Goal: Task Accomplishment & Management: Manage account settings

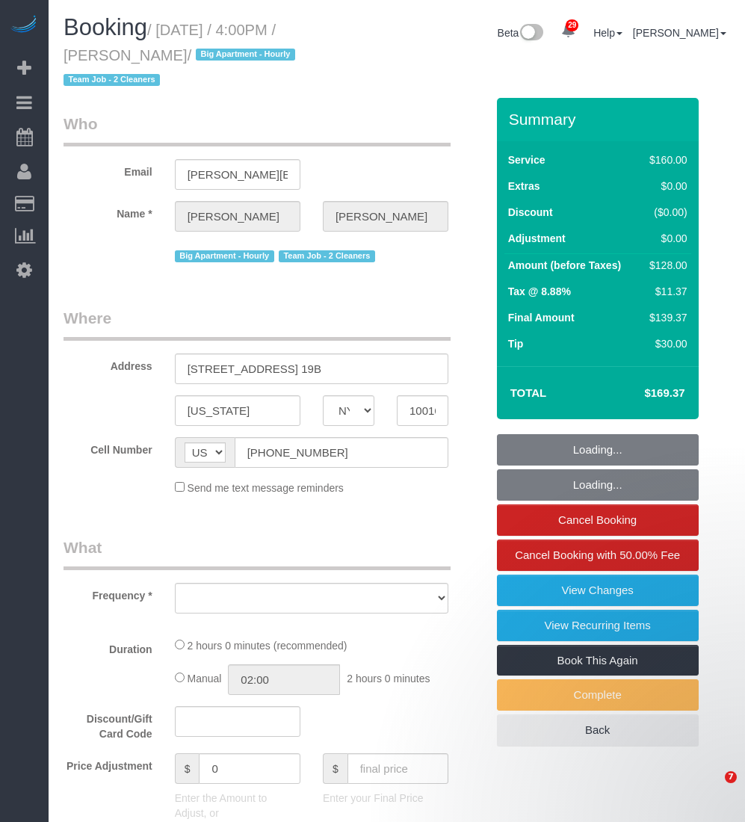
select select "NY"
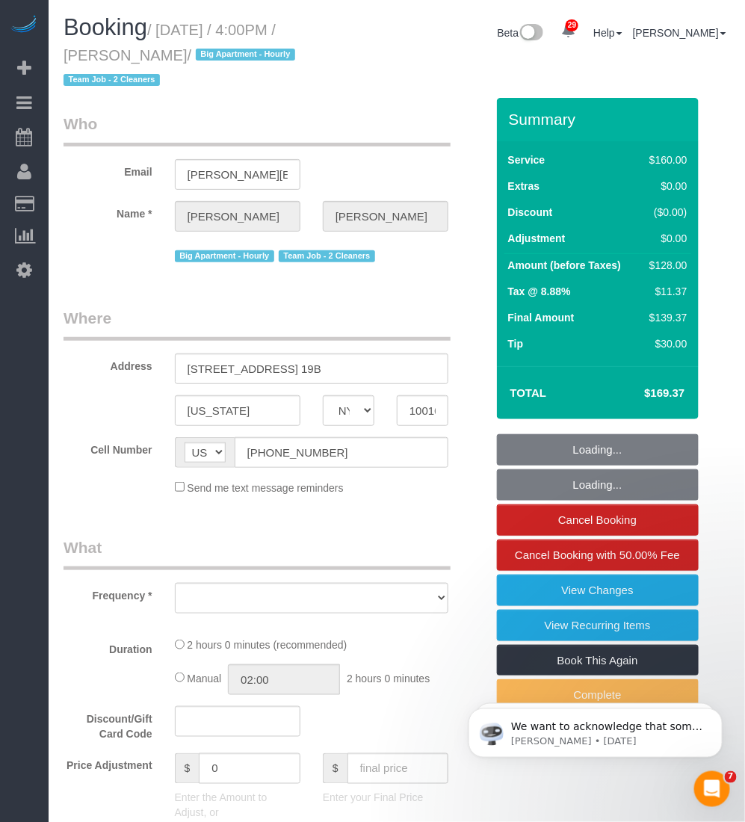
select select "number:89"
select select "number:90"
select select "number:15"
select select "number:5"
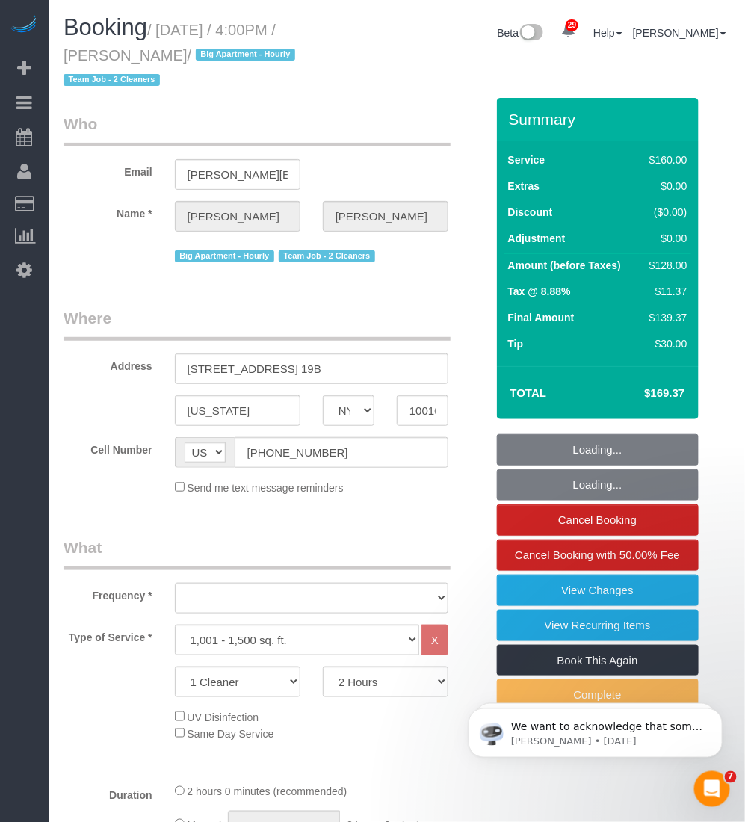
select select "object:1053"
select select "string:stripe-pm_1QmmDe4VGloSiKo7qN6Zl7hg"
select select "spot1"
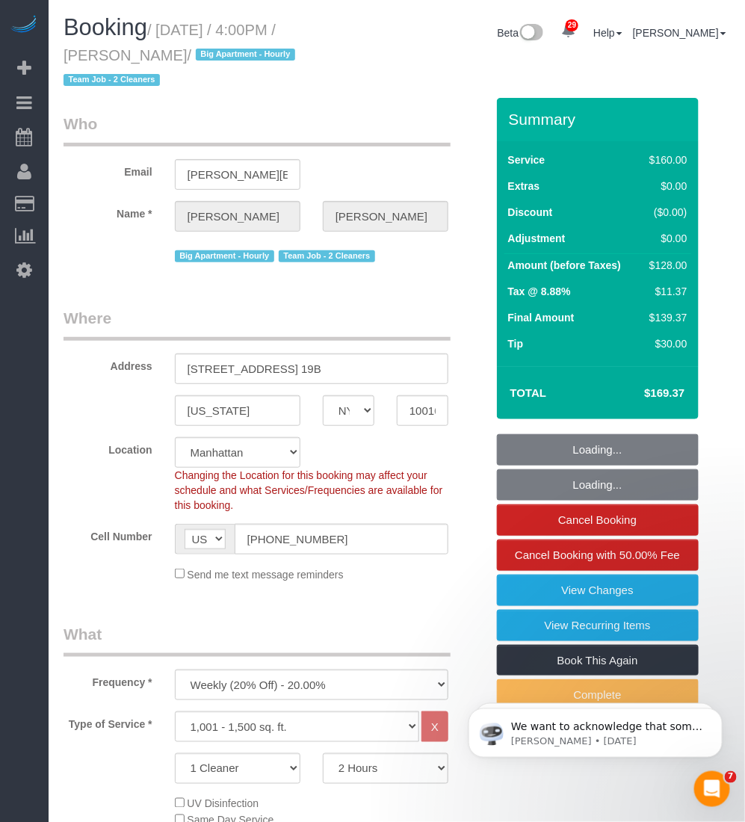
select select "object:1483"
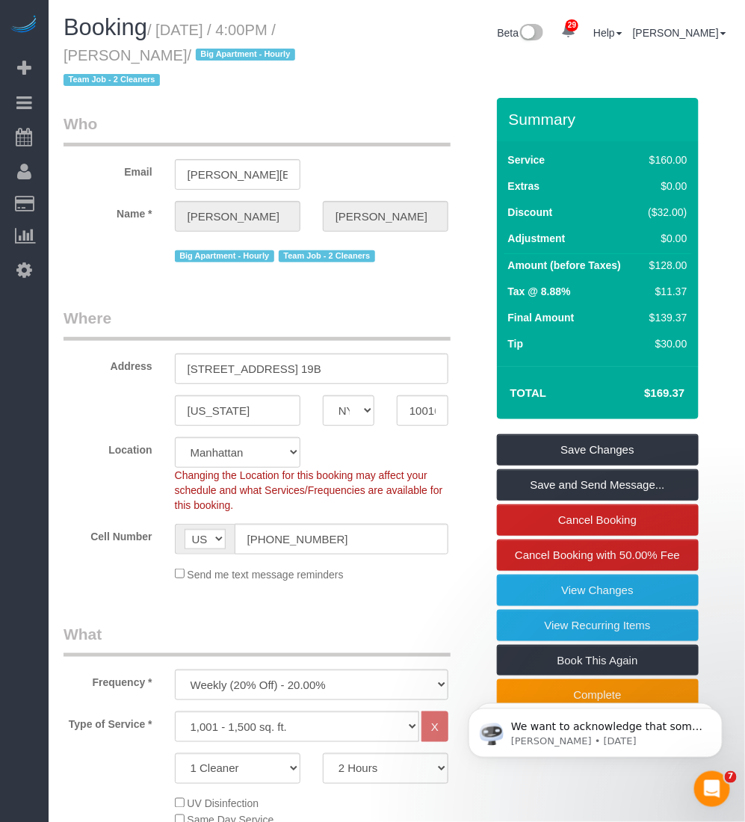
drag, startPoint x: 163, startPoint y: 40, endPoint x: 154, endPoint y: 53, distance: 16.2
click at [154, 53] on small "/ September 28, 2025 / 4:00PM / Leigh Fisch / Big Apartment - Hourly Team Job -…" at bounding box center [182, 55] width 236 height 67
drag, startPoint x: 154, startPoint y: 53, endPoint x: 139, endPoint y: 71, distance: 23.4
click at [138, 113] on legend "Who" at bounding box center [257, 130] width 387 height 34
drag, startPoint x: 144, startPoint y: 54, endPoint x: 64, endPoint y: 60, distance: 80.2
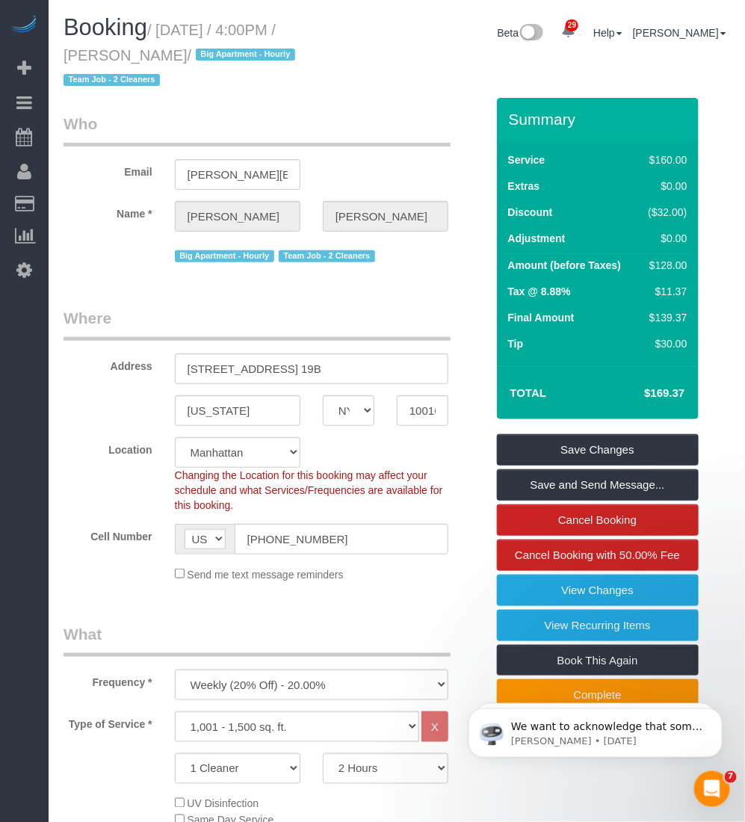
click at [64, 60] on small "/ September 28, 2025 / 4:00PM / Leigh Fisch / Big Apartment - Hourly Team Job -…" at bounding box center [182, 55] width 236 height 67
copy small "Leigh Fisch"
click at [112, 32] on span "Booking" at bounding box center [106, 27] width 84 height 26
drag, startPoint x: 141, startPoint y: 51, endPoint x: 56, endPoint y: 51, distance: 84.5
click at [56, 51] on div "Booking / September 28, 2025 / 4:00PM / Leigh Fisch / Big Apartment - Hourly Te…" at bounding box center [224, 56] width 345 height 83
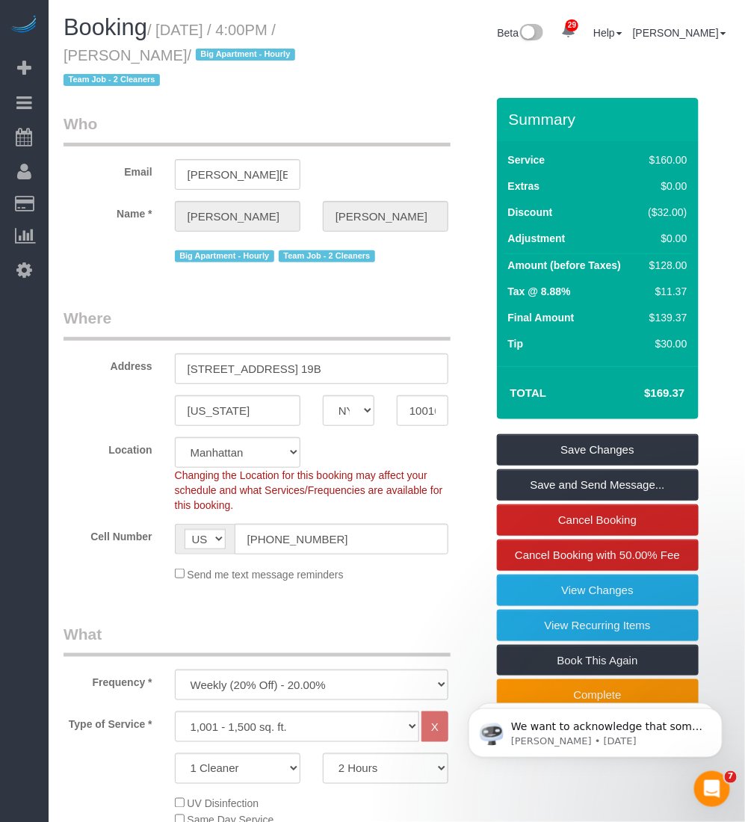
copy small "Leigh Fisch"
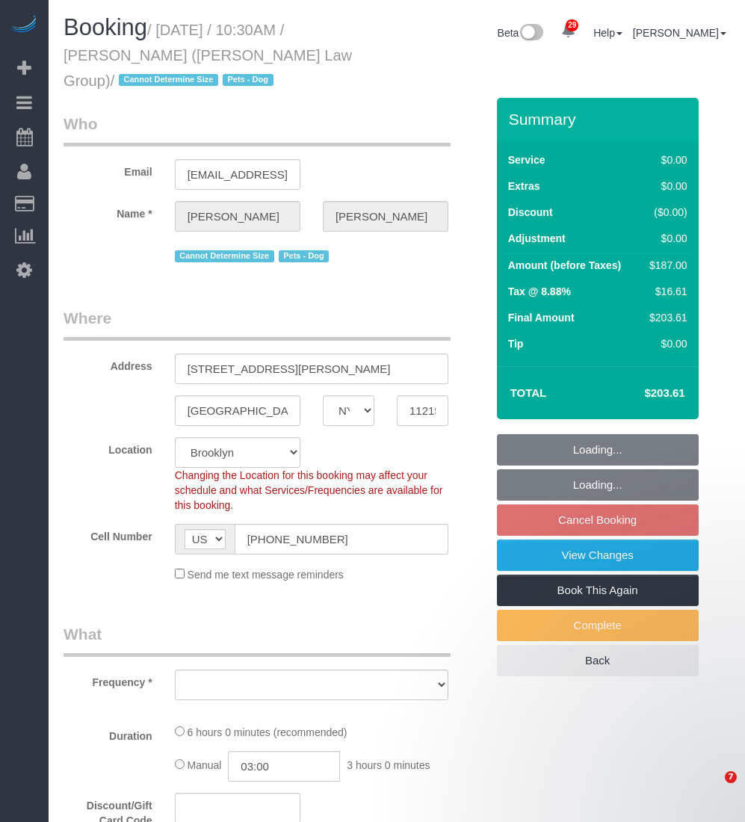
select select "NY"
select select "number:89"
select select "number:90"
select select "number:13"
select select "number:7"
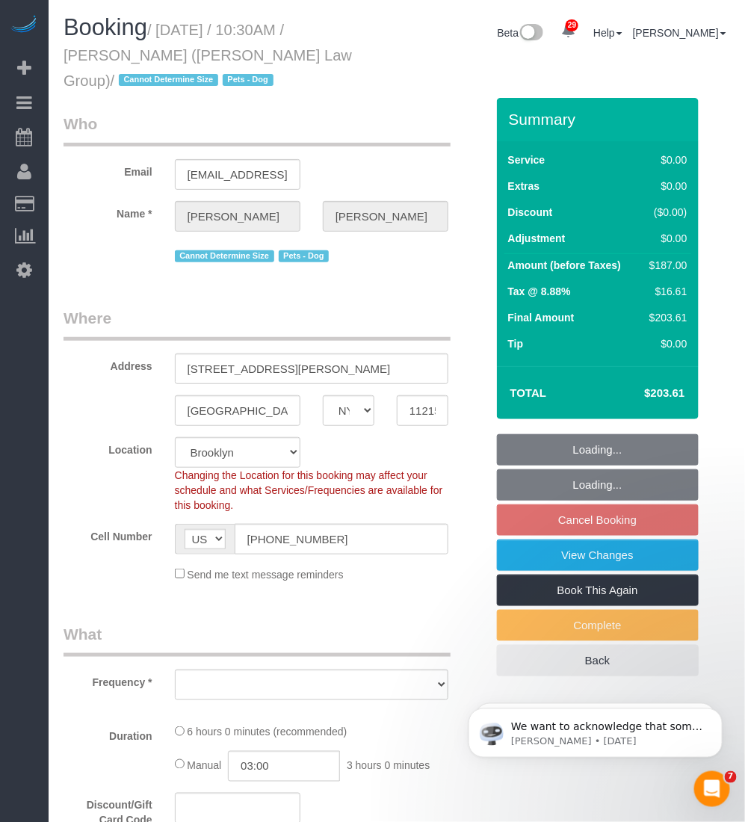
select select "string:stripe-pm_1S3igF4VGloSiKo7ii8H05kM"
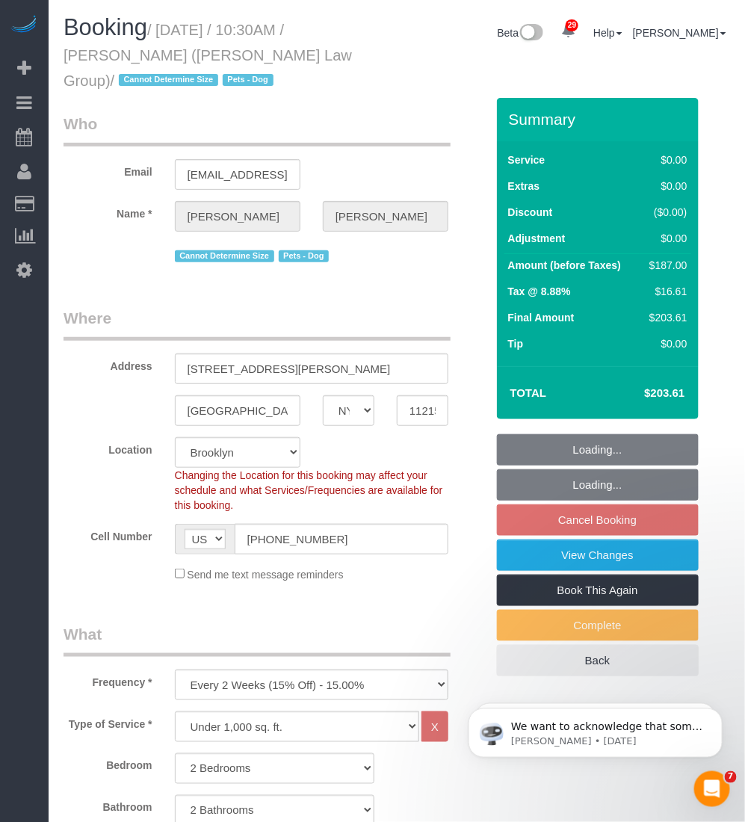
select select "object:1083"
select select "2"
select select "object:1506"
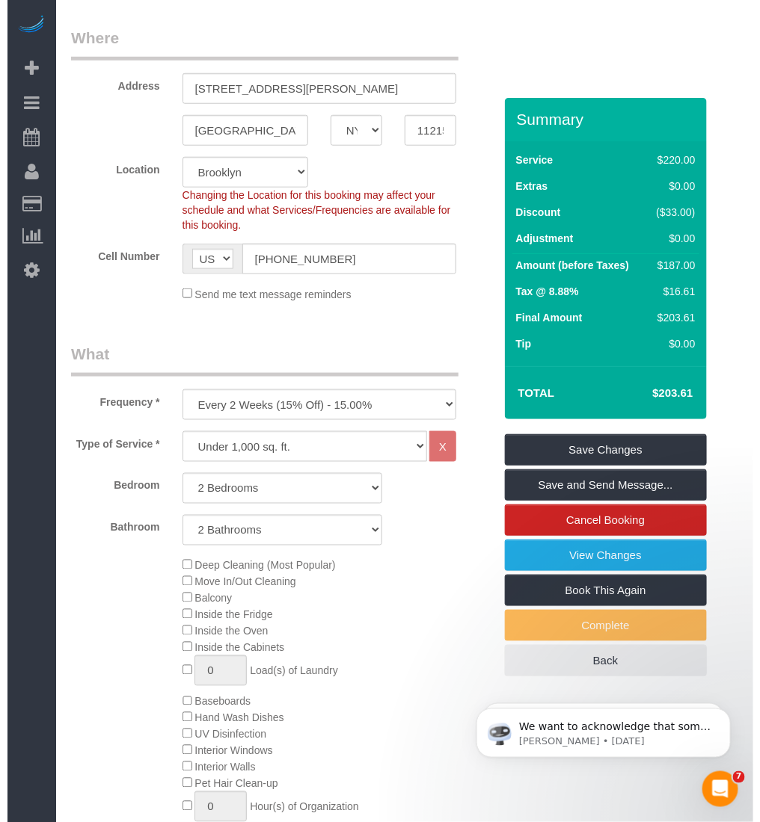
scroll to position [467, 0]
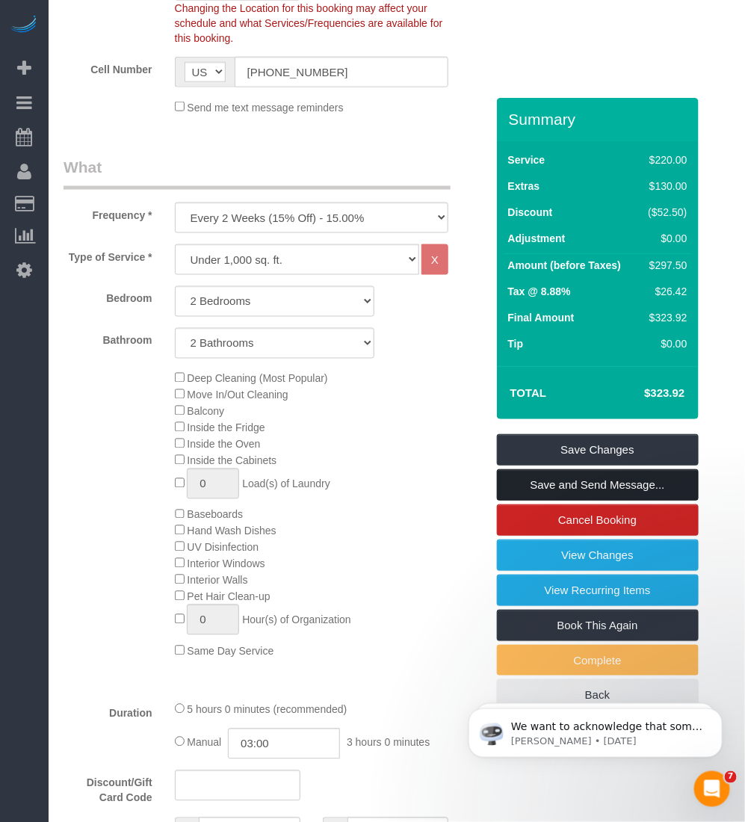
click at [562, 480] on link "Save and Send Message..." at bounding box center [598, 485] width 202 height 31
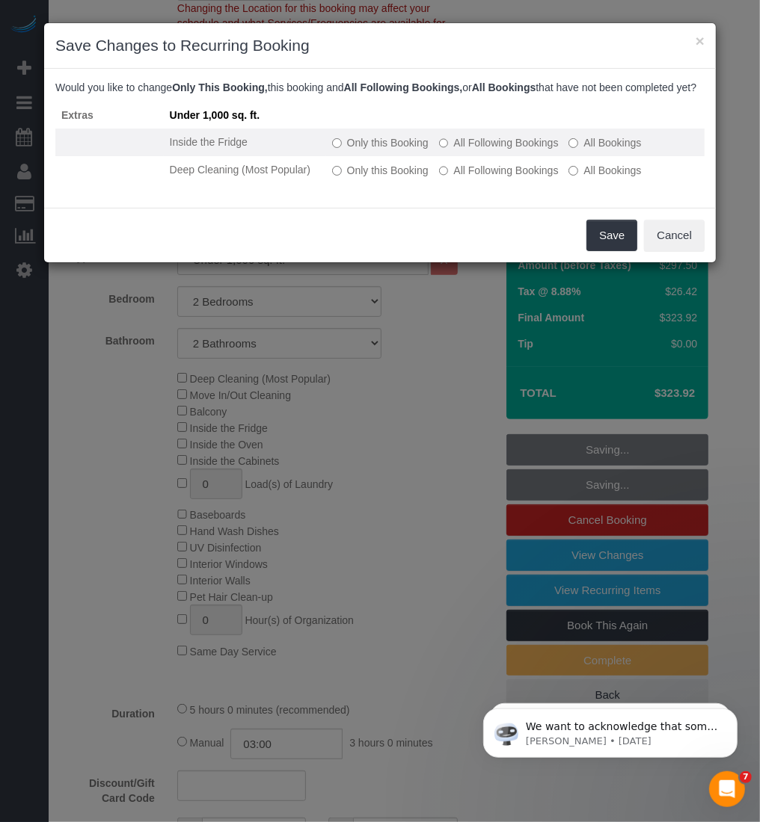
click at [329, 156] on td "Only this Booking All Following Bookings All Bookings" at bounding box center [515, 143] width 378 height 28
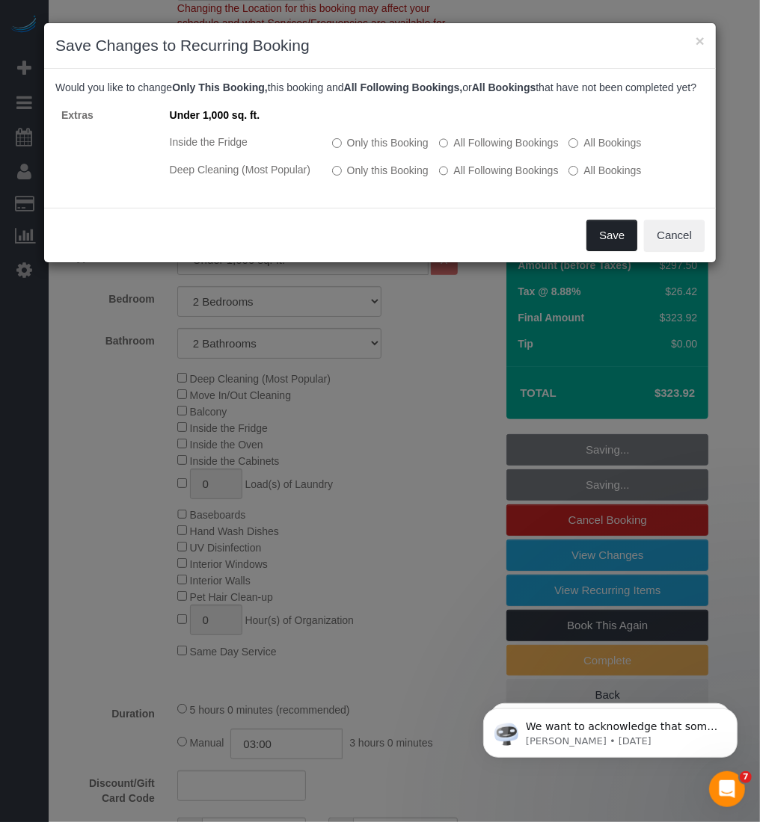
click at [595, 250] on button "Save" at bounding box center [611, 235] width 51 height 31
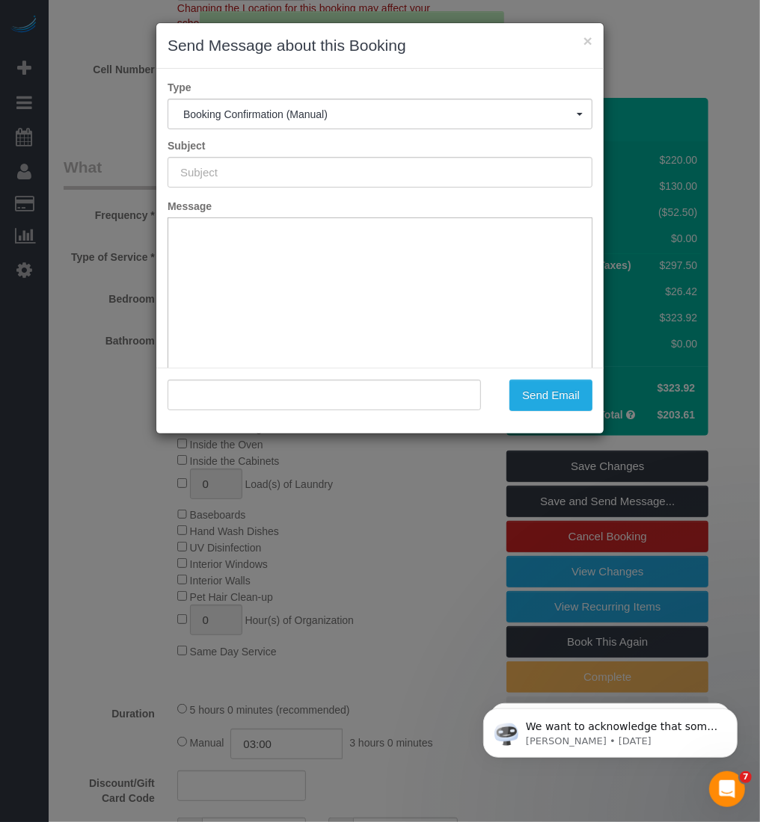
type input "Cleaning Confirmed for 10/04/2025 at 10:30am"
type input ""Miranda Lampke" <mcardlampke@gmail.com>"
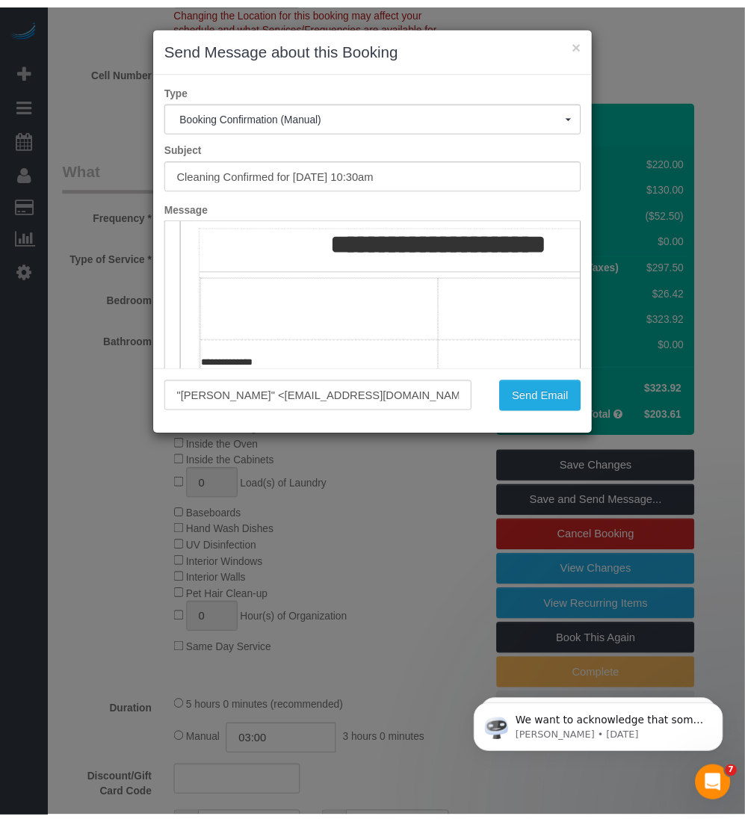
scroll to position [280, 0]
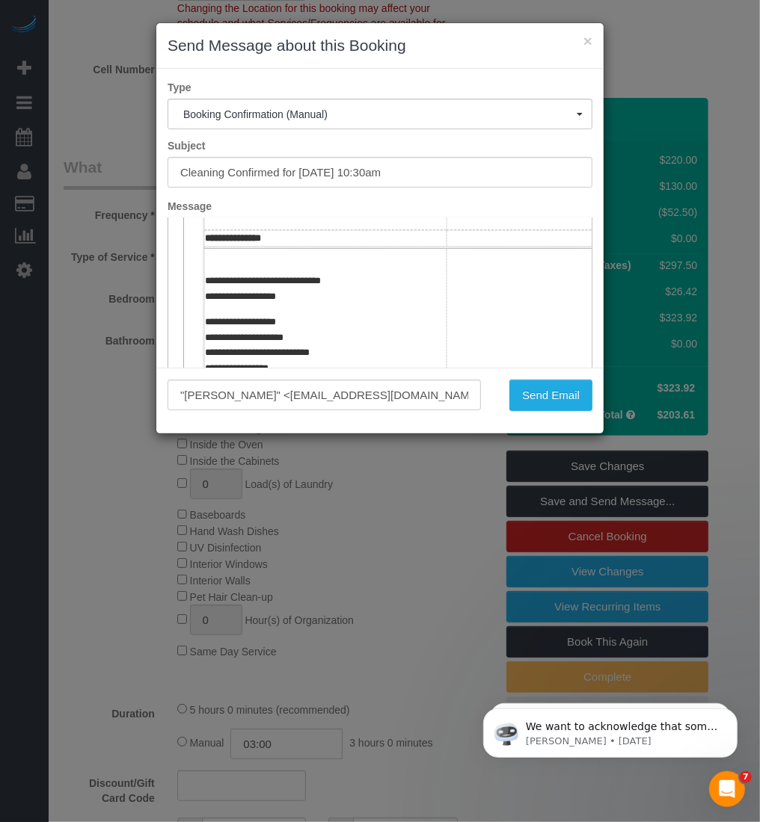
click at [580, 41] on h3 "Send Message about this Booking" at bounding box center [379, 45] width 425 height 22
click at [585, 39] on button "×" at bounding box center [587, 41] width 9 height 16
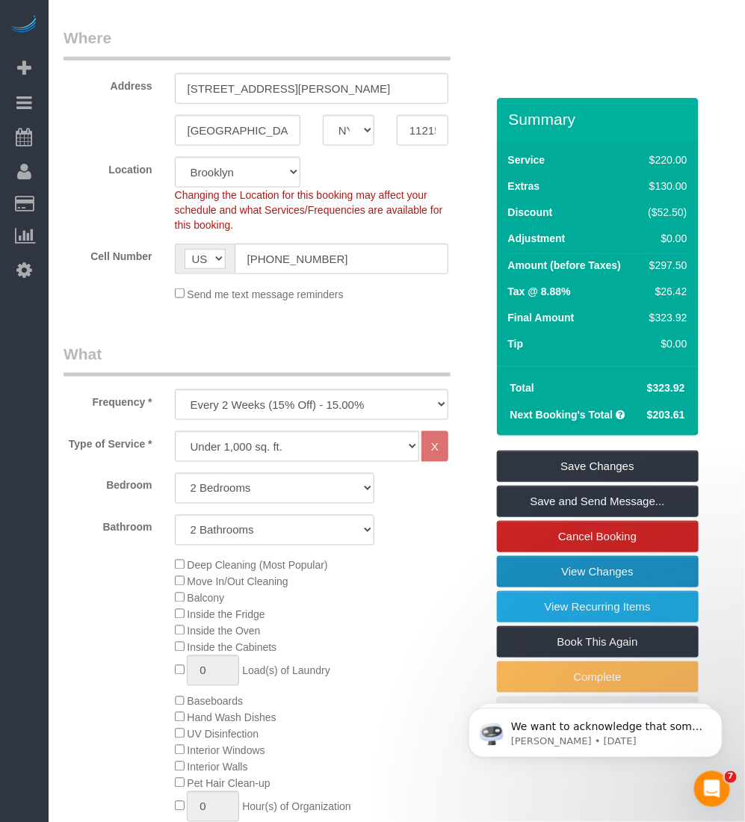
click at [550, 565] on link "View Changes" at bounding box center [598, 571] width 202 height 31
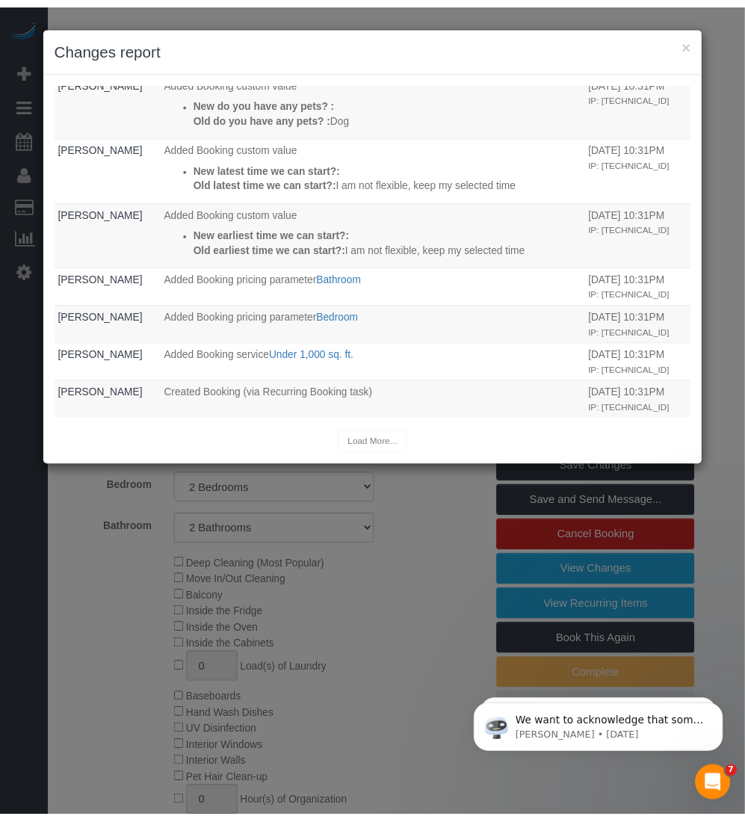
scroll to position [0, 0]
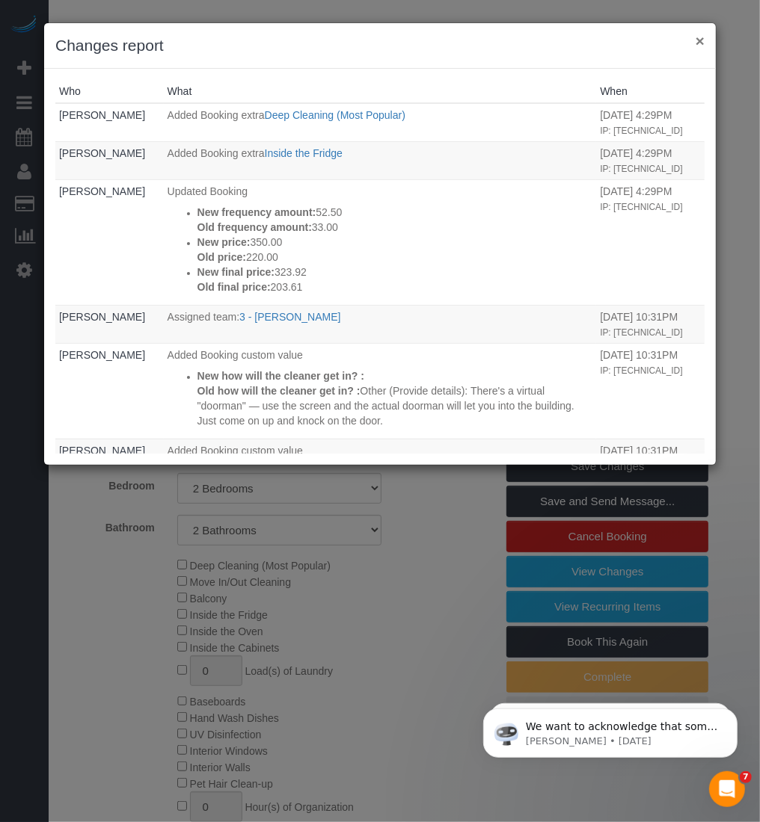
click at [703, 33] on button "×" at bounding box center [699, 41] width 9 height 16
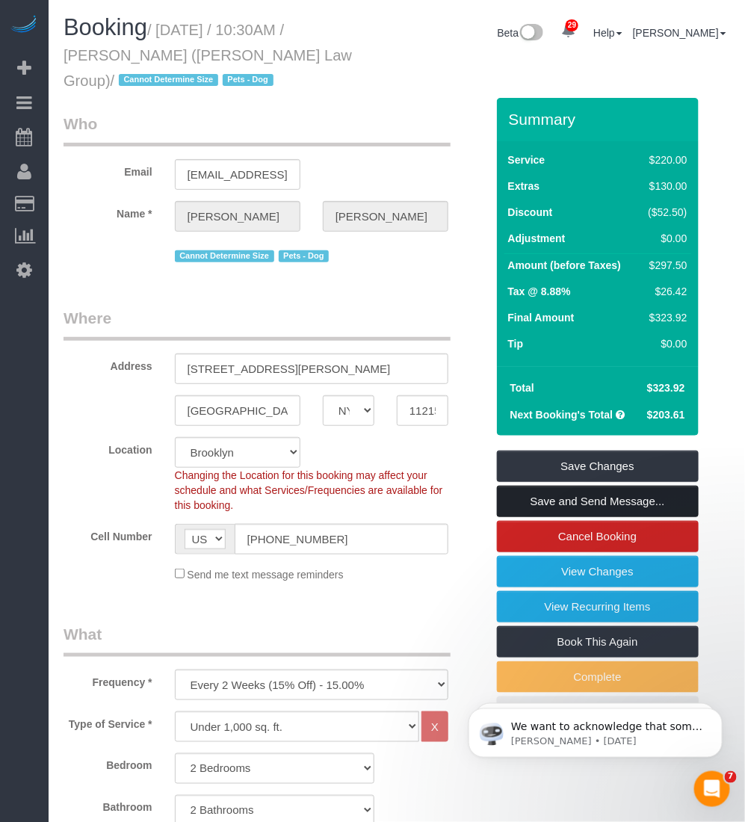
click at [539, 502] on link "Save and Send Message..." at bounding box center [598, 501] width 202 height 31
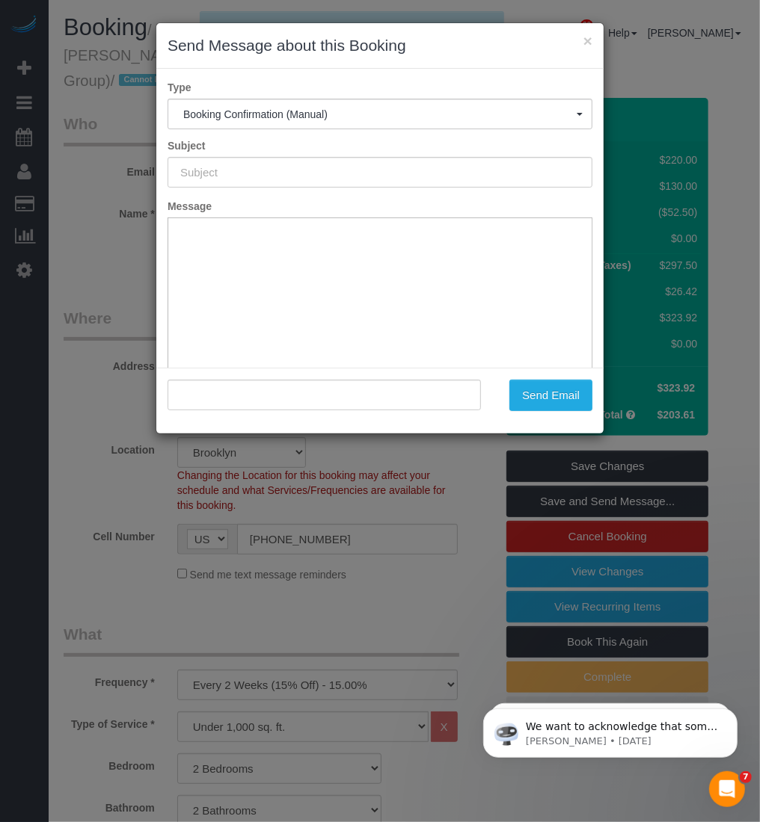
type input "Cleaning Confirmed for 10/04/2025 at 10:30am"
type input ""Miranda Lampke" <mcardlampke@gmail.com>"
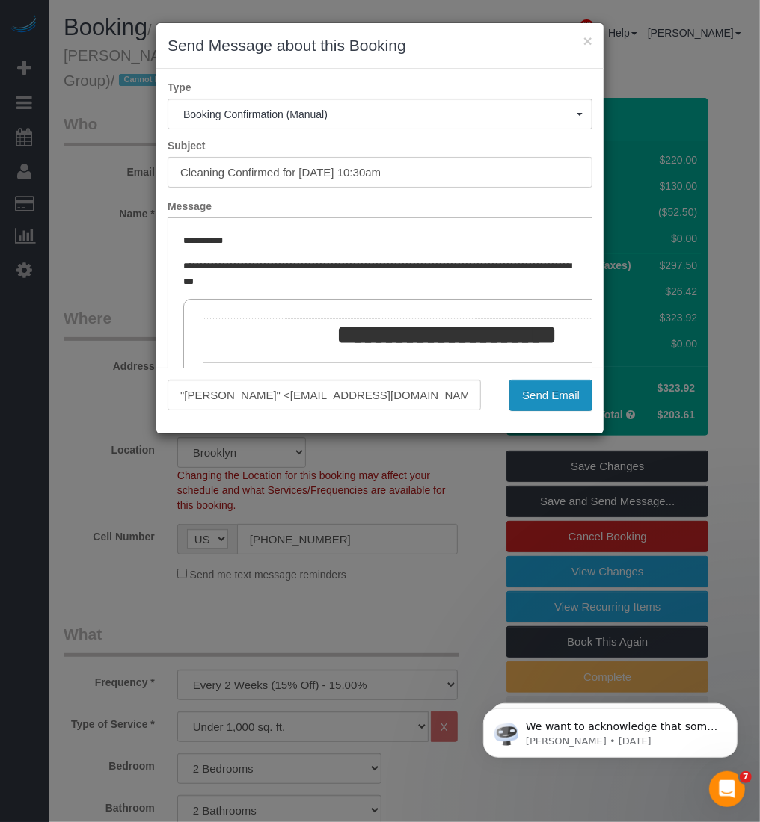
click at [538, 391] on button "Send Email" at bounding box center [550, 395] width 83 height 31
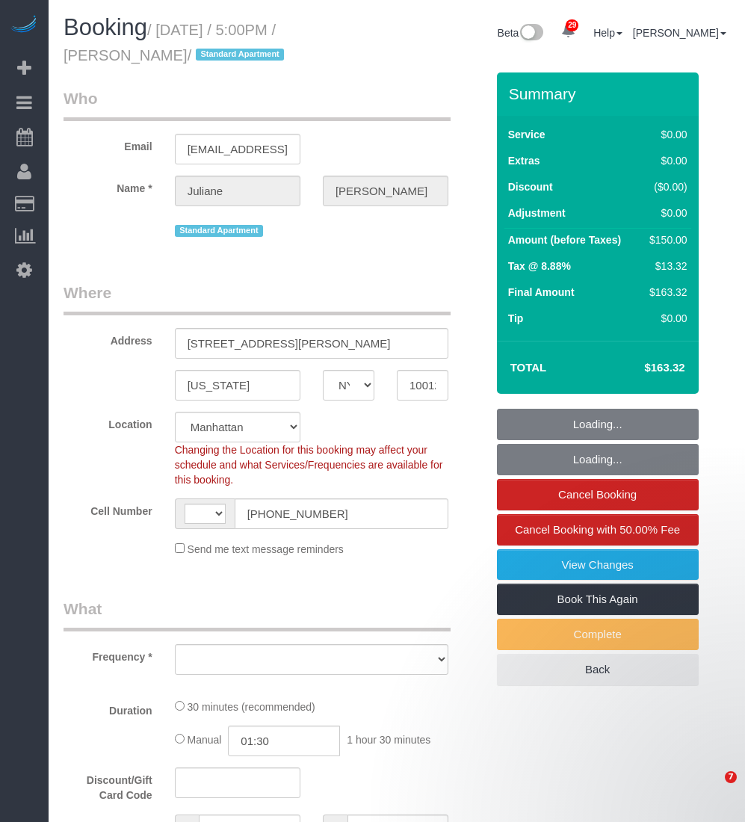
select select "NY"
select select "number:89"
select select "number:90"
select select "number:15"
select select "number:6"
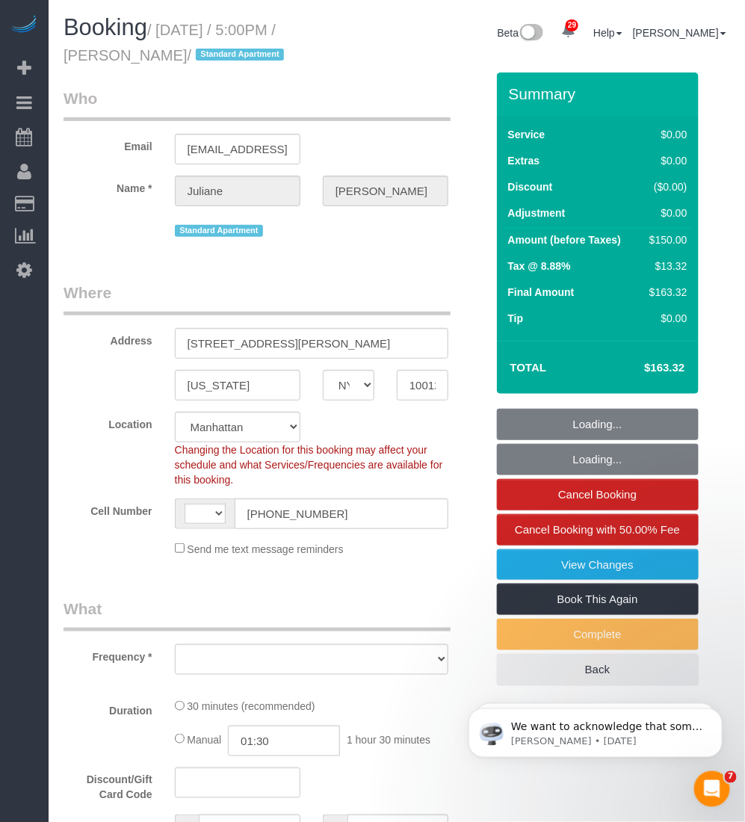
click at [61, 57] on div "Booking / September 28, 2025 / 5:00PM / Juliane Jones / Standard Apartment" at bounding box center [224, 44] width 345 height 58
select select "string:US"
select select "string:stripe-pm_1NEwFG4VGloSiKo7u1xMbyul"
select select "object:966"
select select "spot1"
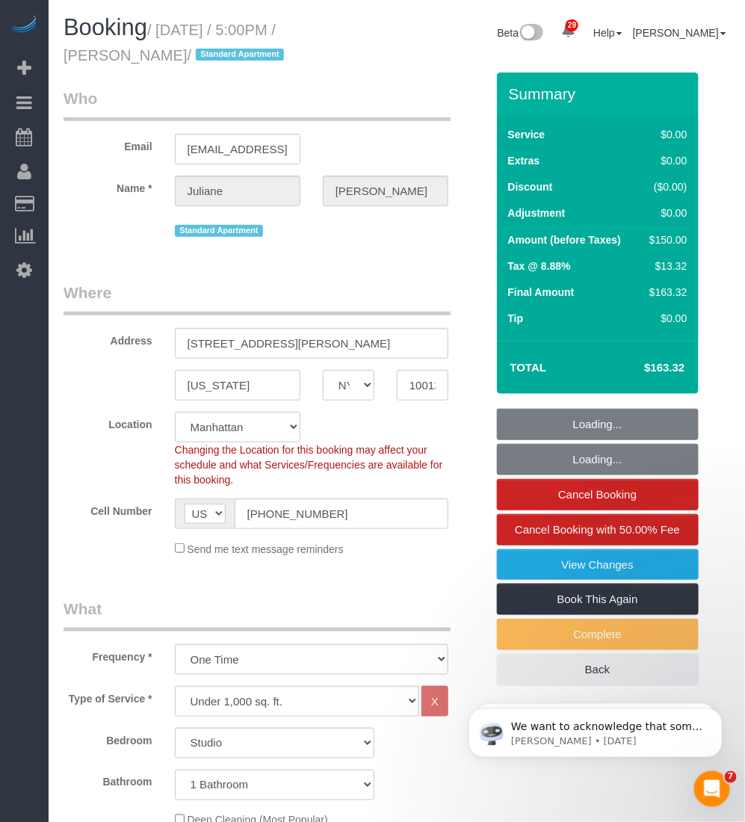
select select "object:1496"
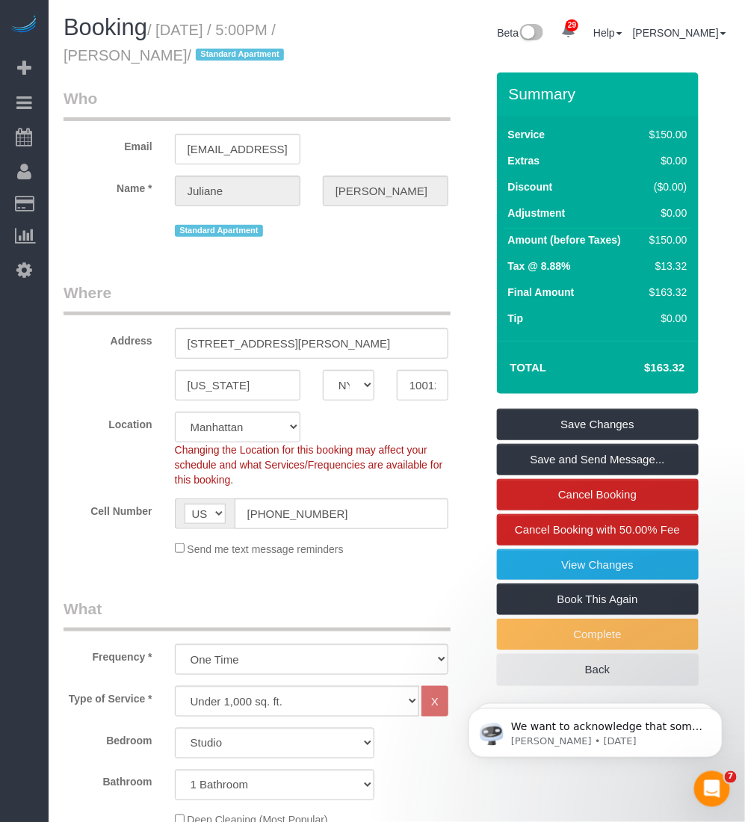
click at [144, 34] on span "Booking" at bounding box center [106, 27] width 84 height 26
click at [162, 27] on small "/ September 28, 2025 / 5:00PM / Juliane Jones / Standard Apartment" at bounding box center [176, 43] width 225 height 42
click at [166, 30] on small "/ September 28, 2025 / 5:00PM / Juliane Jones / Standard Apartment" at bounding box center [176, 43] width 225 height 42
drag, startPoint x: 163, startPoint y: 24, endPoint x: 155, endPoint y: 56, distance: 33.2
click at [155, 56] on small "/ September 28, 2025 / 5:00PM / Juliane Jones / Standard Apartment" at bounding box center [176, 43] width 225 height 42
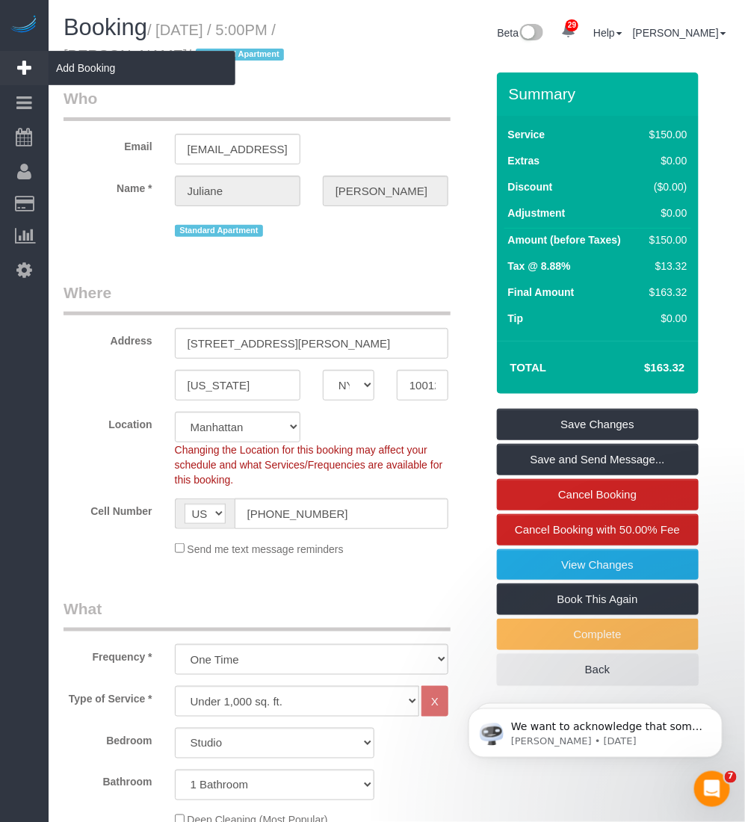
copy small "September 28, 2025 / 5:00PM / Juliane Jones"
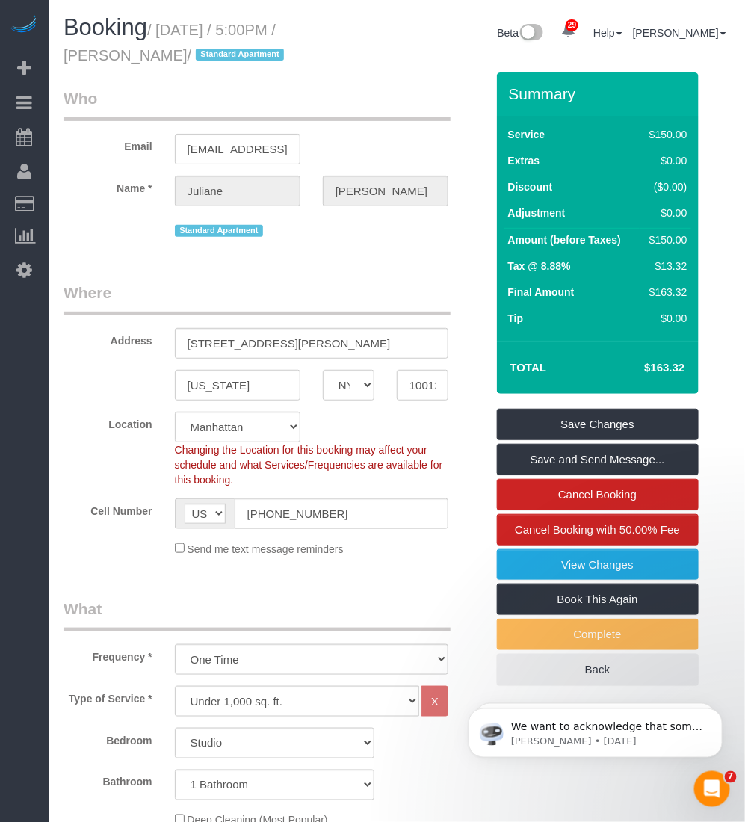
click at [184, 31] on small "/ September 28, 2025 / 5:00PM / Juliane Jones / Standard Apartment" at bounding box center [176, 43] width 225 height 42
drag, startPoint x: 164, startPoint y: 21, endPoint x: 153, endPoint y: 56, distance: 36.9
click at [153, 56] on small "/ September 28, 2025 / 5:00PM / Juliane Jones / Standard Apartment" at bounding box center [176, 43] width 225 height 42
copy small "September 28, 2025 / 5:00PM / Juliane Jones"
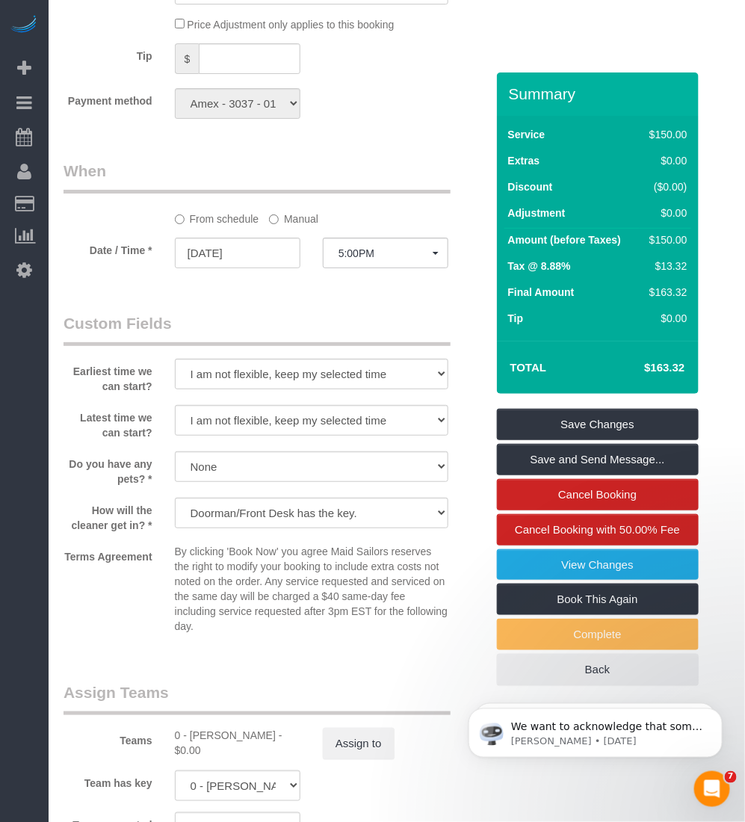
scroll to position [1776, 0]
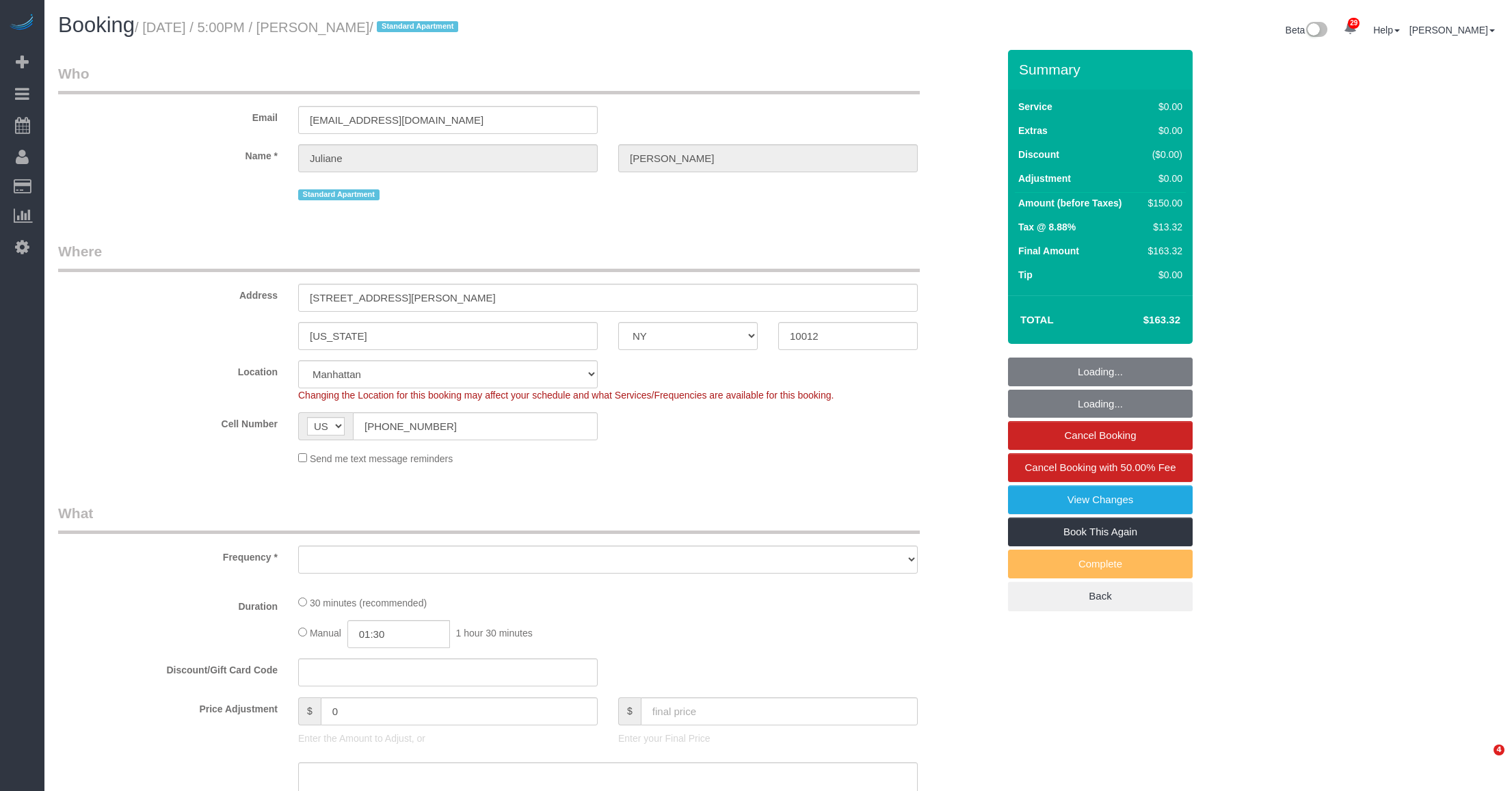
select select "NY"
select select "string:stripe-pm_1NEwFG4VGloSiKo7u1xMbyul"
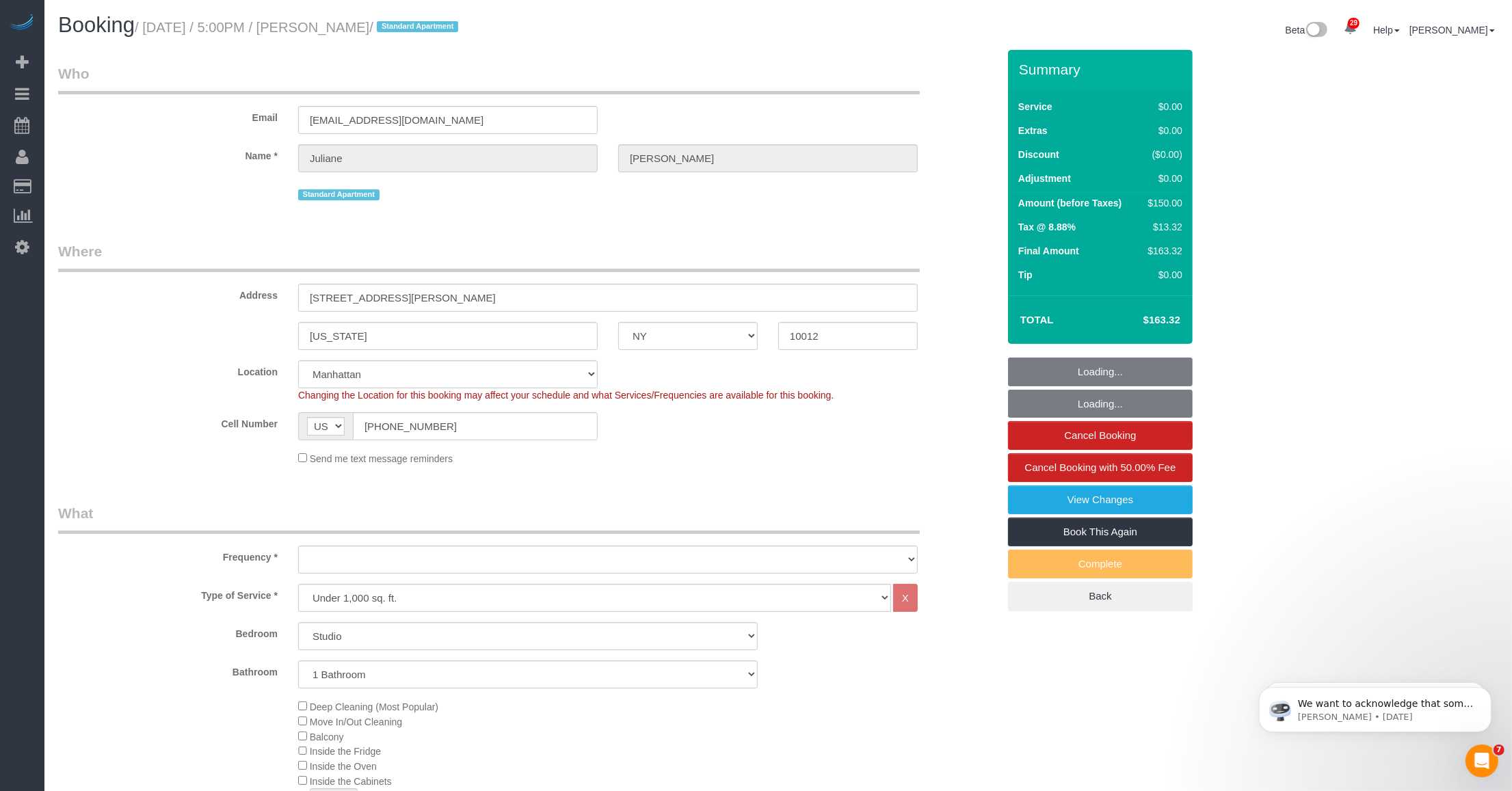
select select "object:924"
select select "spot1"
select select "number:89"
select select "number:90"
select select "number:15"
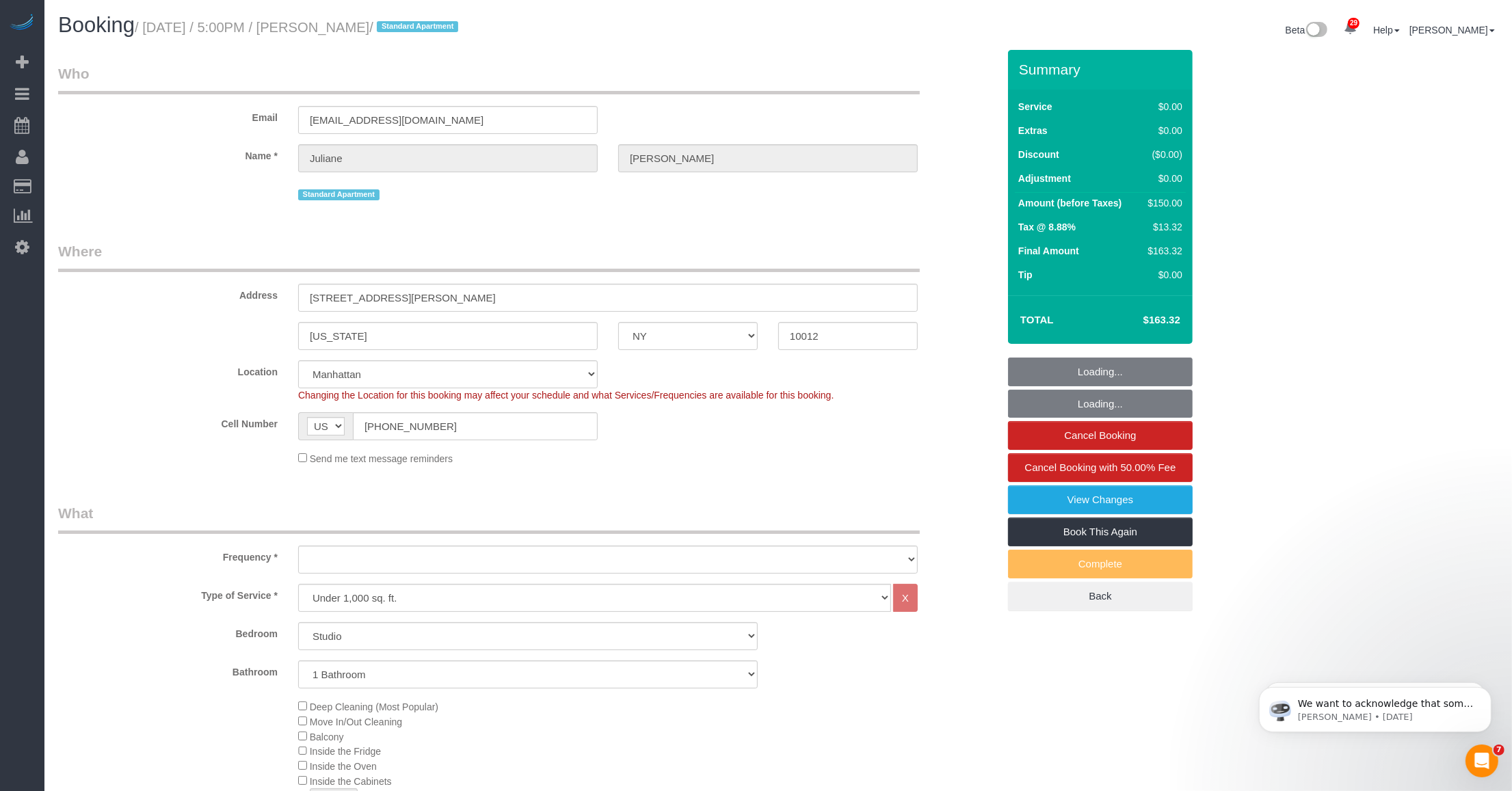
select select "number:6"
select select "object:1532"
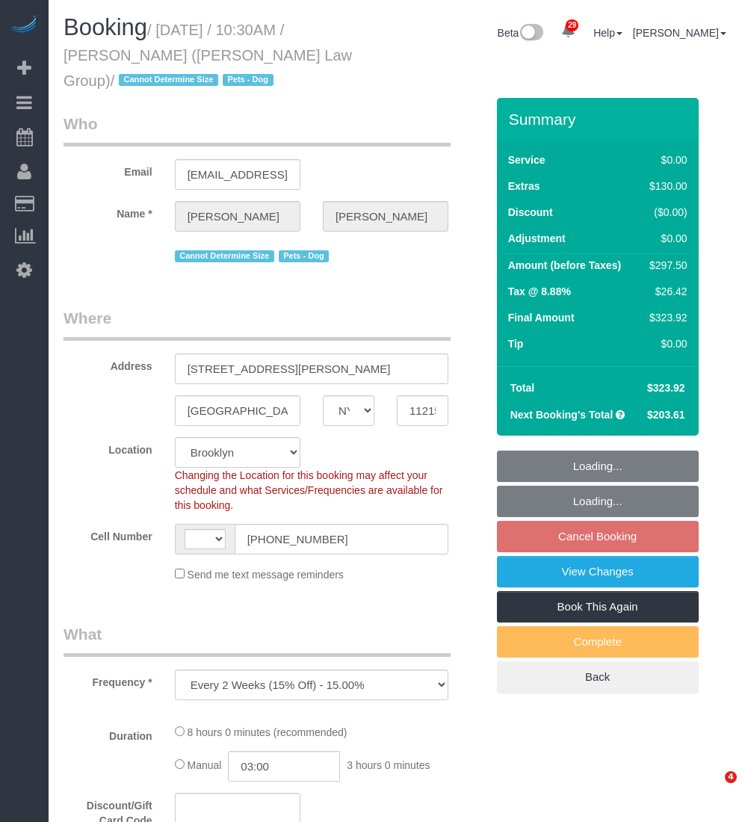
select select "NY"
select select "number:89"
select select "number:90"
select select "number:13"
select select "number:7"
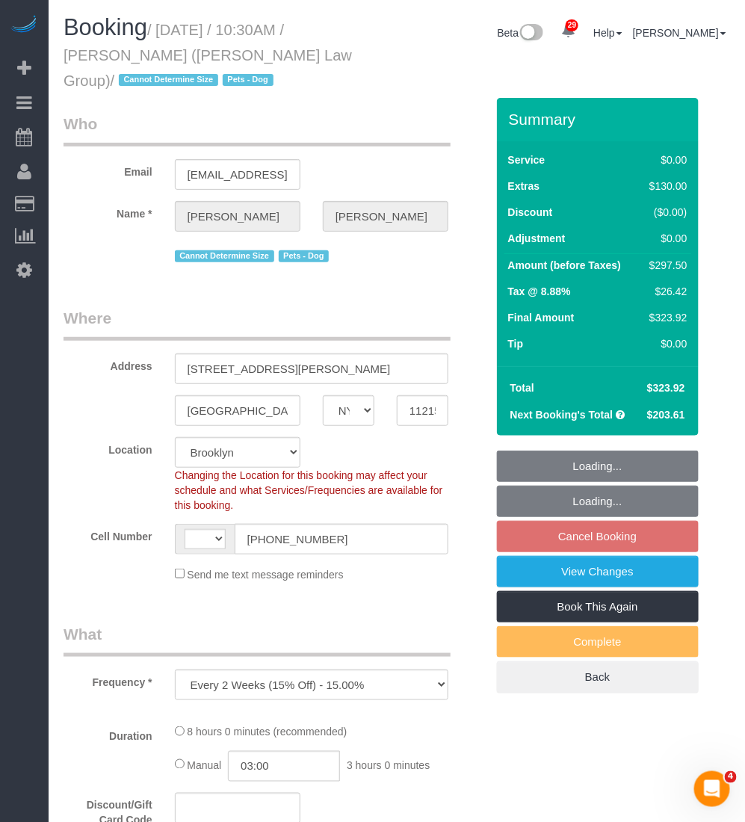
select select "object:730"
select select "string:US"
select select "string:stripe-pm_1S3igF4VGloSiKo7ii8H05kM"
select select "2"
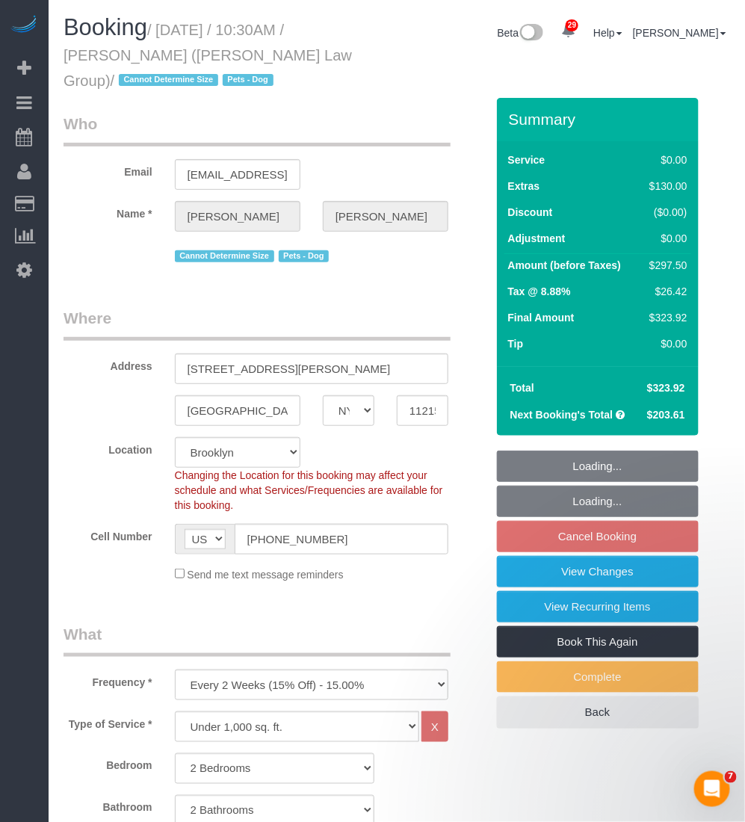
select select "2"
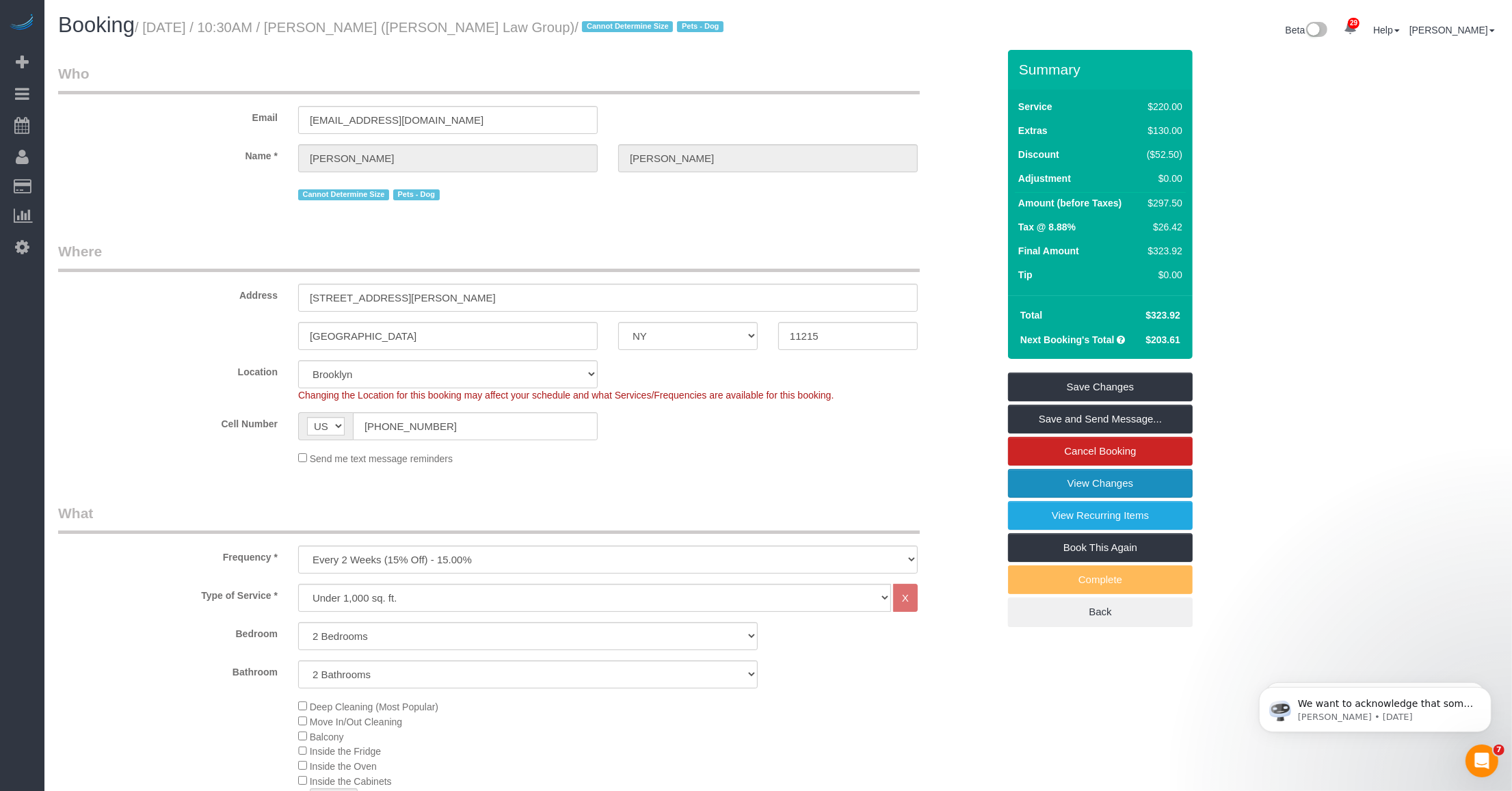
click at [681, 483] on link "View Changes" at bounding box center [1100, 483] width 185 height 28
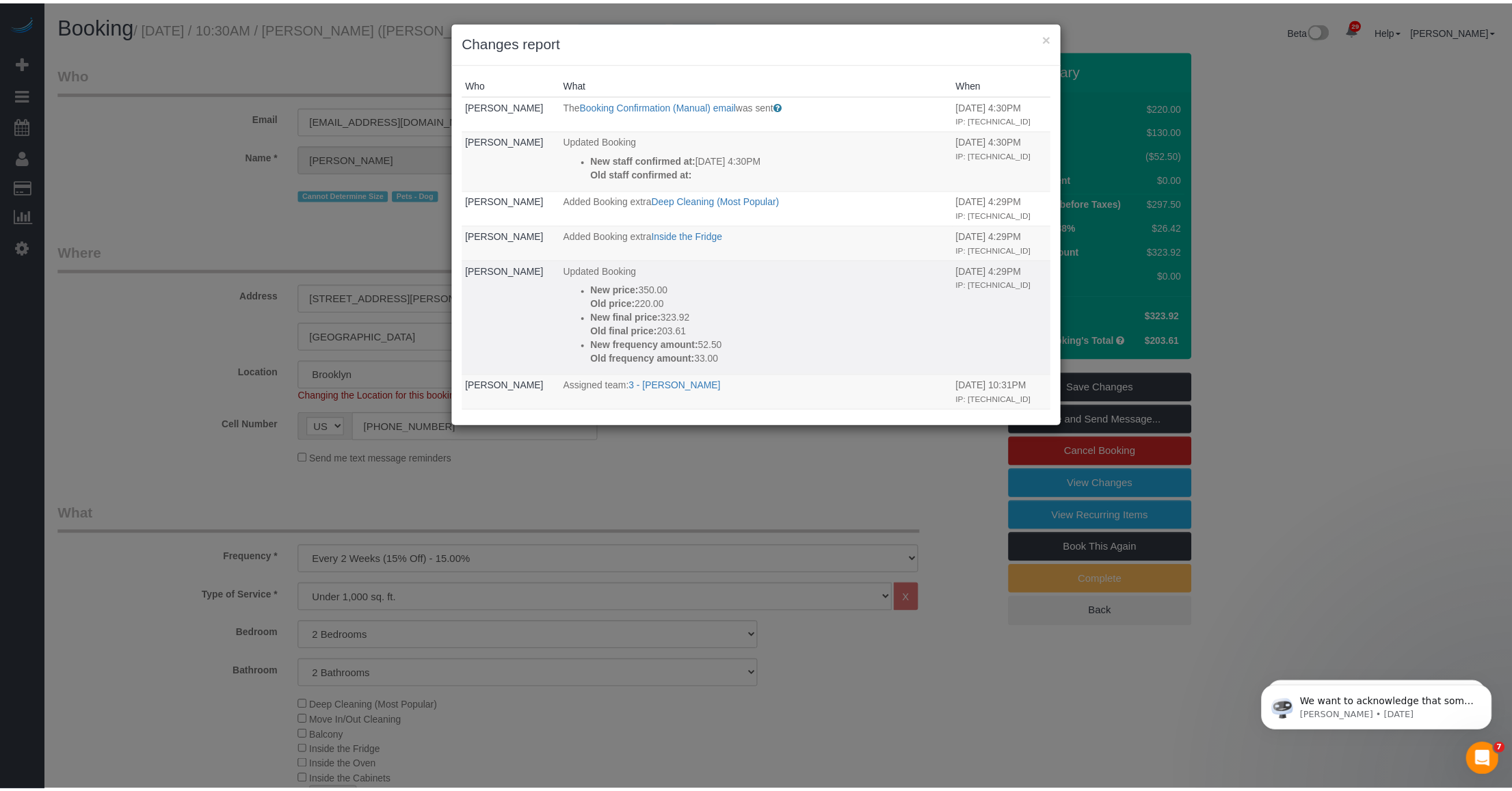
scroll to position [171, 0]
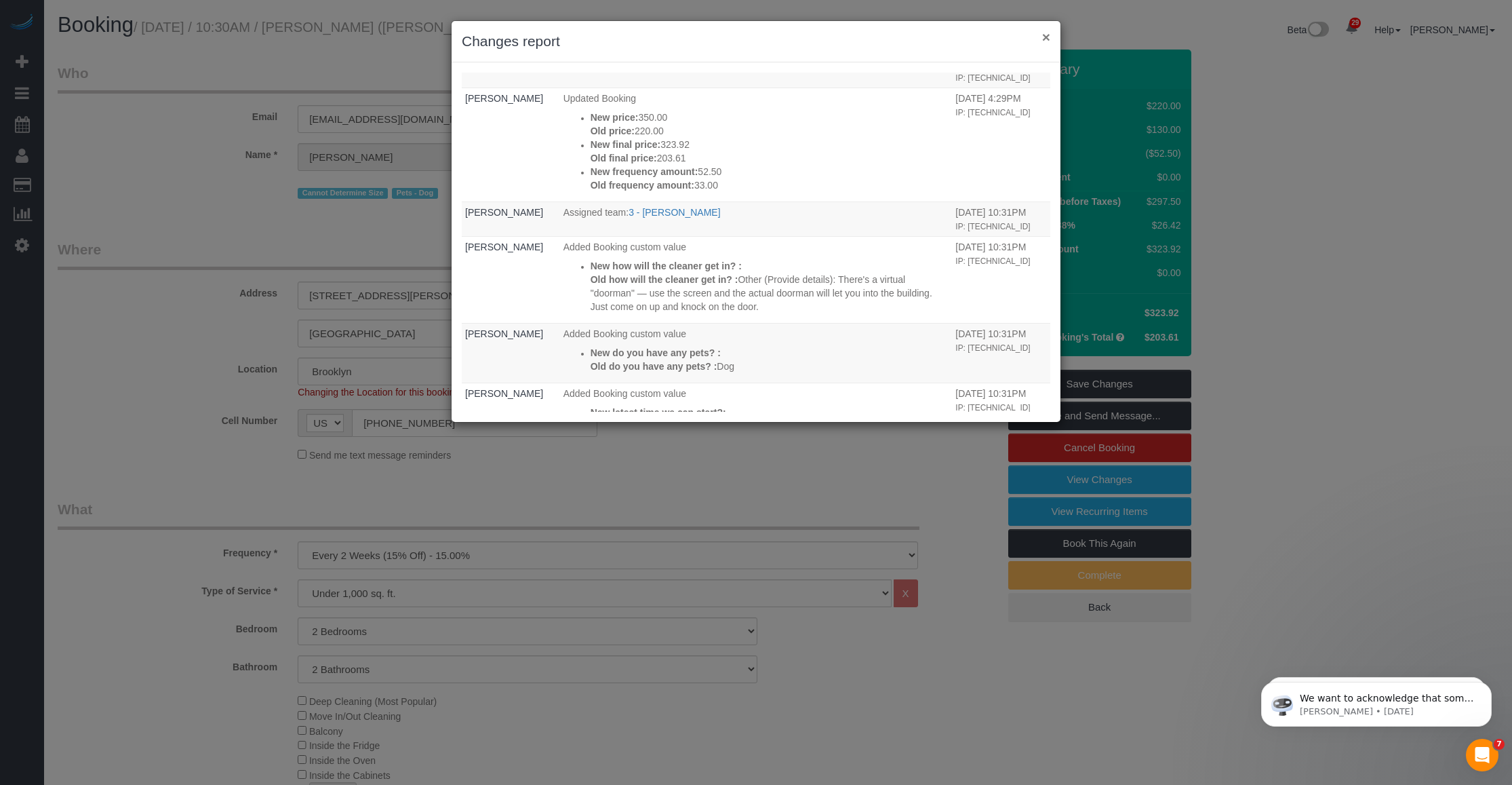
click at [676, 33] on button "×" at bounding box center [1046, 37] width 8 height 15
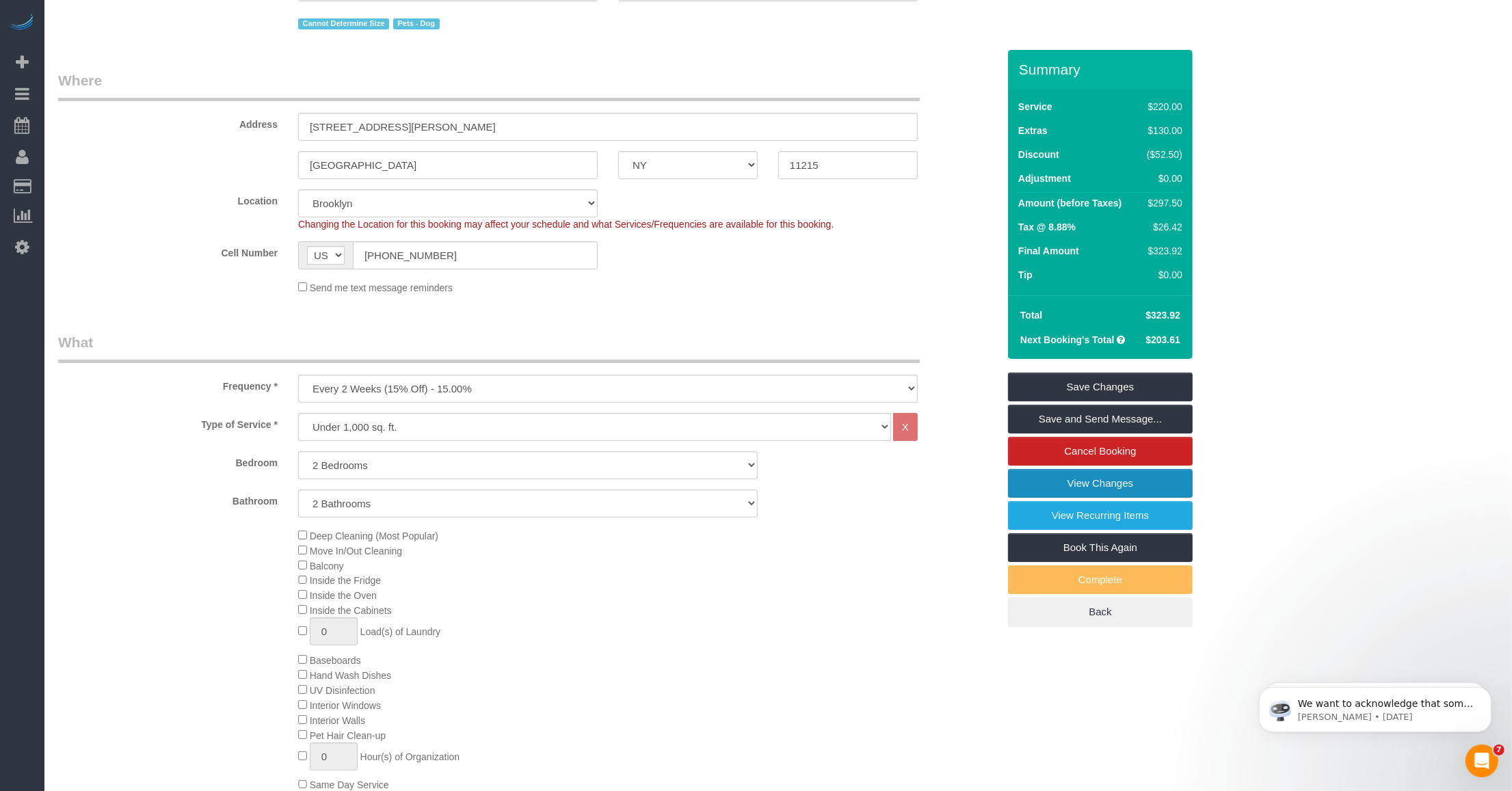
click at [681, 486] on link "View Changes" at bounding box center [1100, 483] width 185 height 28
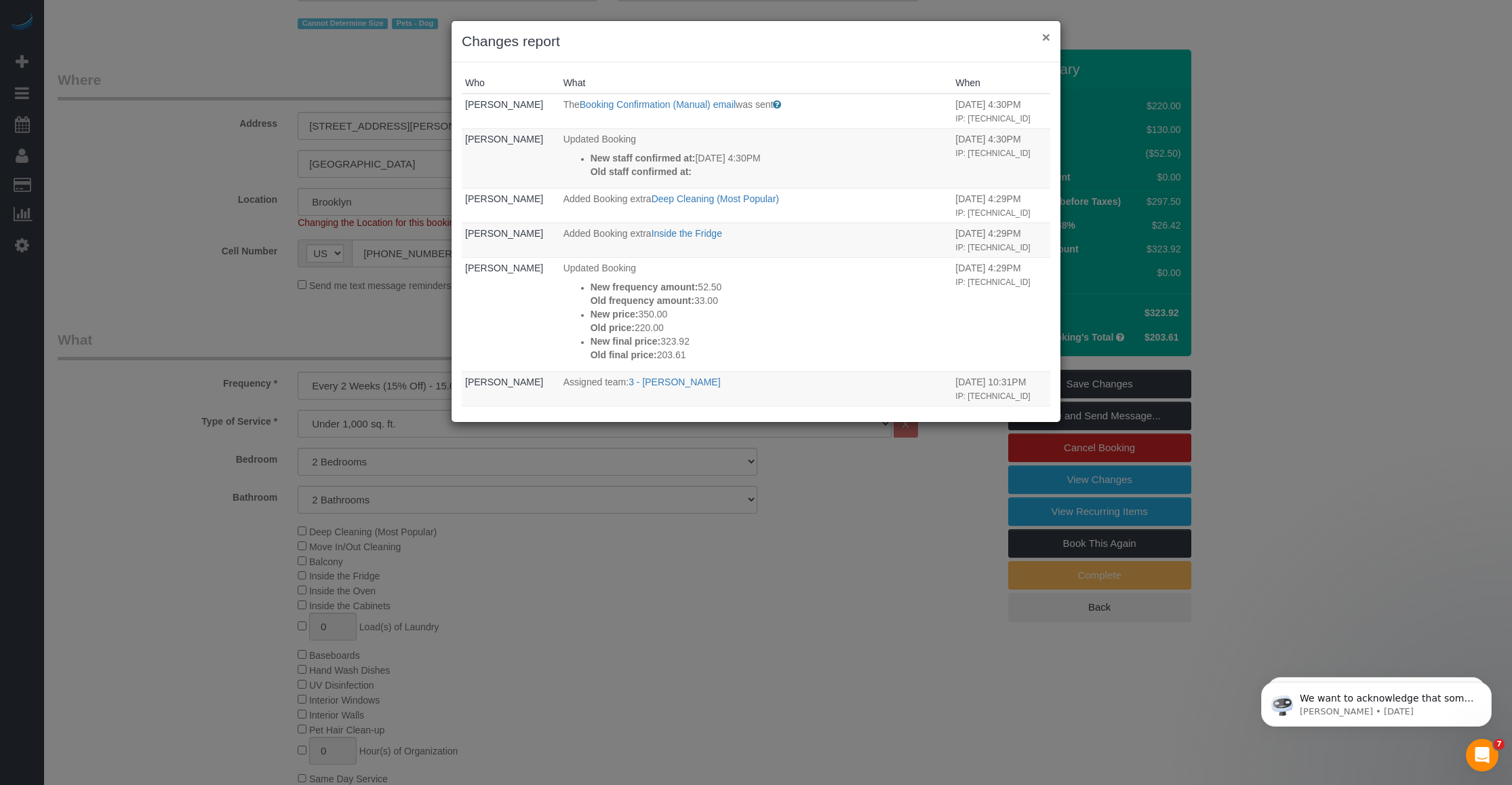
click at [676, 35] on button "×" at bounding box center [1046, 37] width 8 height 15
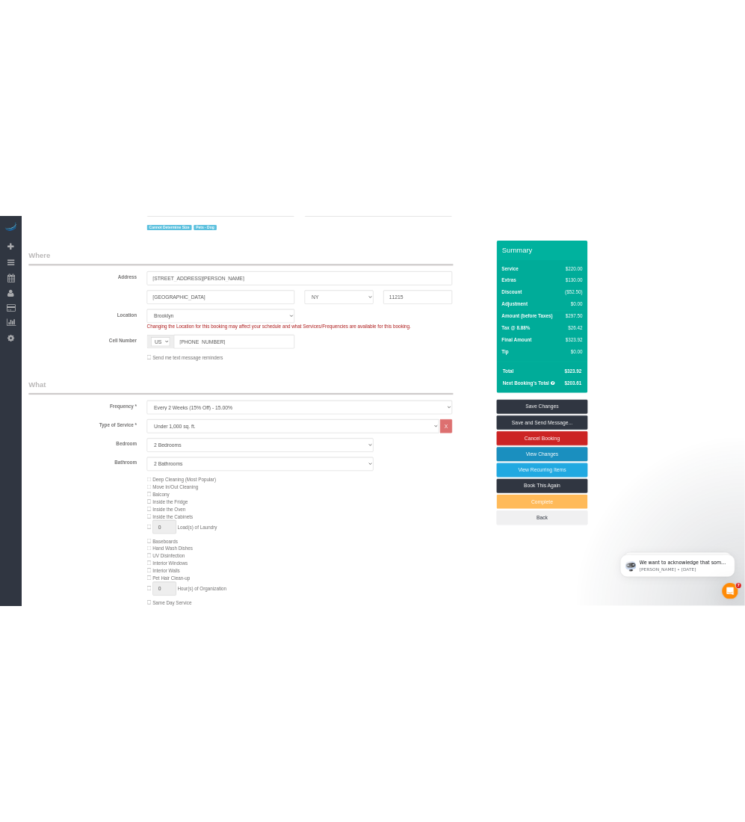
scroll to position [232, 0]
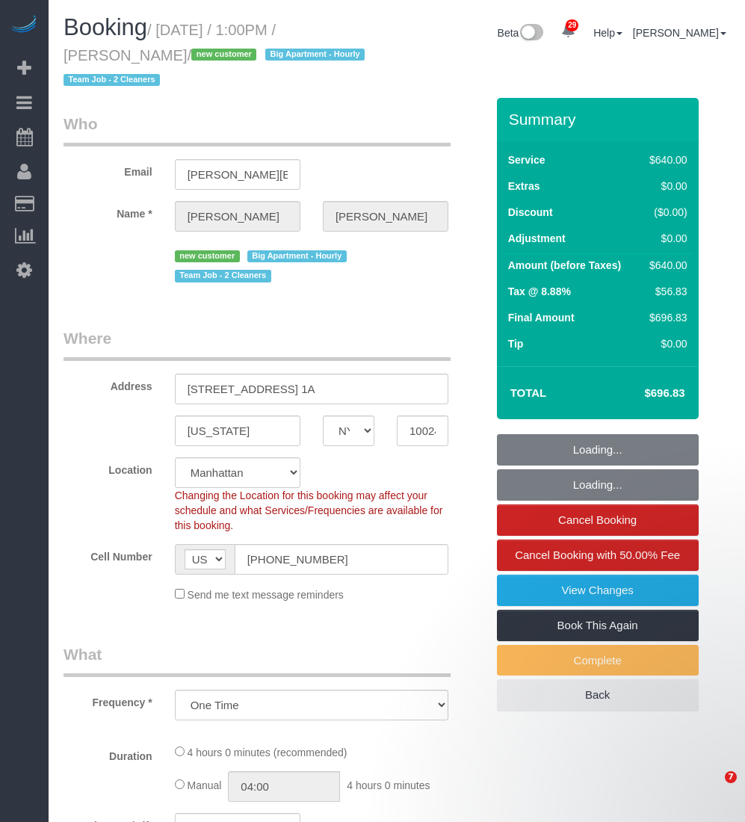
select select "NY"
select select "number:89"
select select "number:72"
select select "number:13"
select select "number:5"
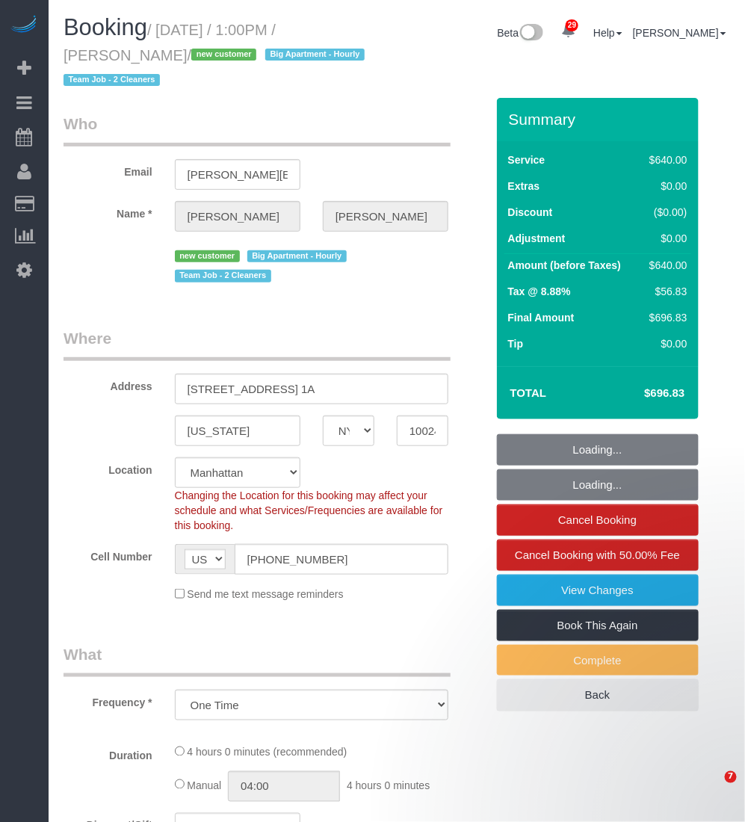
select select "object:982"
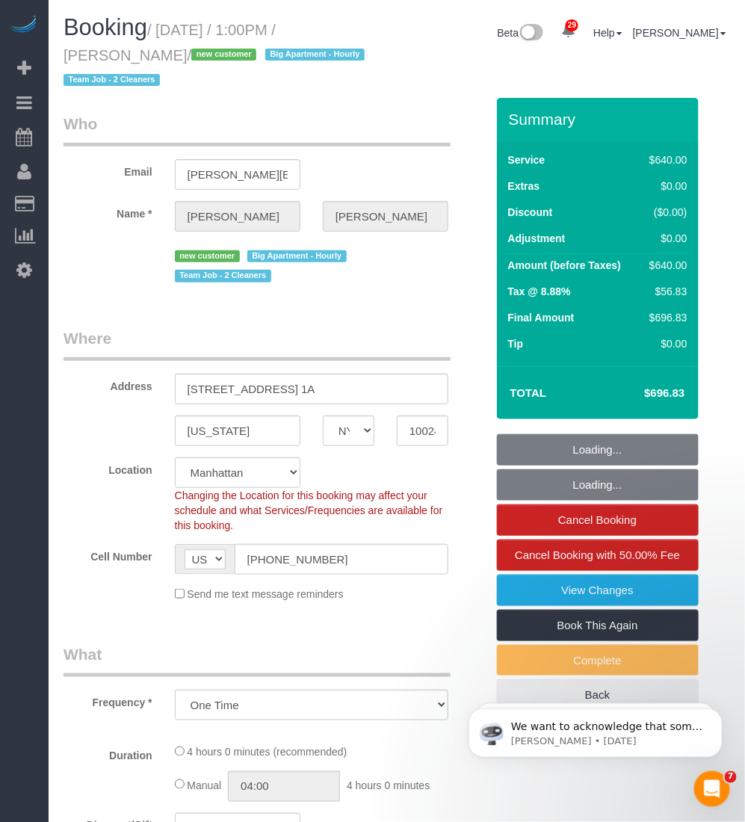
select select "string:stripe-pm_1SBNum4VGloSiKo71nEOz4ae"
select select "240"
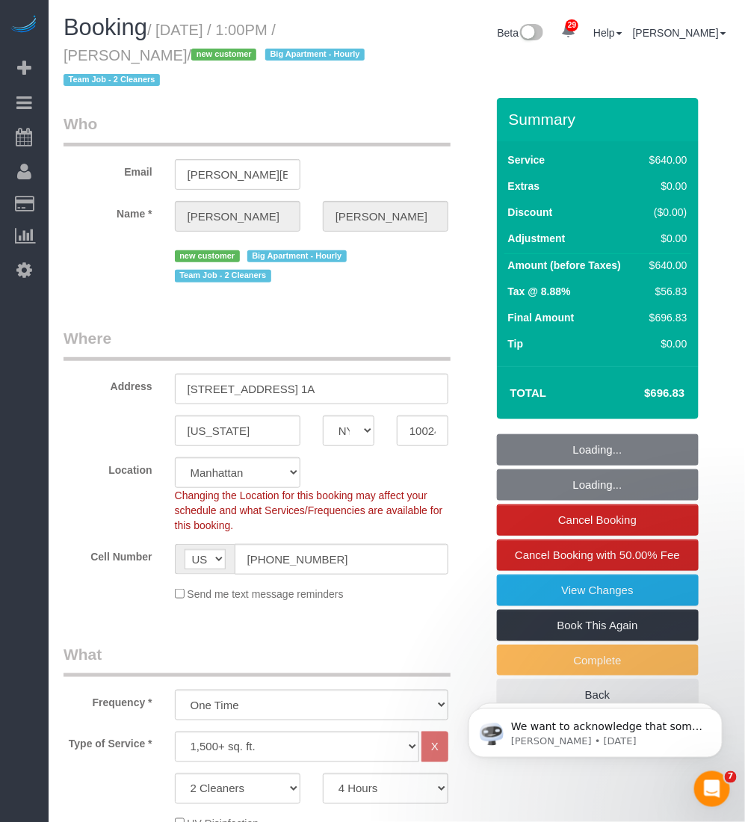
select select "spot1"
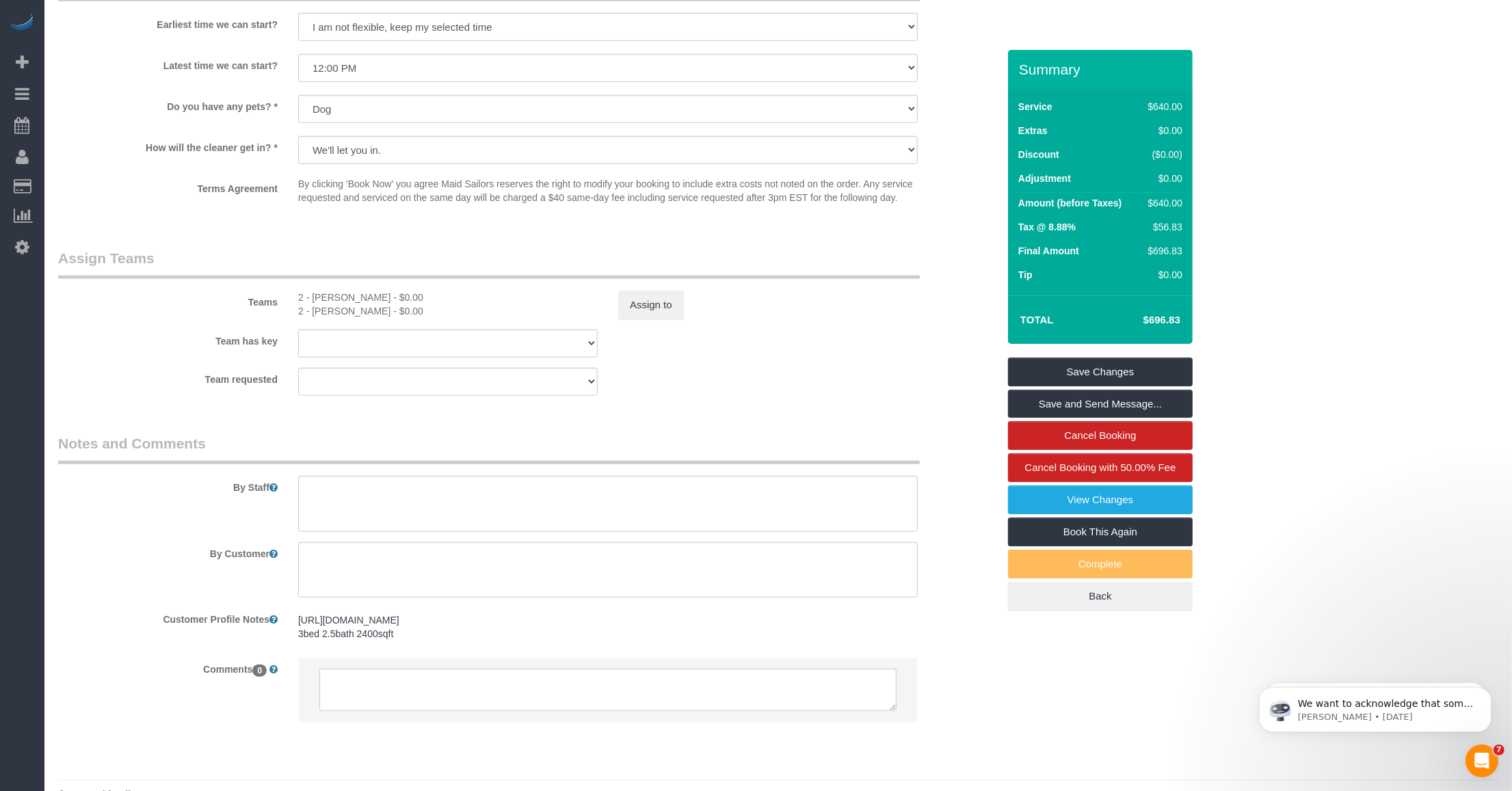
scroll to position [1308, 0]
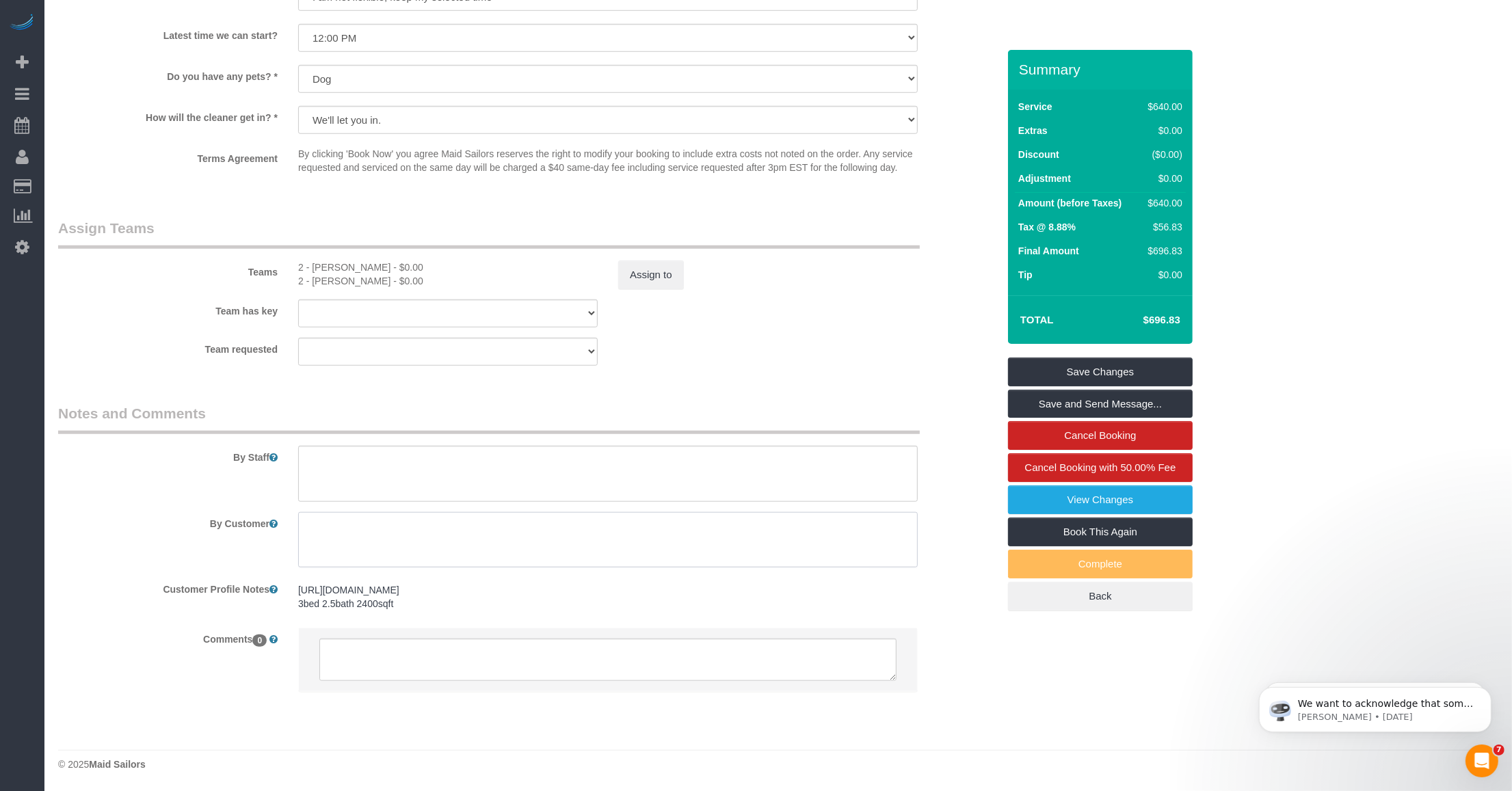
click at [429, 544] on textarea at bounding box center [607, 540] width 619 height 56
drag, startPoint x: 466, startPoint y: 537, endPoint x: 433, endPoint y: 537, distance: 33.0
click at [465, 537] on textarea at bounding box center [607, 540] width 619 height 56
click at [397, 528] on textarea at bounding box center [607, 540] width 619 height 56
paste textarea "Customer Cleaning Priorities (Move-Out Service): 1. Floors: Vacuuming and clean…"
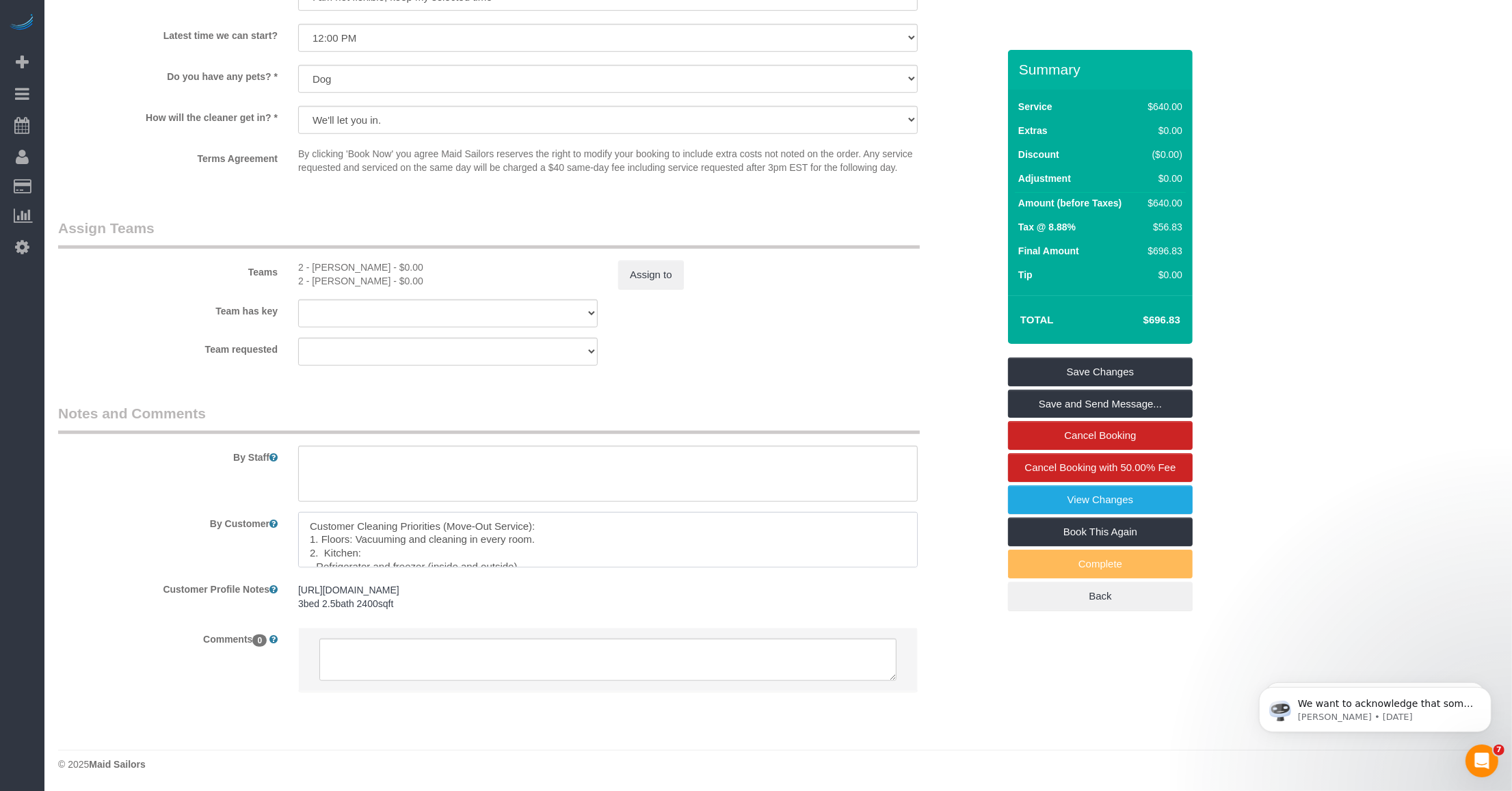
scroll to position [87, 0]
type textarea "Customer Cleaning Priorities (Move-Out Service): 1. Floors: Vacuuming and clean…"
click at [222, 512] on label "By Customer" at bounding box center [167, 521] width 240 height 18
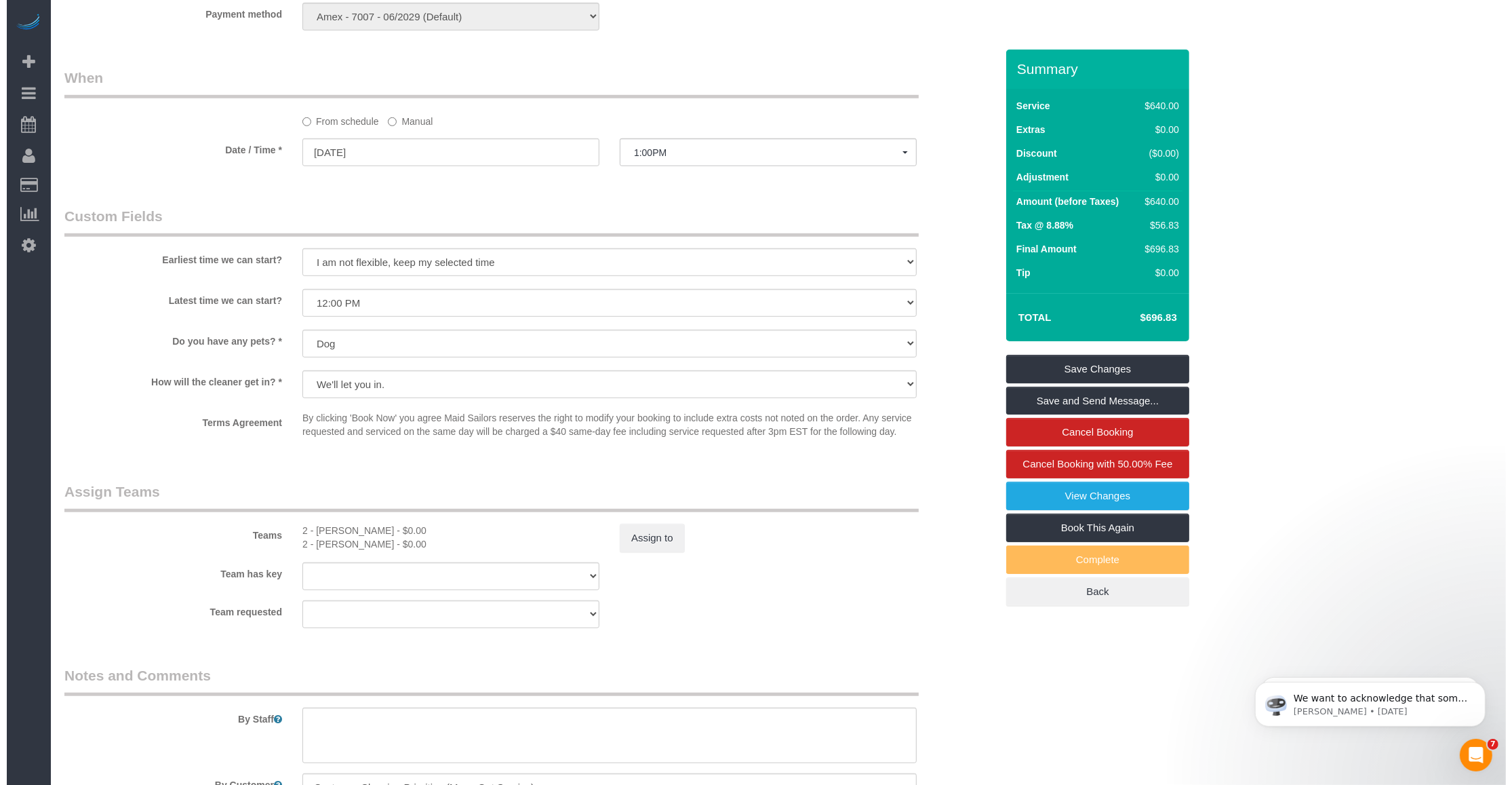
scroll to position [1298, 0]
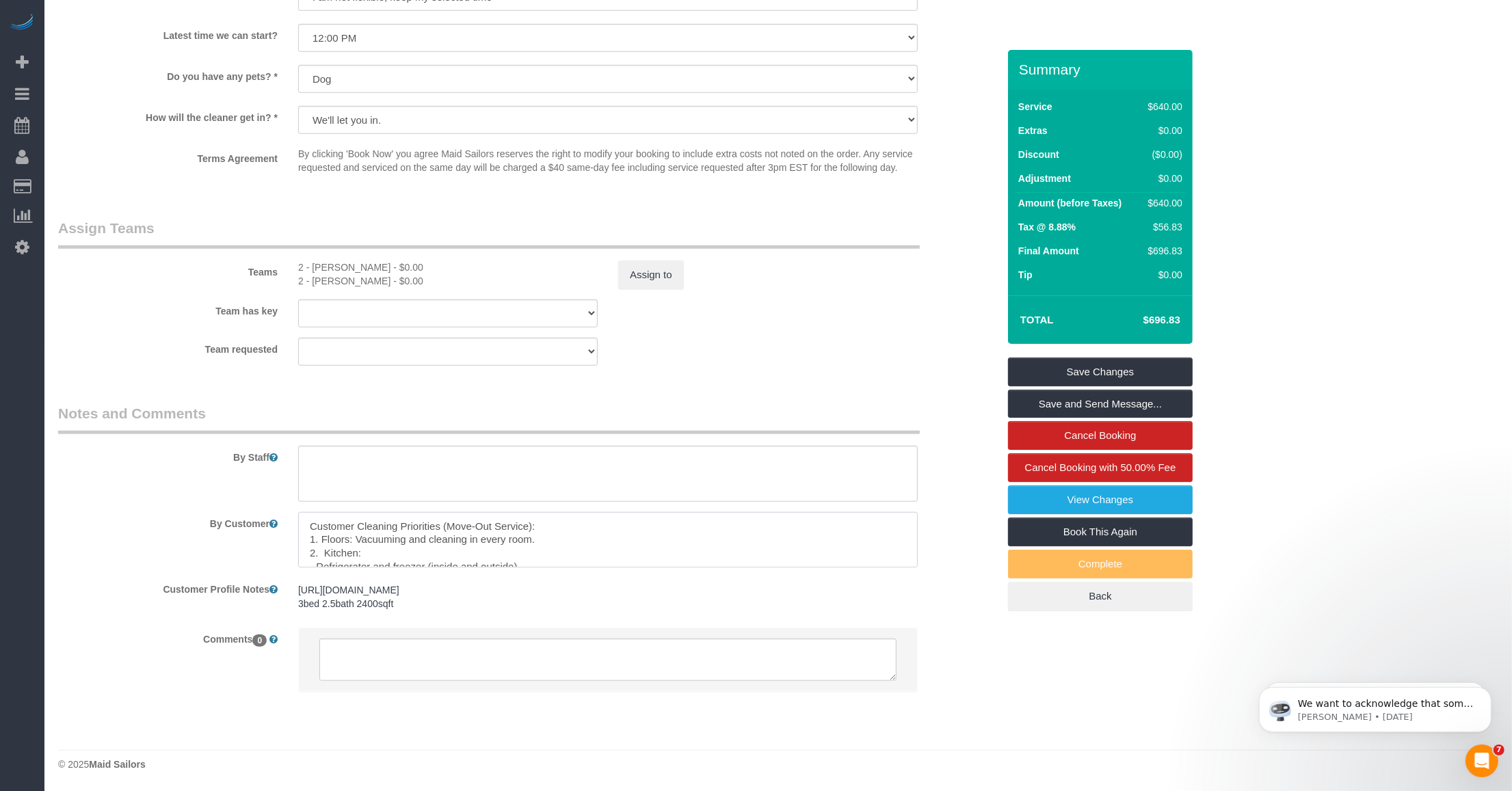
click at [371, 524] on textarea at bounding box center [607, 540] width 619 height 56
click at [681, 400] on link "Save and Send Message..." at bounding box center [1100, 403] width 185 height 28
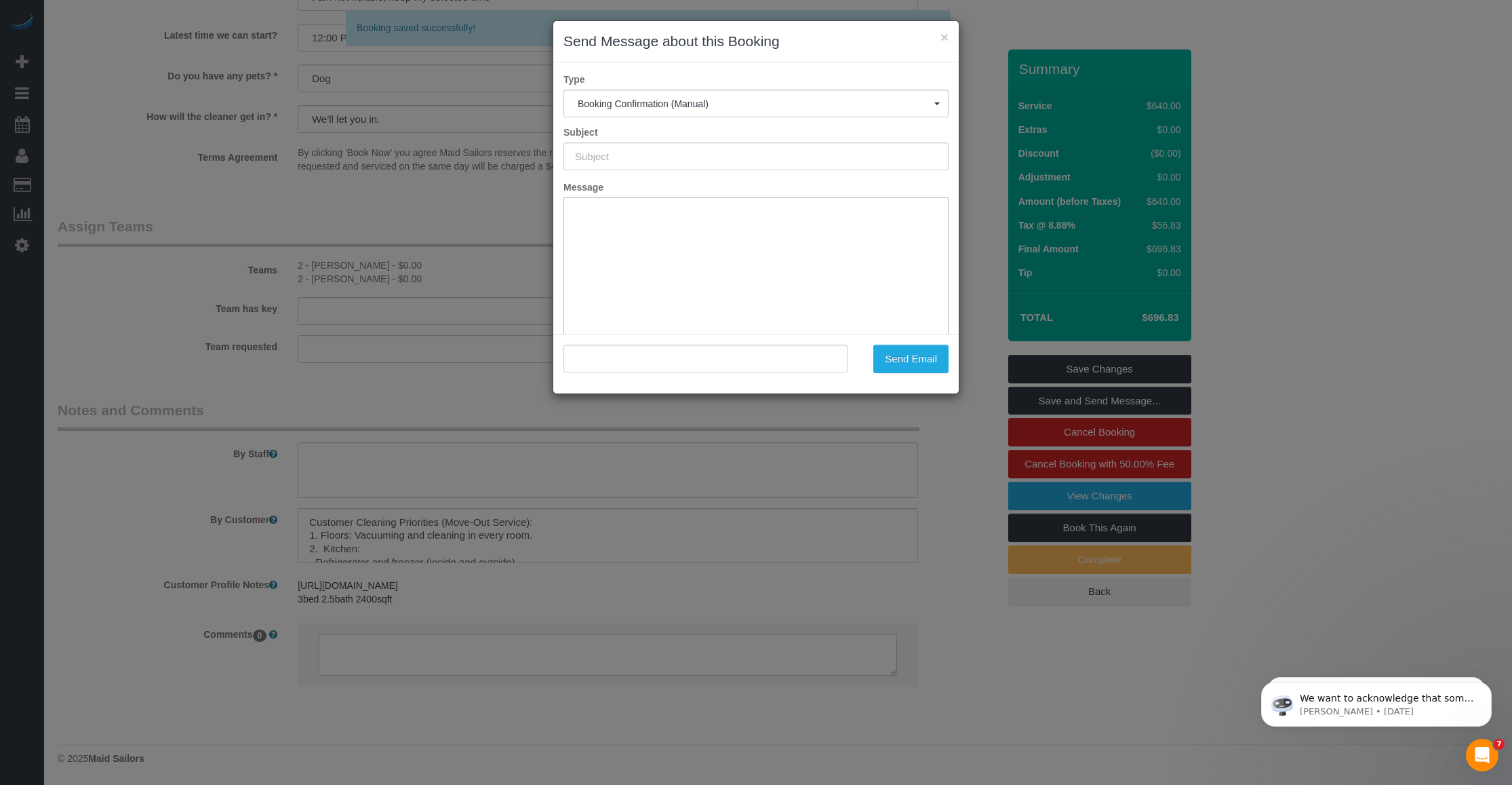
type input "Cleaning Confirmed for 09/29/2025 at 1:00pm"
type input ""Christopher Malloy" <chris.malloy1965@gmail.com>"
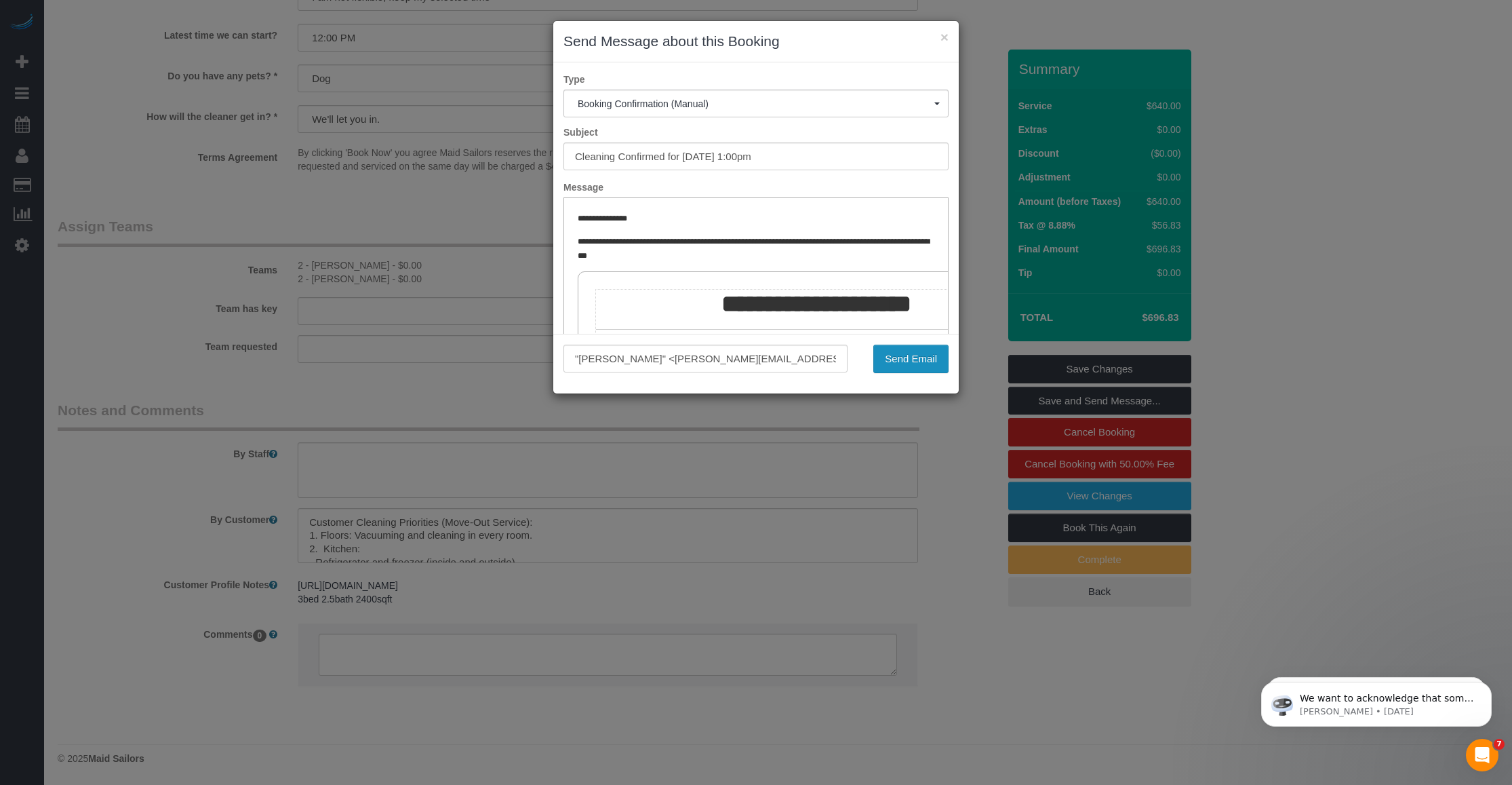
click at [676, 360] on button "Send Email" at bounding box center [911, 358] width 75 height 28
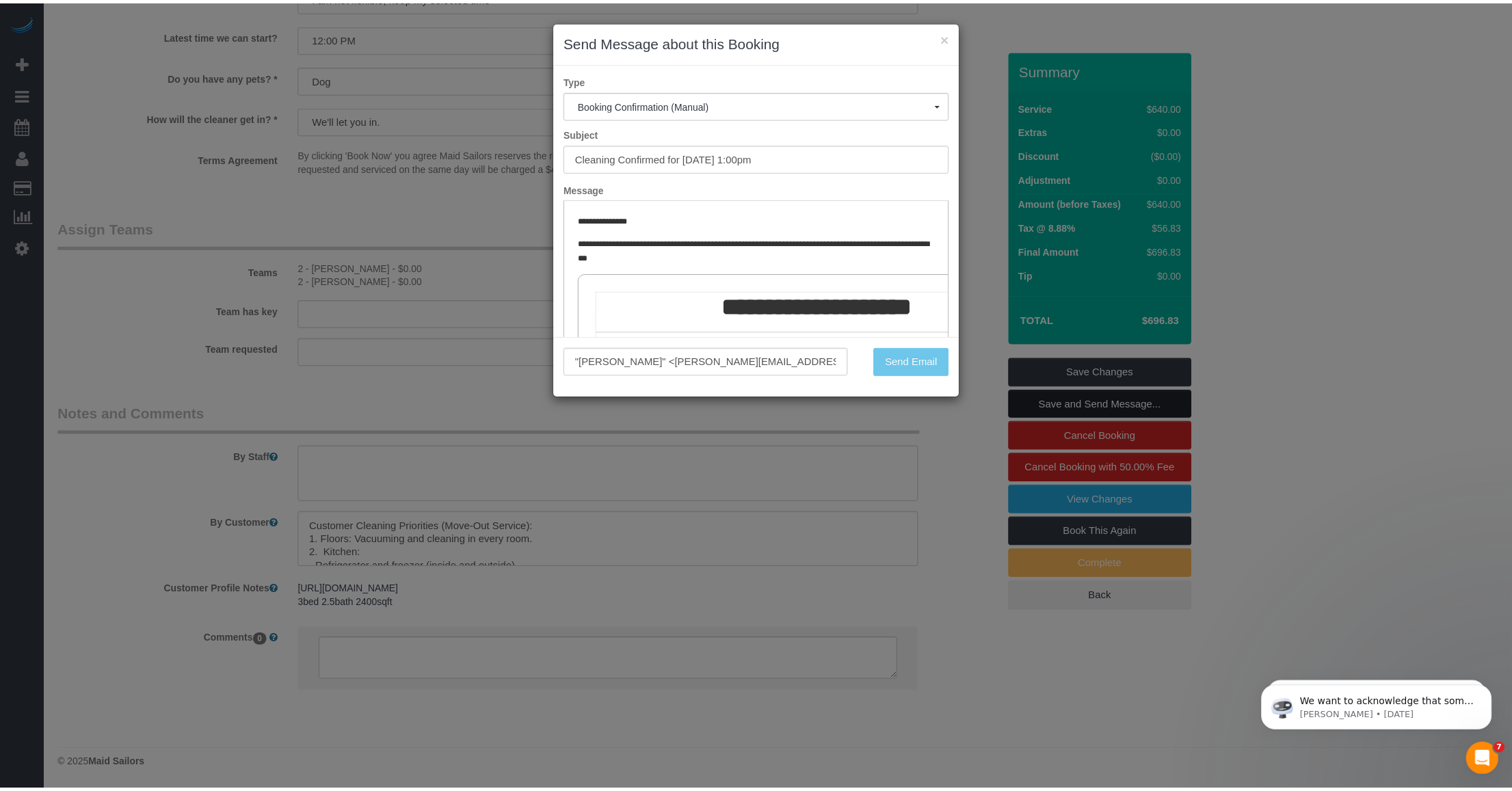
scroll to position [1358, 0]
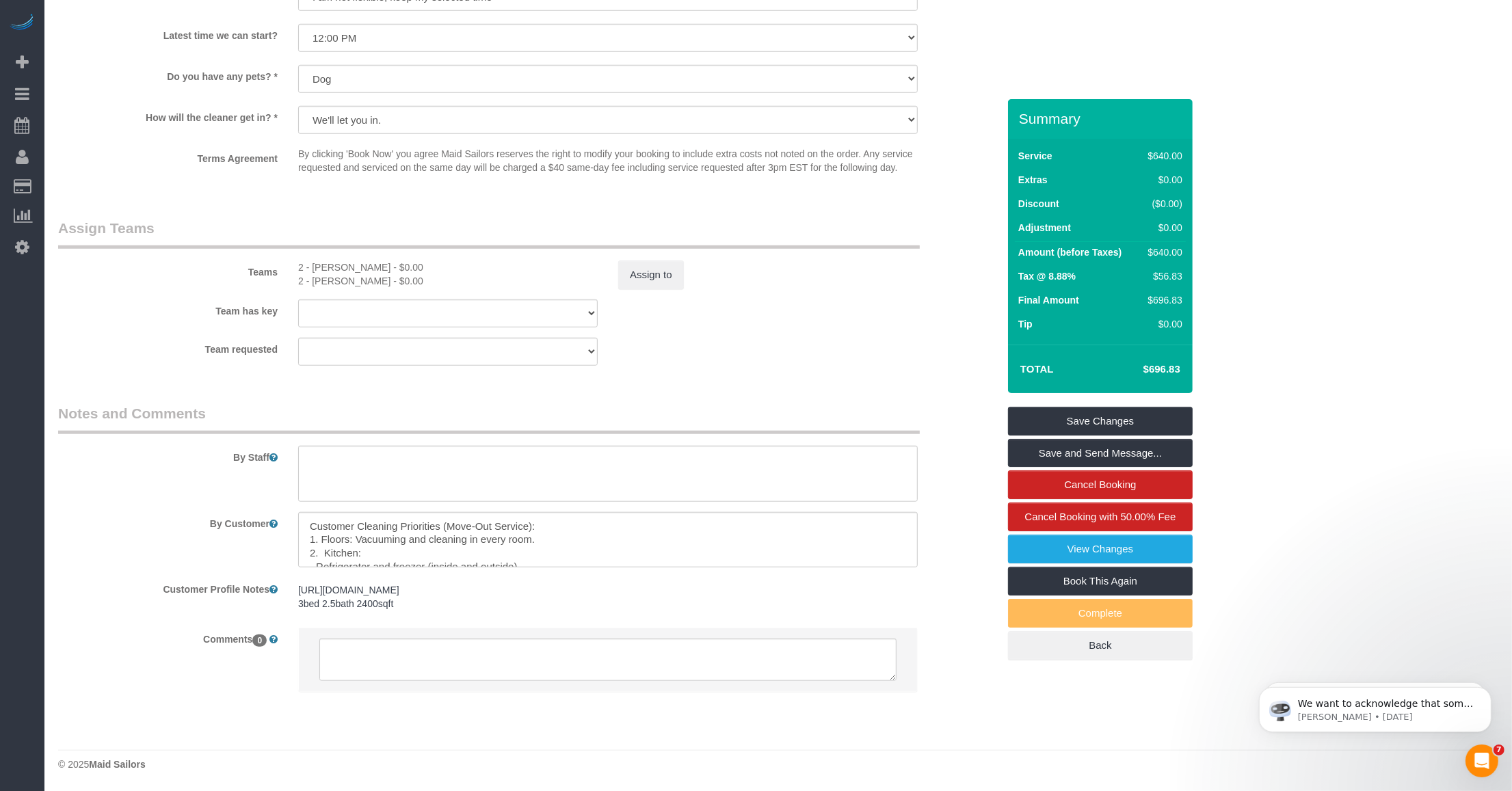
click at [338, 243] on div "Teams 2 - Katherine Poveda - $0.00 2 - Milagros Ramirez - $0.00 Assign to" at bounding box center [528, 254] width 960 height 71
copy div "Katherine"
click at [322, 274] on div "2 - Milagros Ramirez - $0.00" at bounding box center [447, 281] width 299 height 14
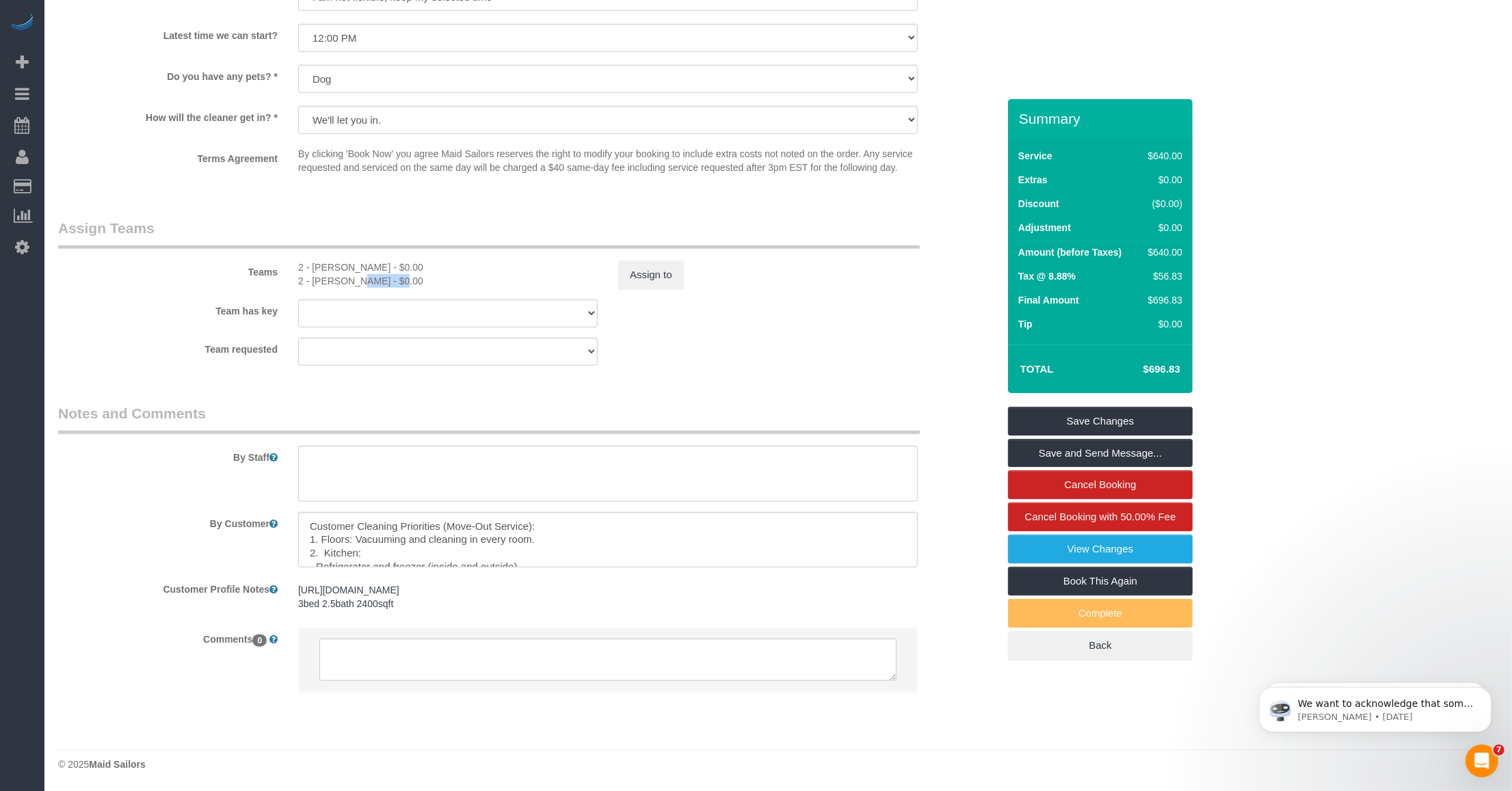
copy div "Milagros"
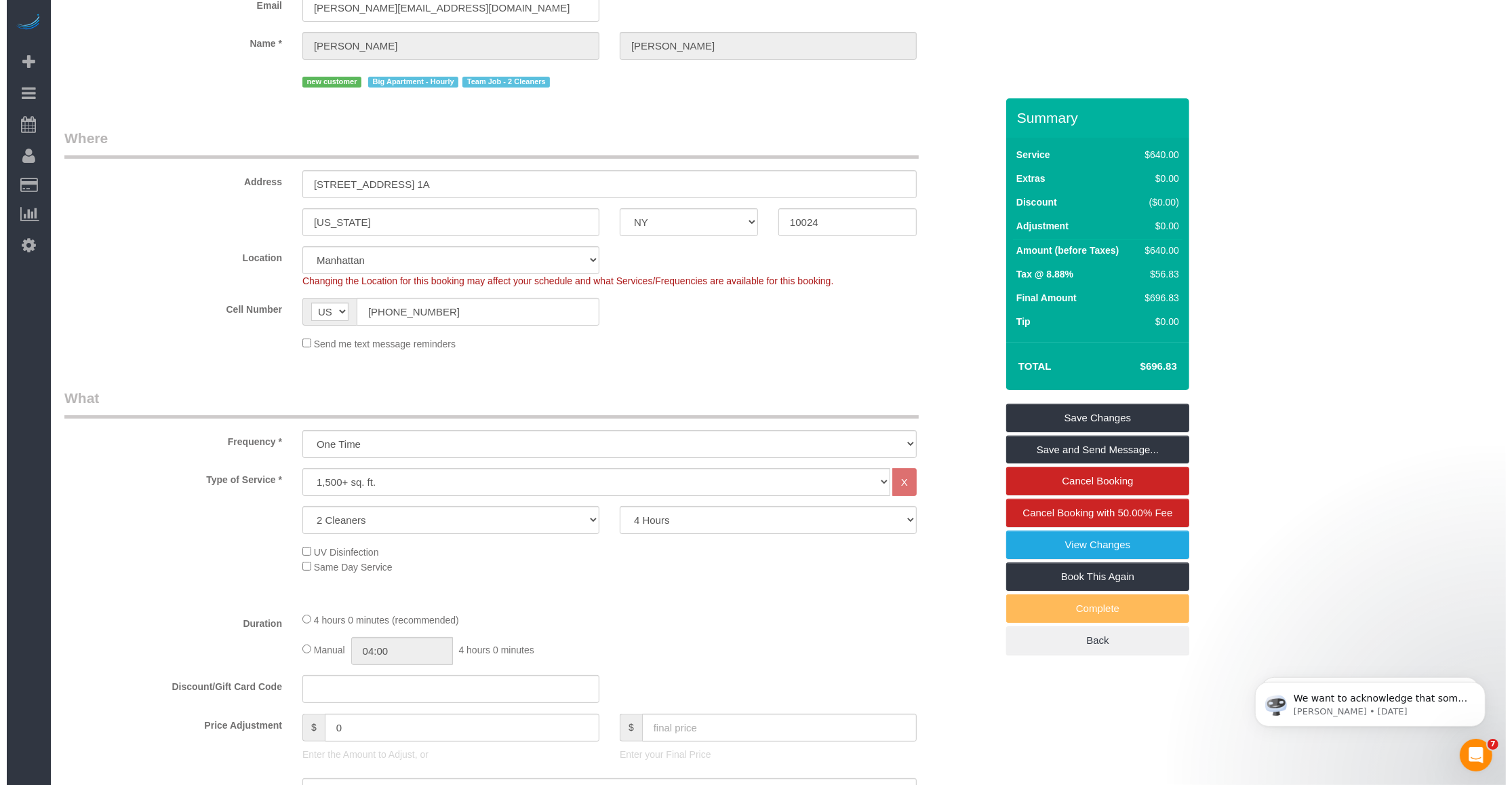
scroll to position [0, 0]
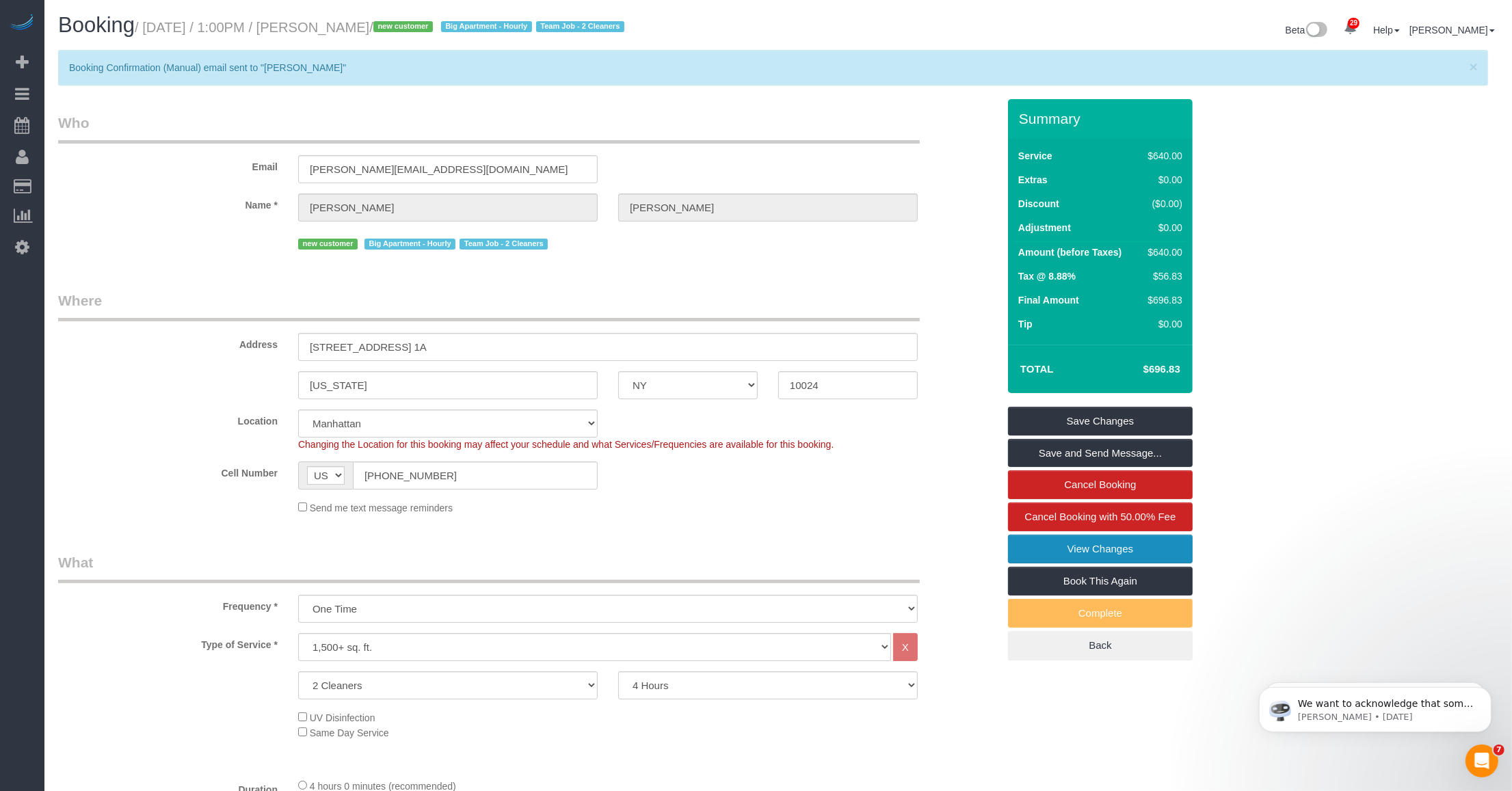
click at [681, 544] on link "View Changes" at bounding box center [1100, 549] width 185 height 28
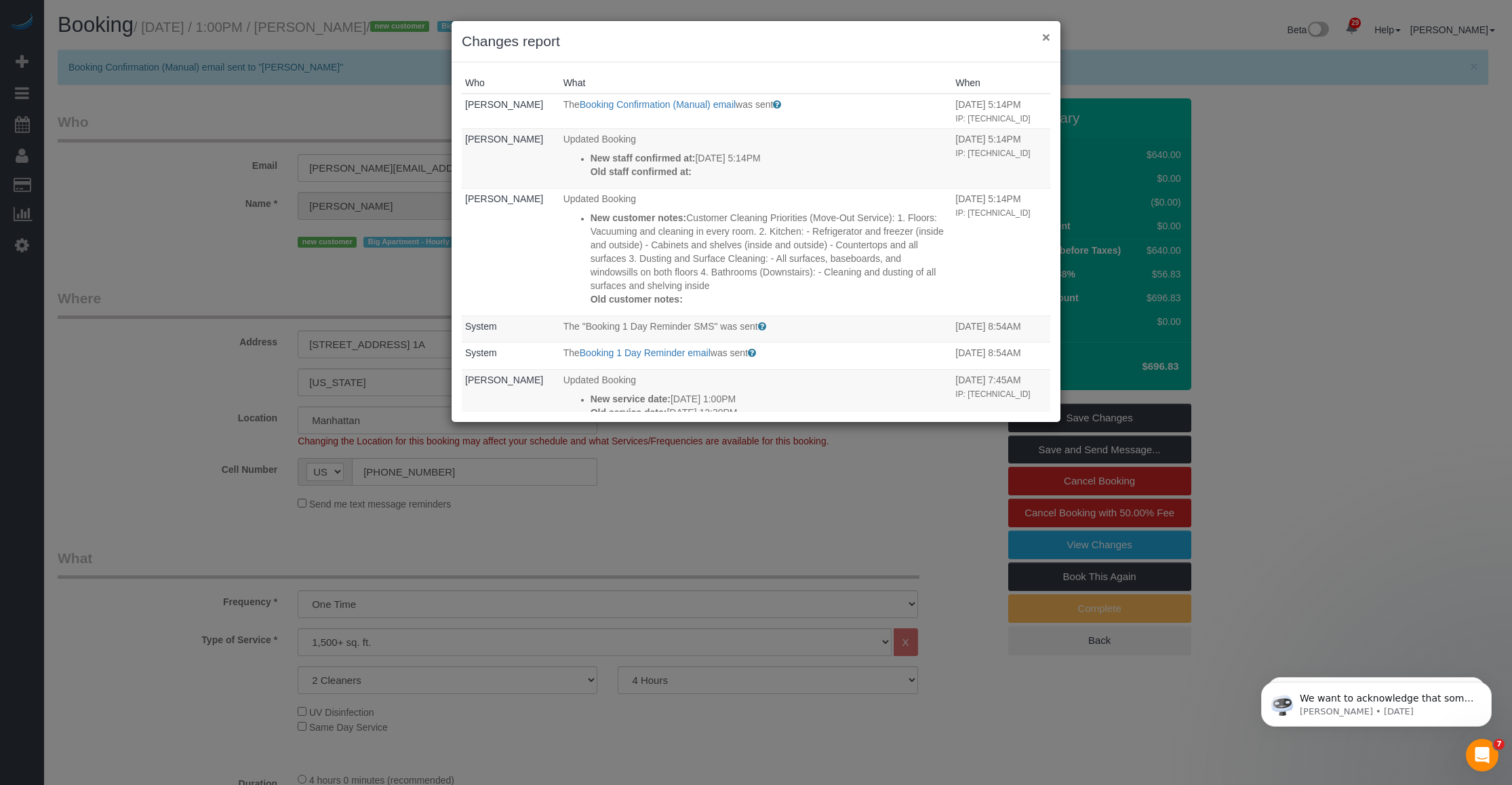
click at [676, 31] on button "×" at bounding box center [1046, 37] width 8 height 15
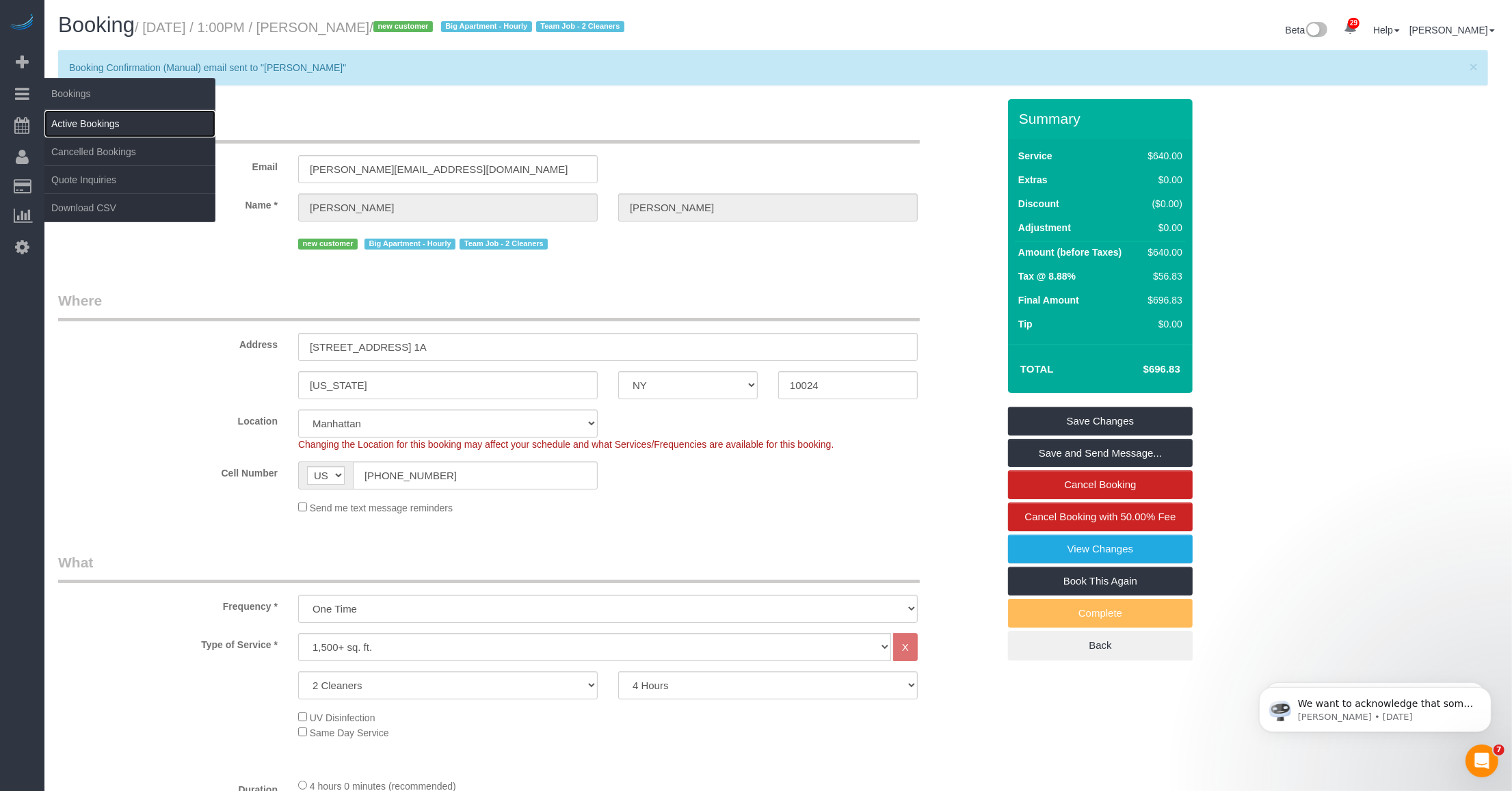
click at [60, 121] on link "Active Bookings" at bounding box center [130, 123] width 171 height 27
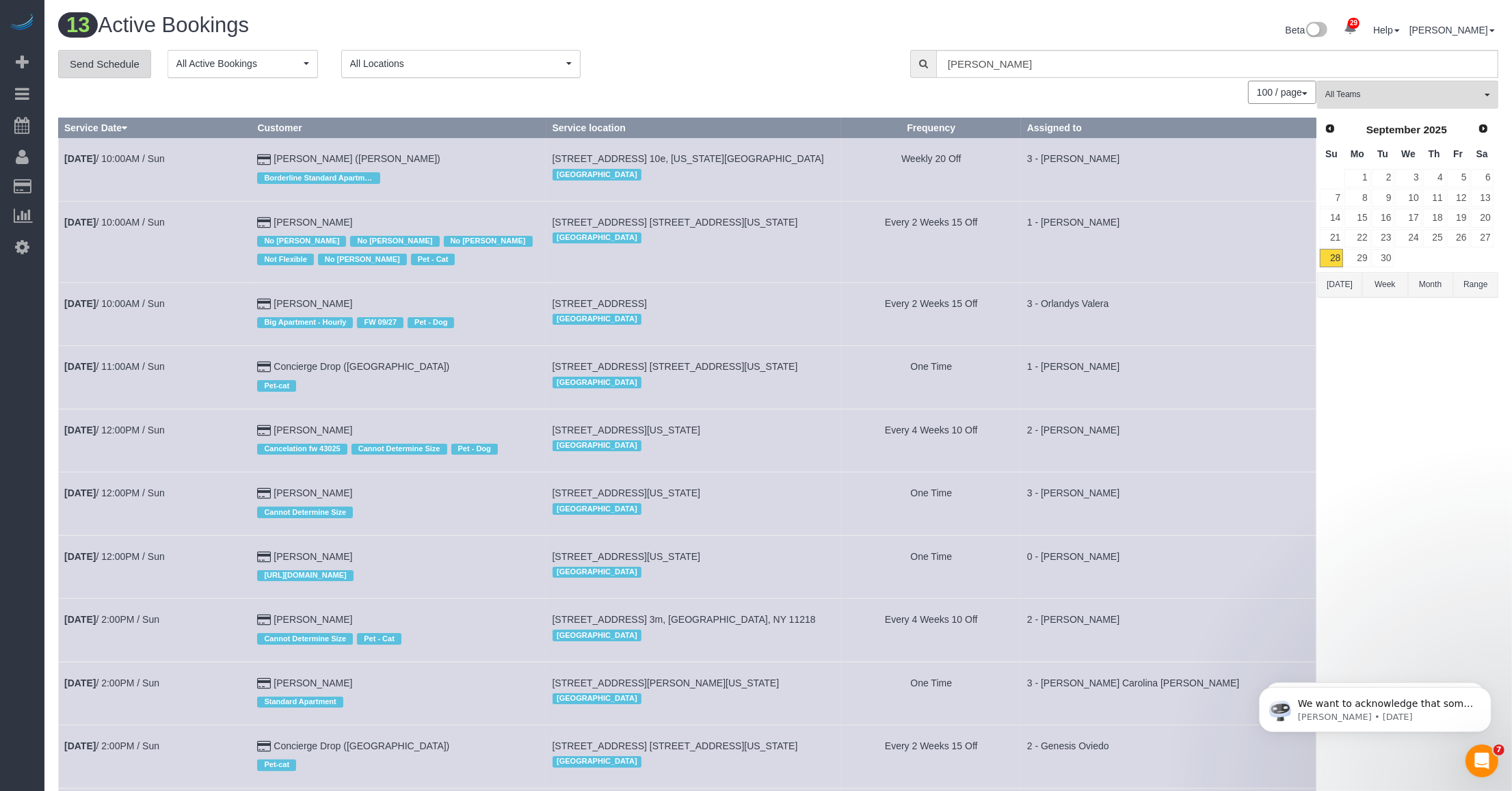
click at [101, 62] on link "Send Schedule" at bounding box center [105, 64] width 93 height 28
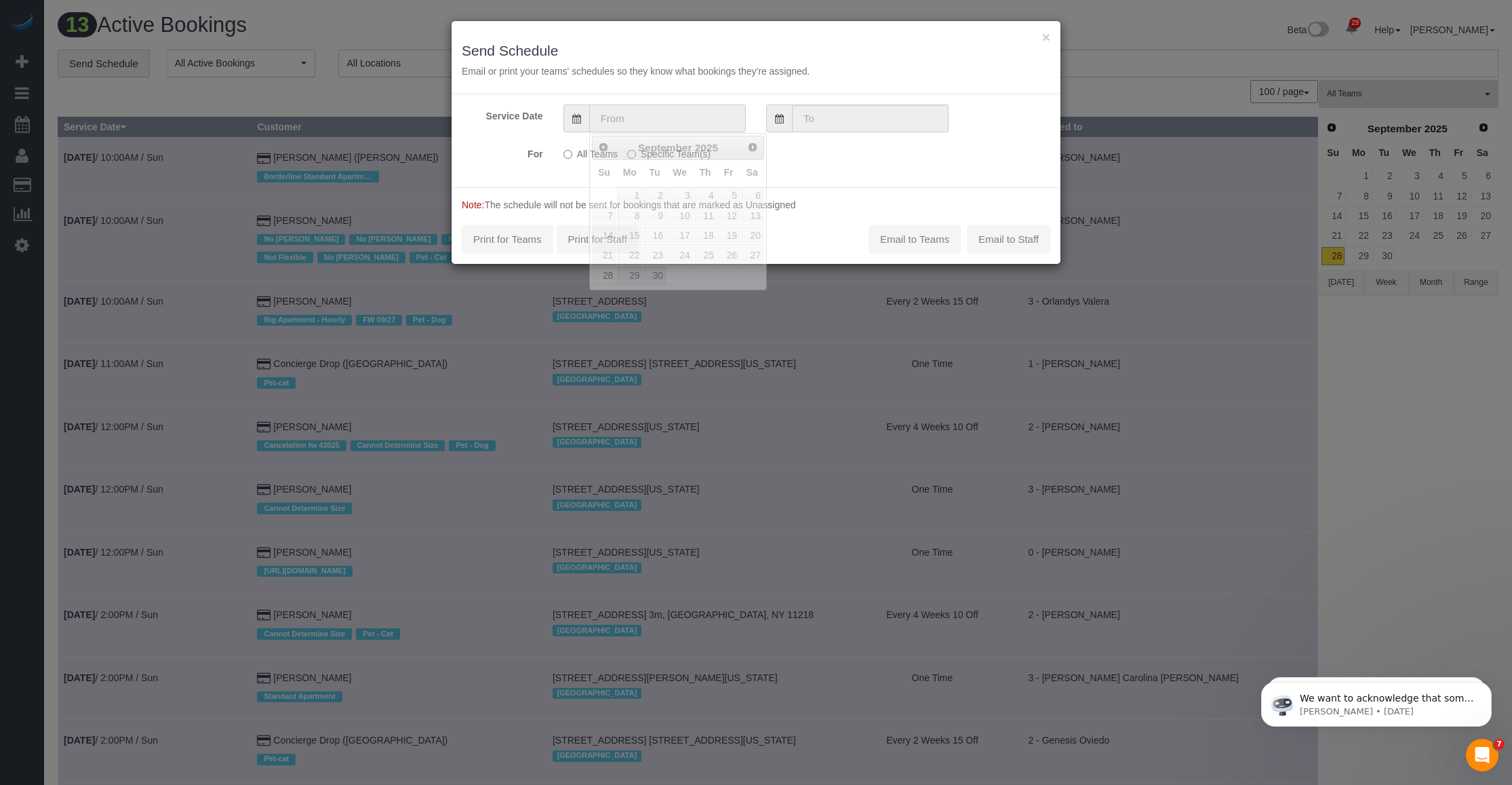
click at [660, 125] on input "text" at bounding box center [668, 118] width 157 height 28
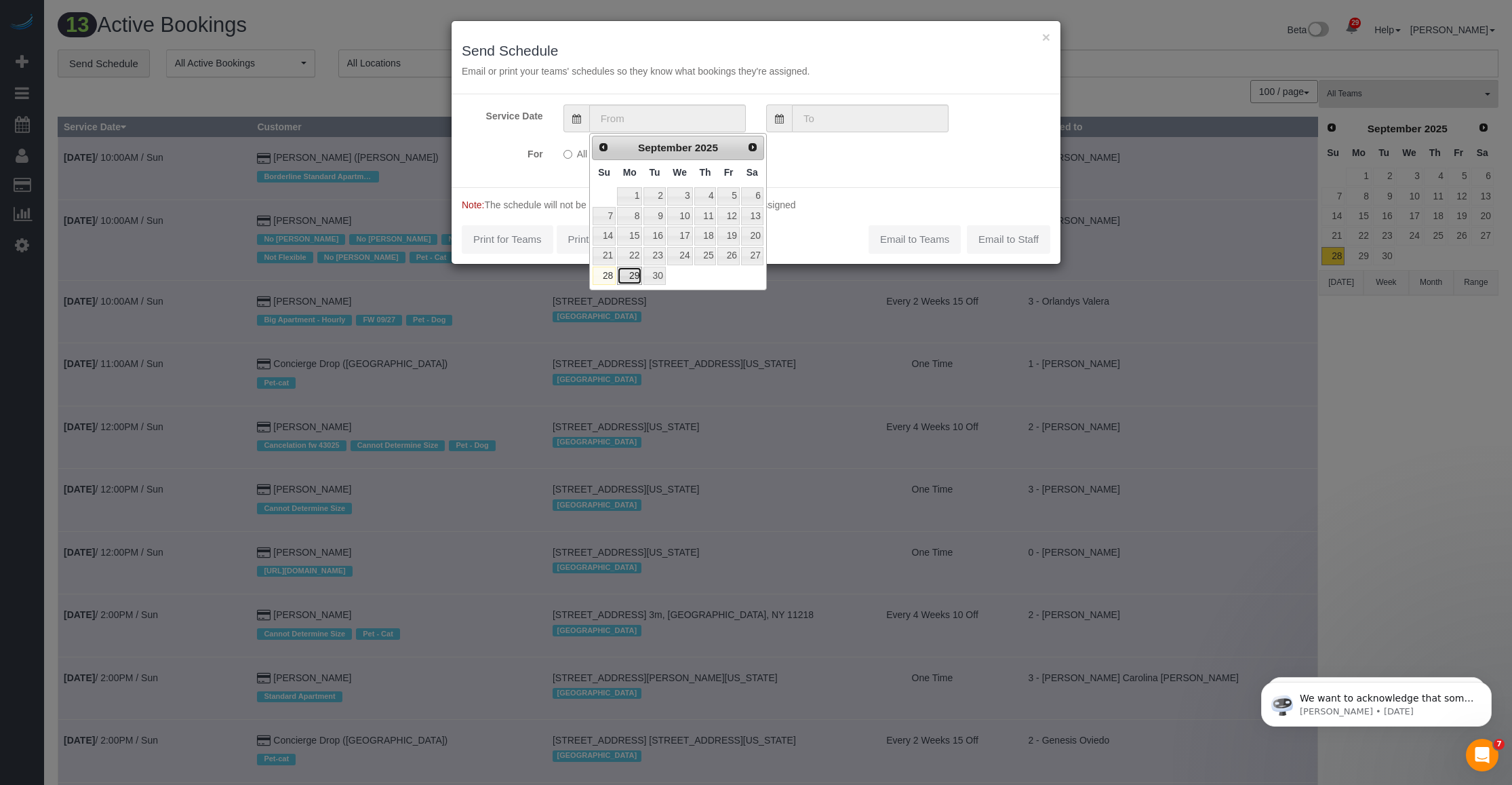
click at [625, 272] on link "29" at bounding box center [629, 276] width 25 height 18
type input "09/29/2025"
click at [625, 272] on link "29" at bounding box center [629, 276] width 25 height 18
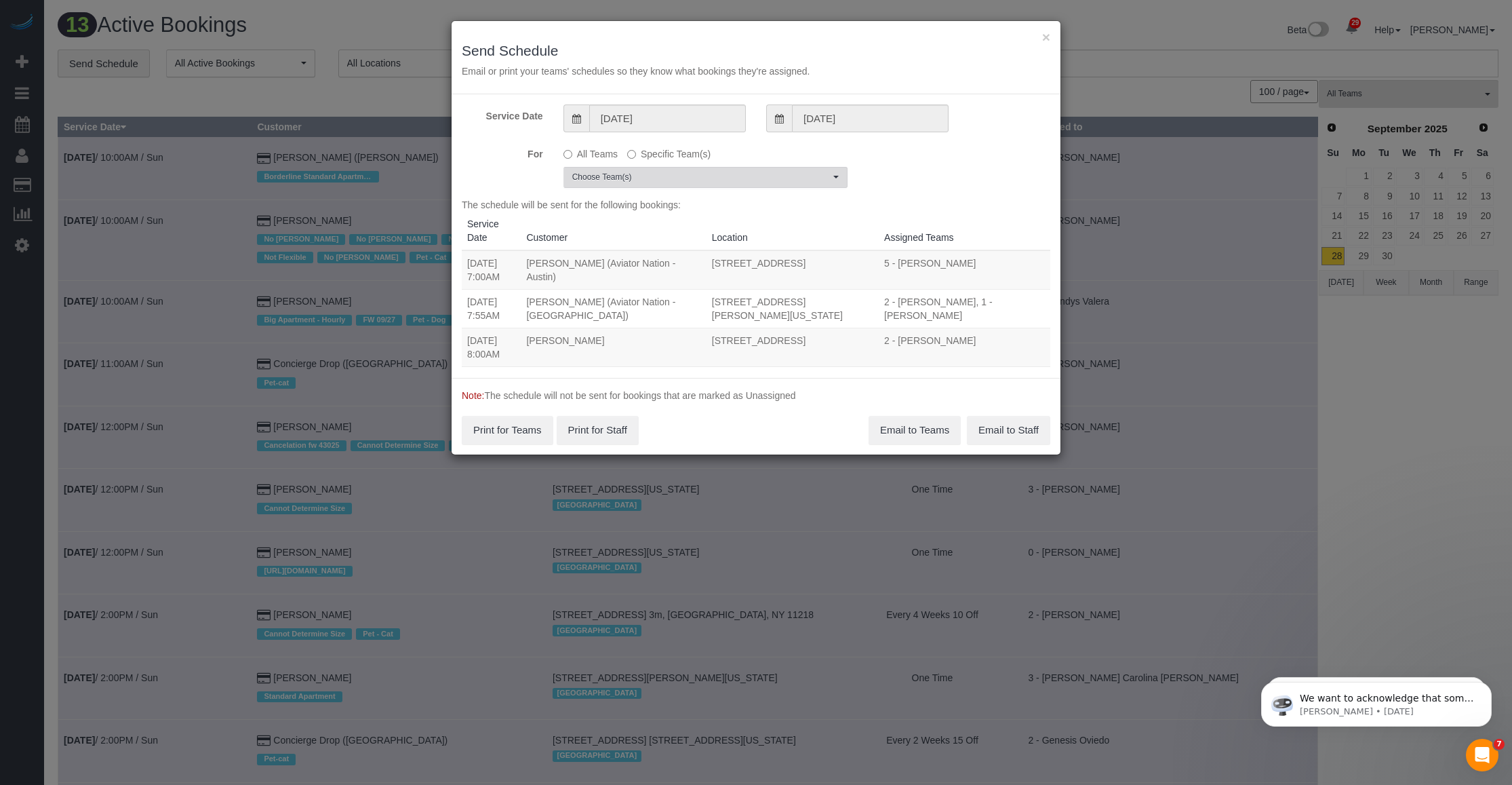
click at [641, 184] on button "Choose Team(s)" at bounding box center [705, 177] width 284 height 21
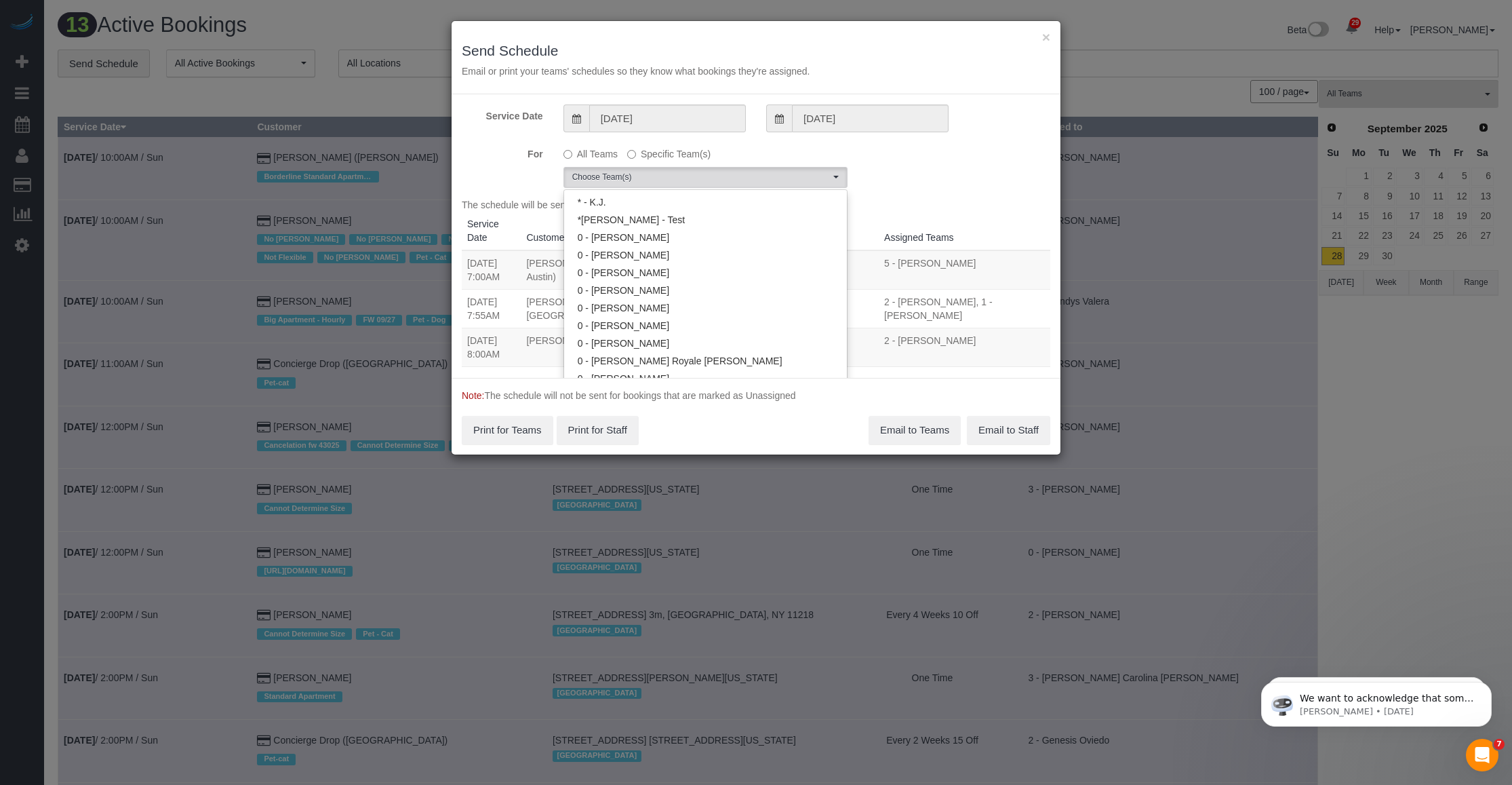
click at [676, 177] on div "For All Teams Specific Team(s) Choose Team(s) * - K.J. *Irene Flores - Test 0 -…" at bounding box center [756, 165] width 609 height 45
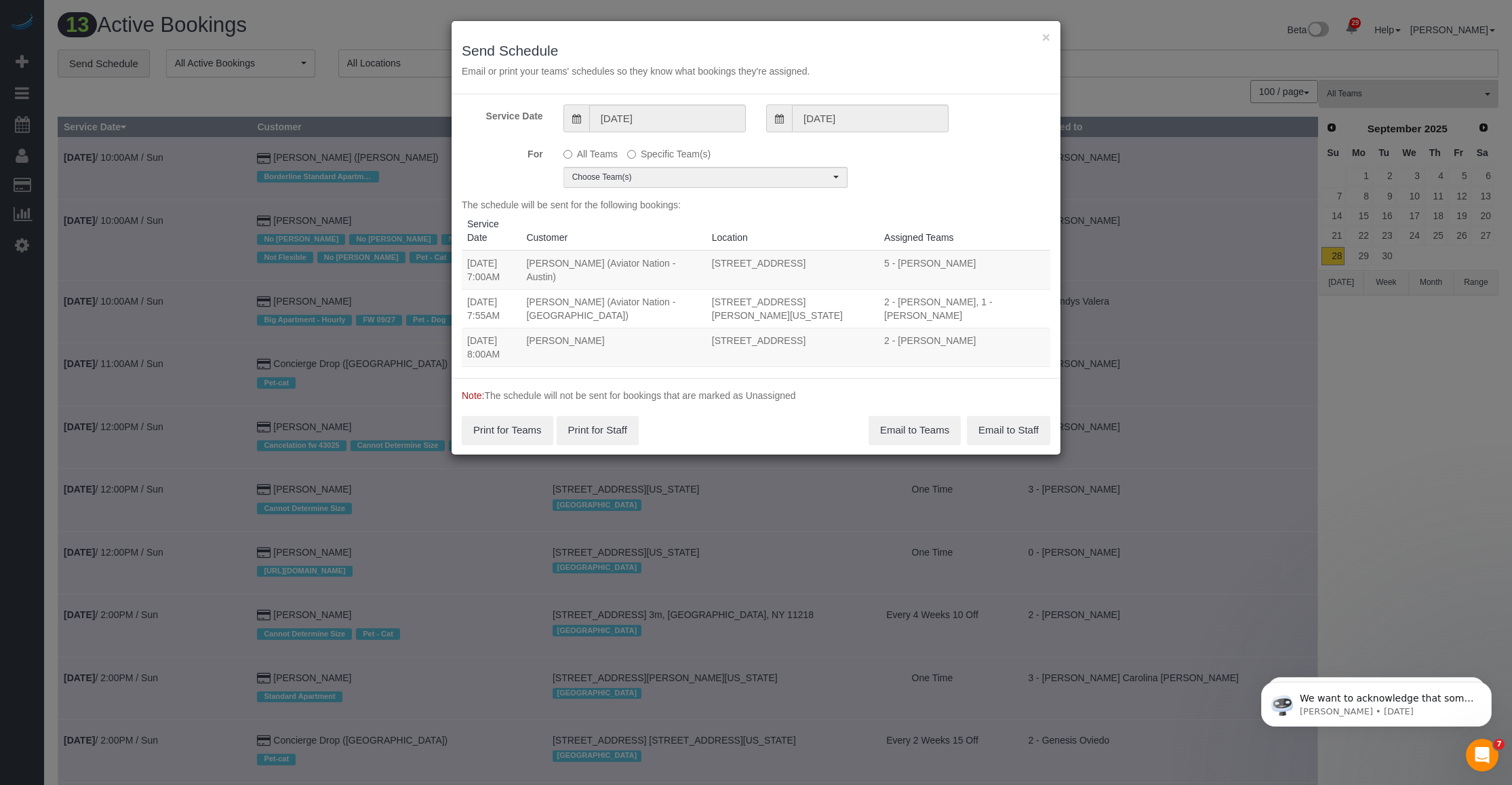
scroll to position [199, 0]
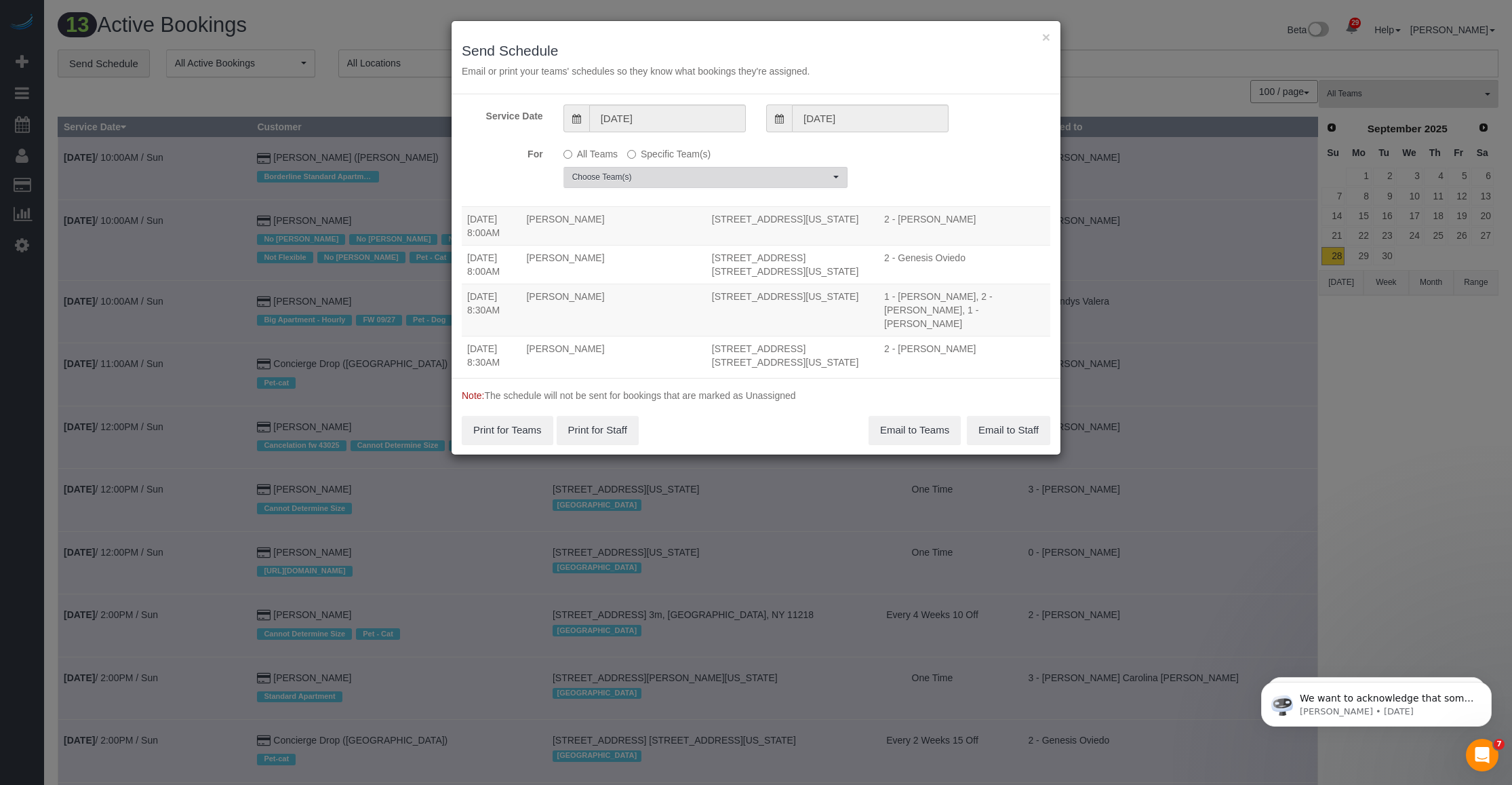
click at [676, 173] on span "Choose Team(s)" at bounding box center [701, 177] width 258 height 12
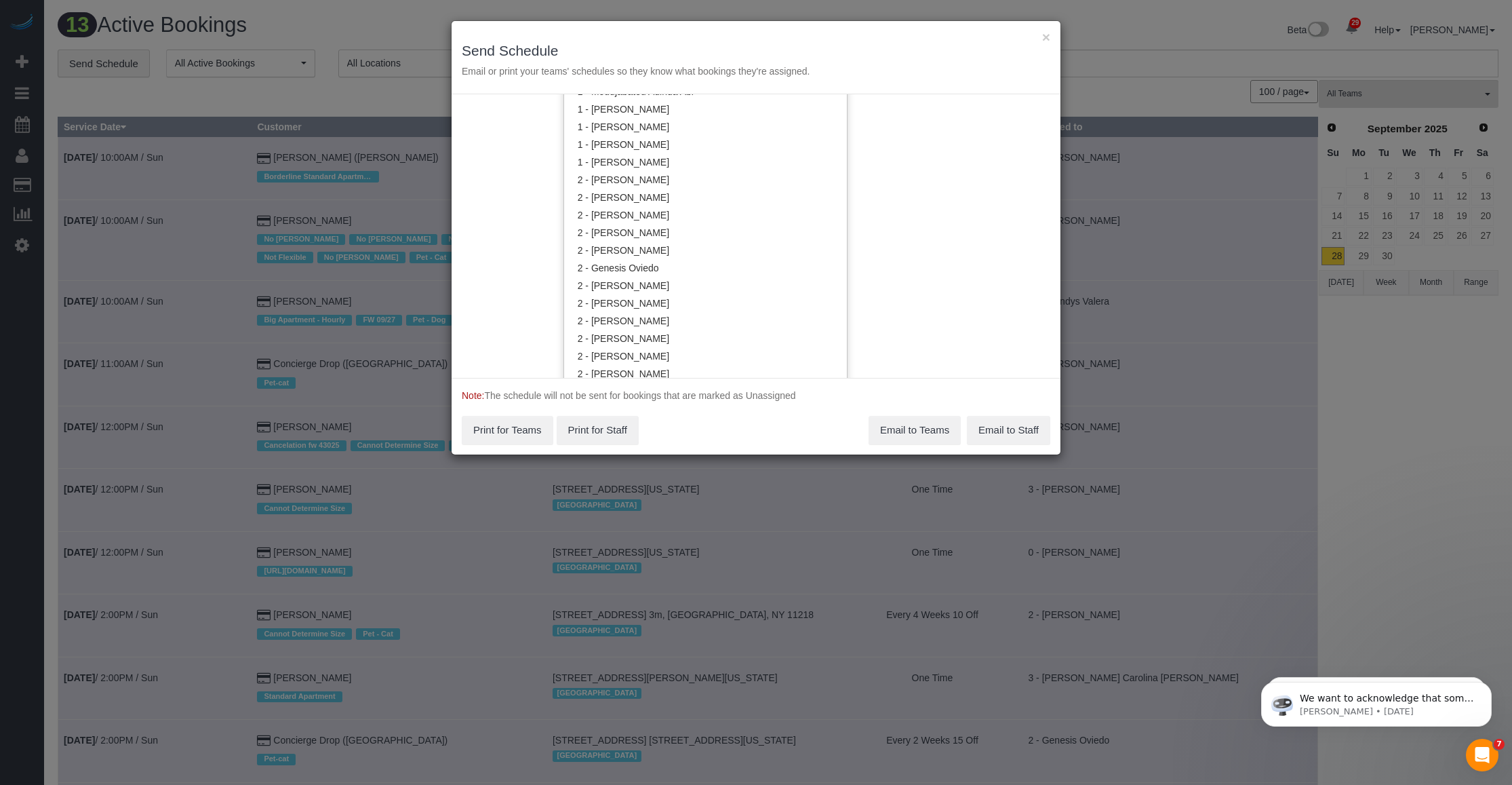
scroll to position [849, 0]
click at [657, 246] on link "2 - [PERSON_NAME]" at bounding box center [706, 253] width 283 height 17
click at [676, 235] on div "Service Date 09/29/2025 09/29/2025 For All Teams Specific Team(s) 2 - Katherine…" at bounding box center [756, 236] width 609 height 284
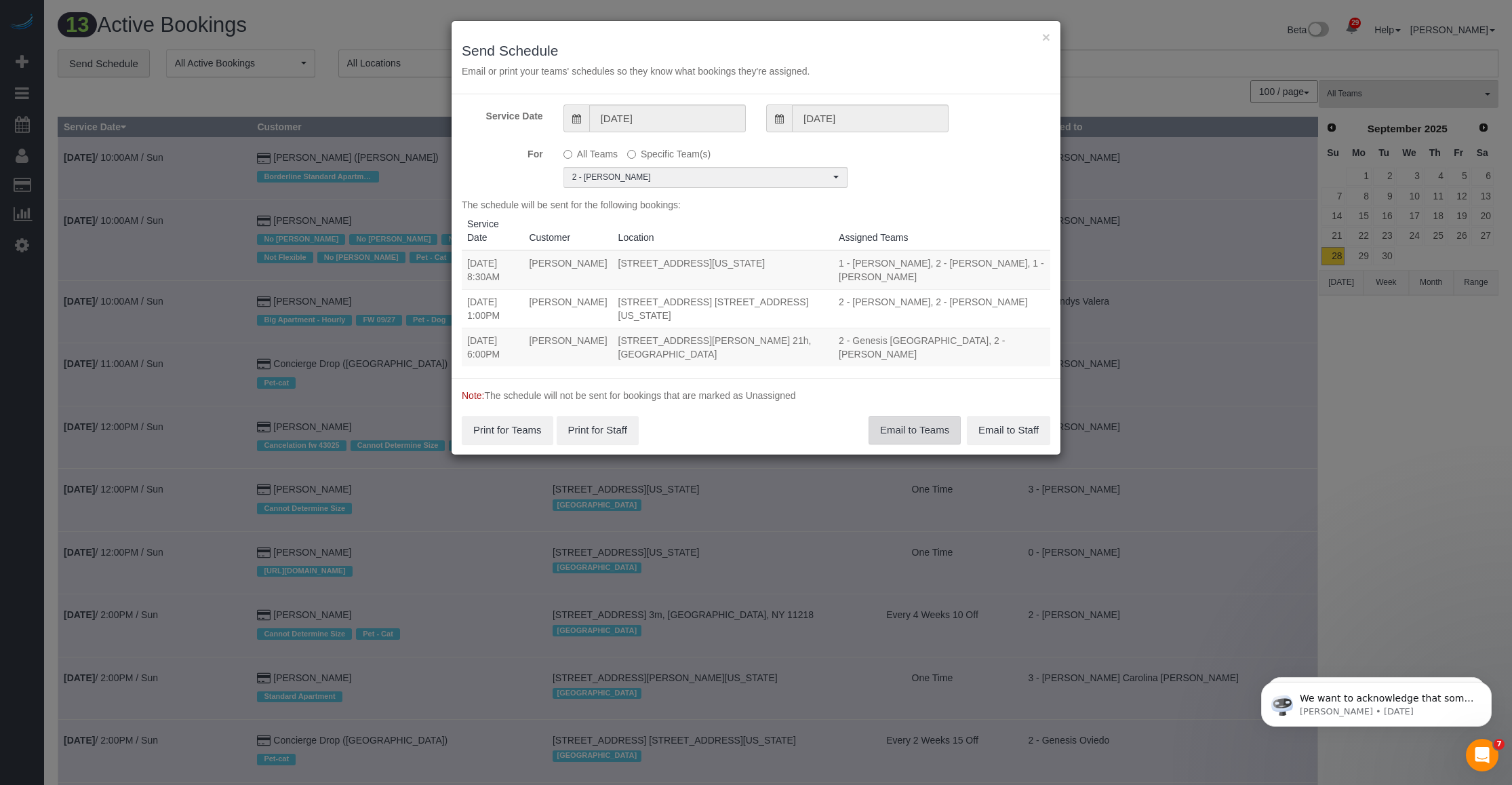
click at [676, 421] on button "Email to Teams" at bounding box center [915, 429] width 93 height 28
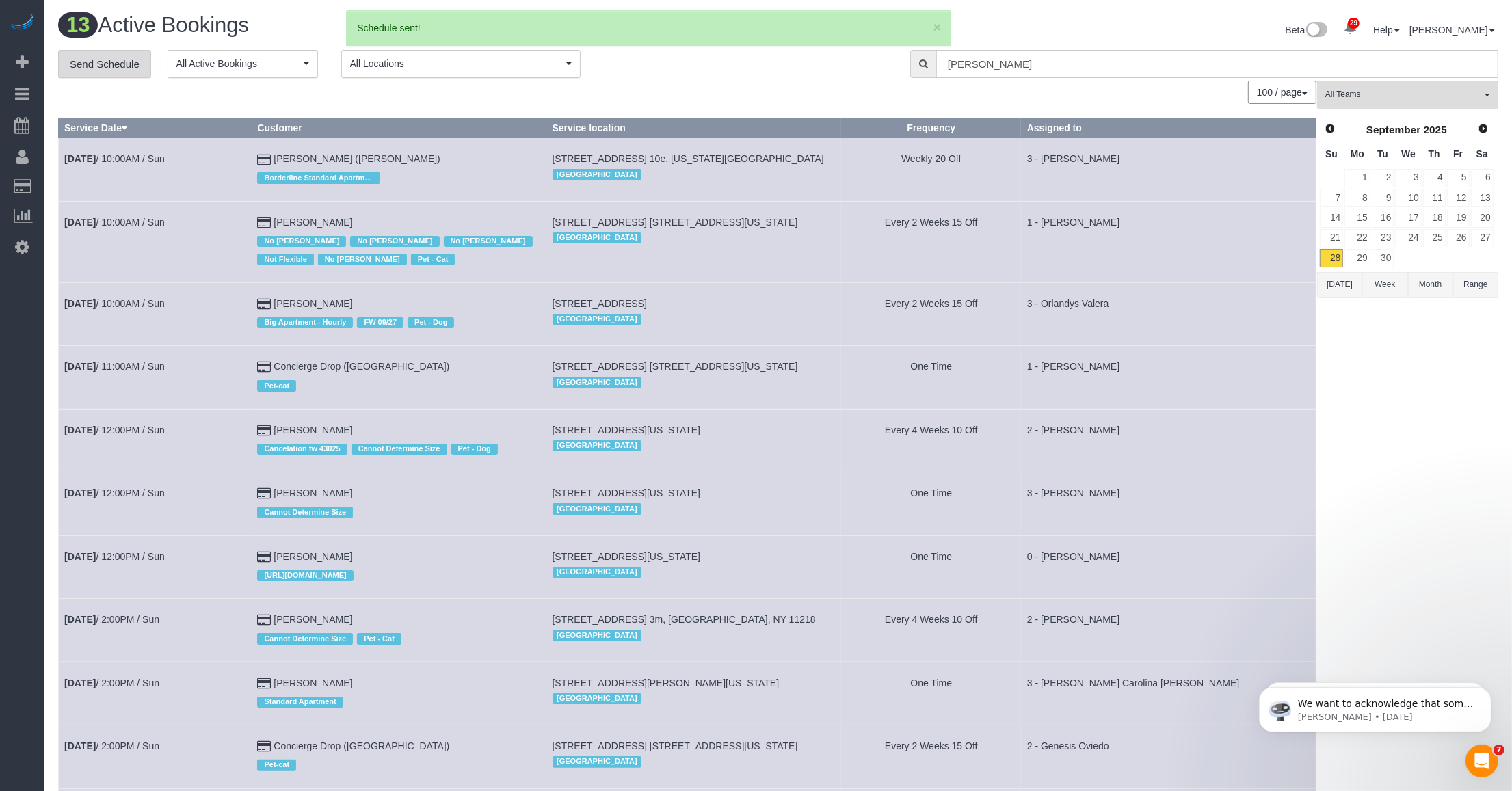
click at [90, 63] on link "Send Schedule" at bounding box center [105, 64] width 93 height 28
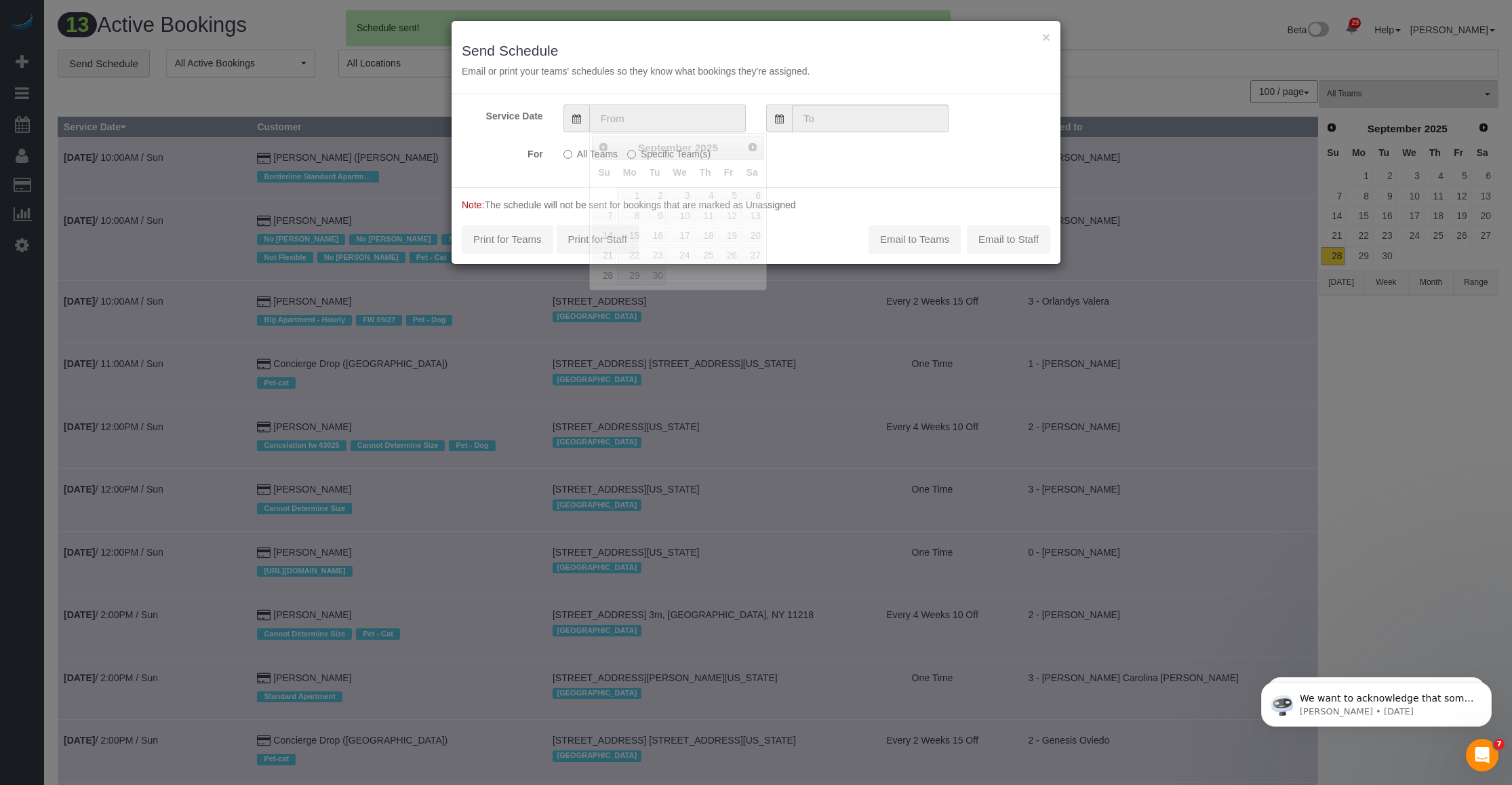
click at [649, 125] on input "text" at bounding box center [668, 118] width 157 height 28
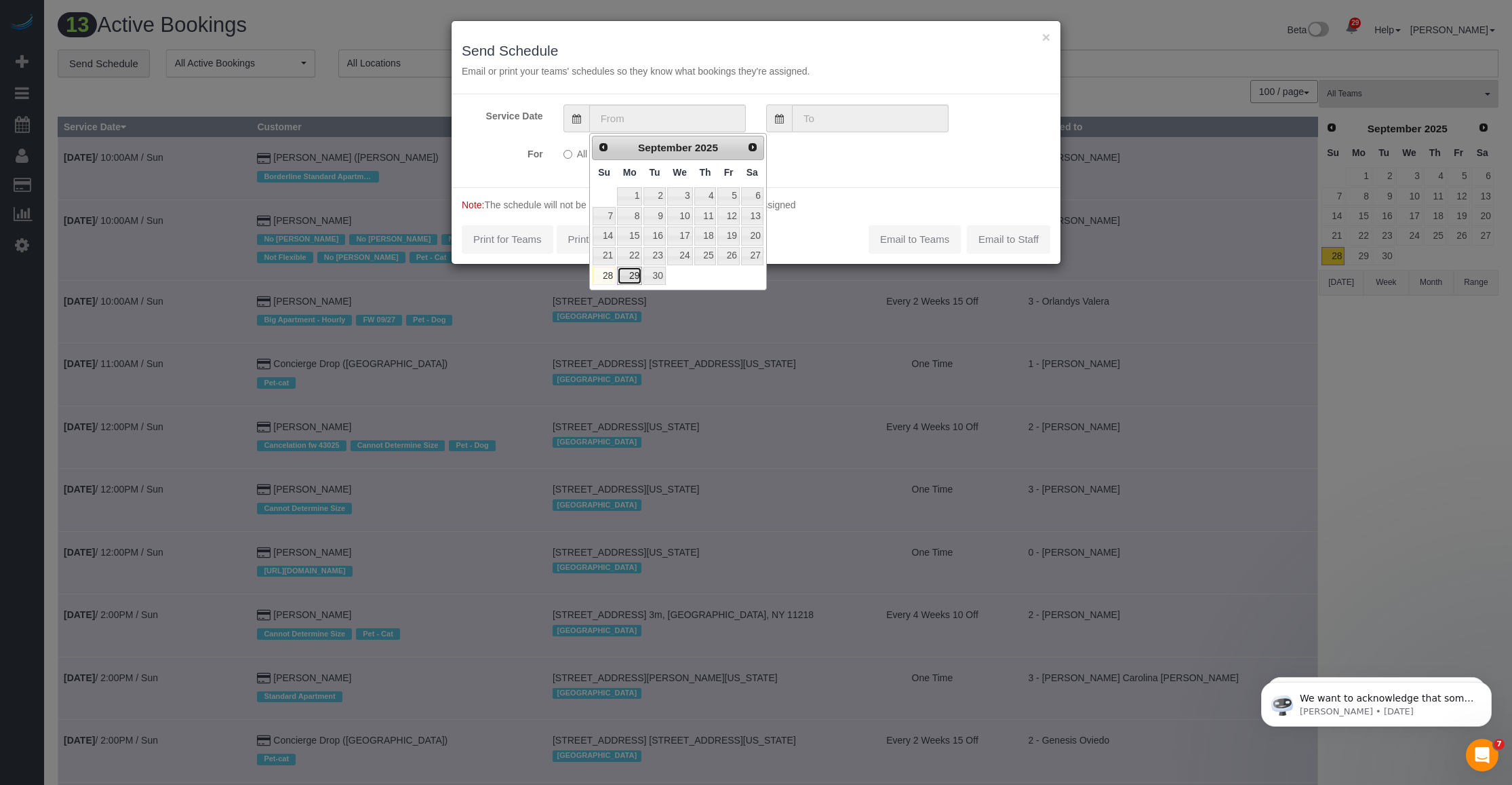
click at [636, 279] on link "29" at bounding box center [629, 276] width 25 height 18
type input "09/29/2025"
click at [636, 279] on link "29" at bounding box center [629, 276] width 25 height 18
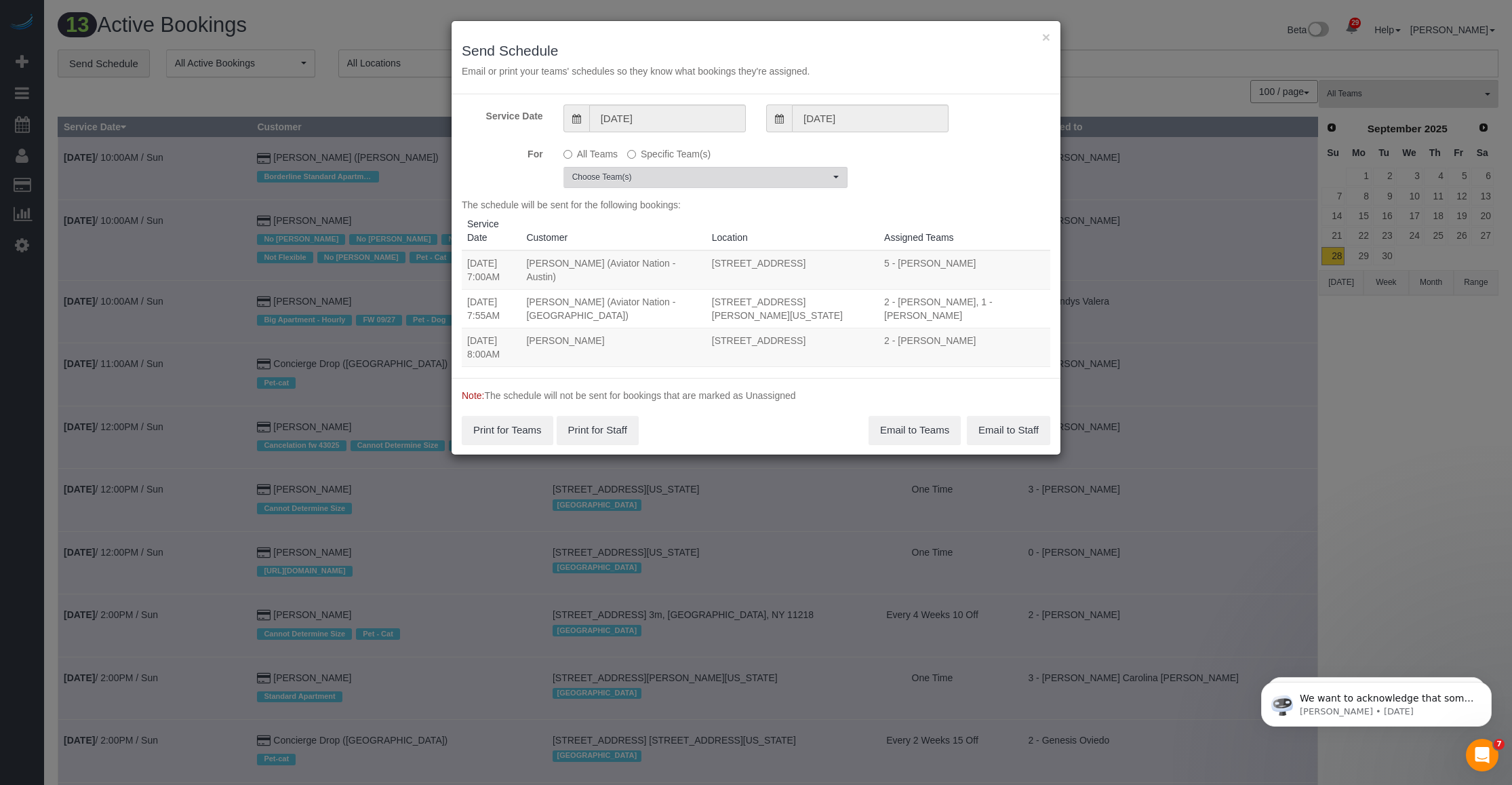
click at [676, 183] on span "Choose Team(s)" at bounding box center [701, 177] width 258 height 12
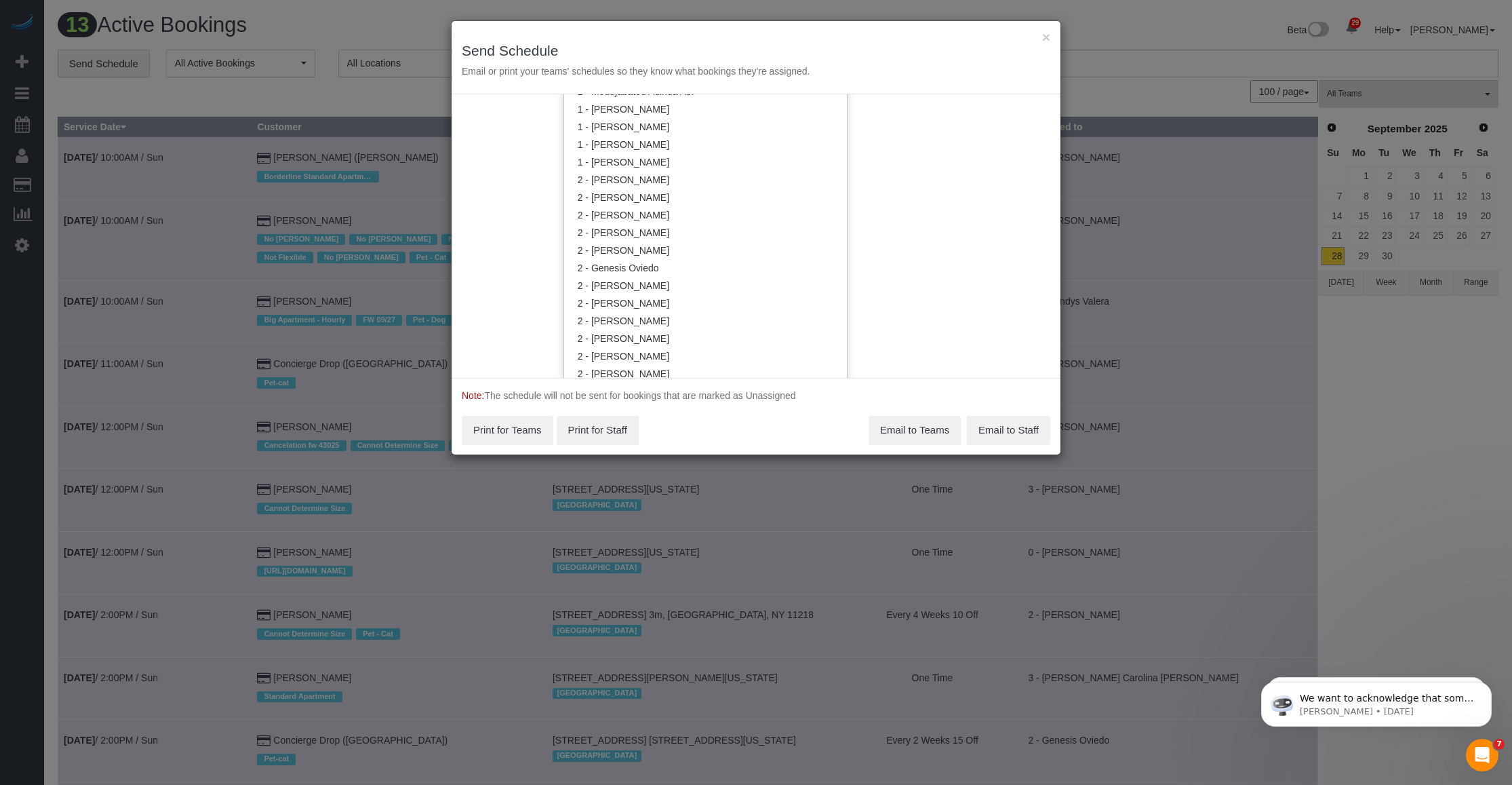
scroll to position [849, 0]
click at [652, 338] on link "2 - Milagros Ramirez" at bounding box center [706, 341] width 283 height 17
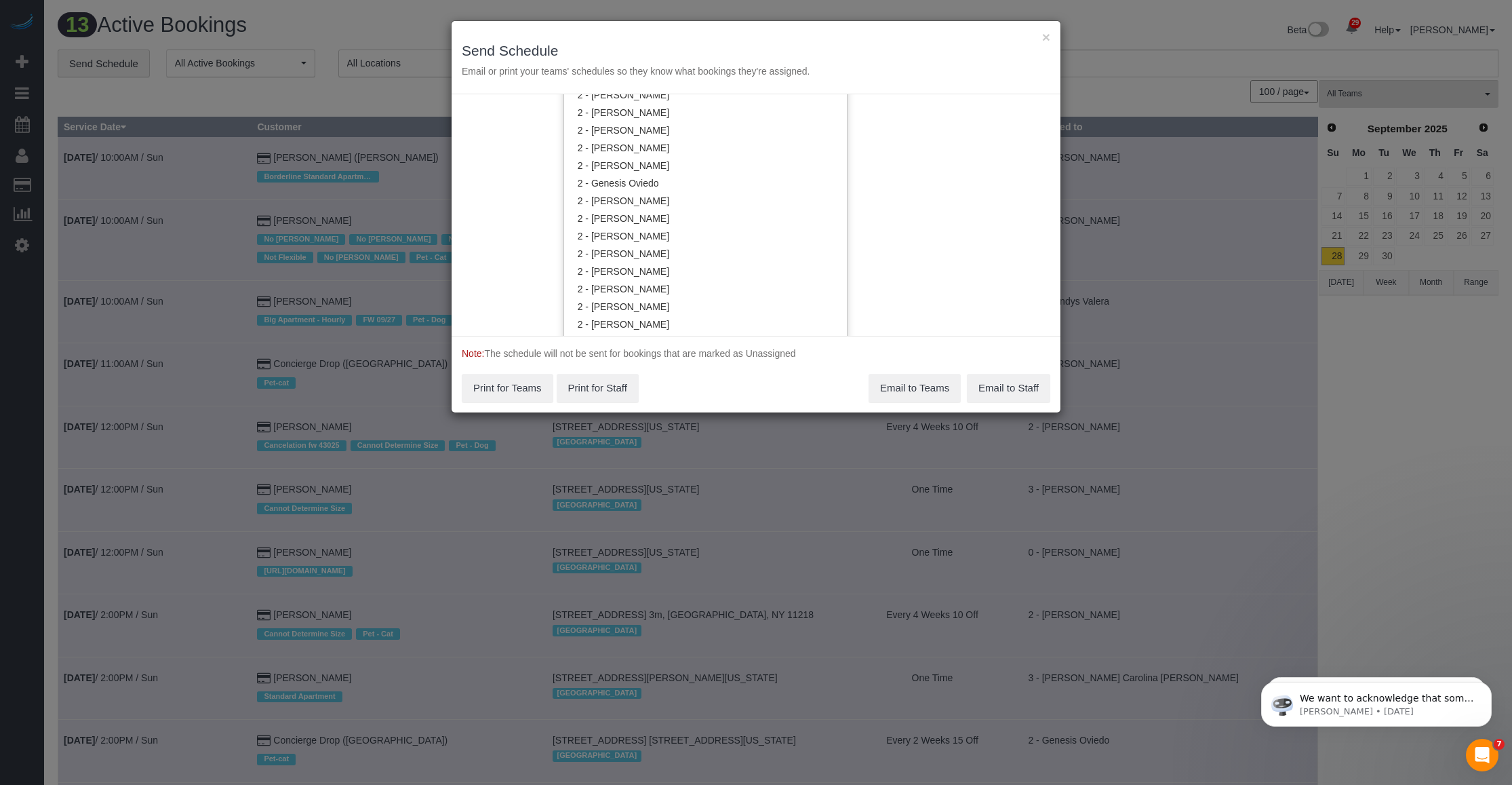
click at [676, 308] on div "Service Date 09/29/2025 09/29/2025 For All Teams Specific Team(s) 2 - Milagros …" at bounding box center [756, 215] width 609 height 241
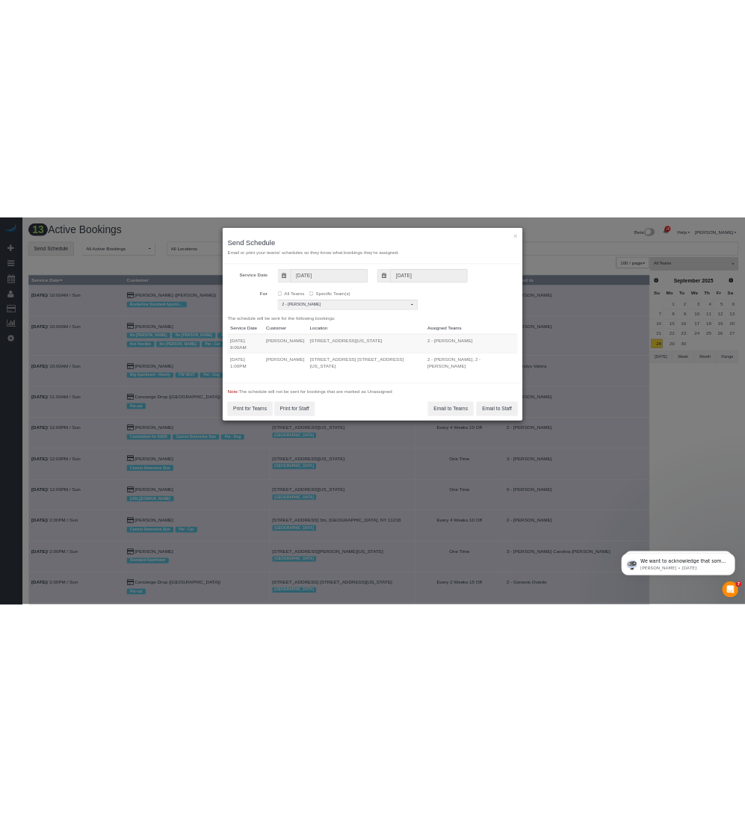
scroll to position [0, 0]
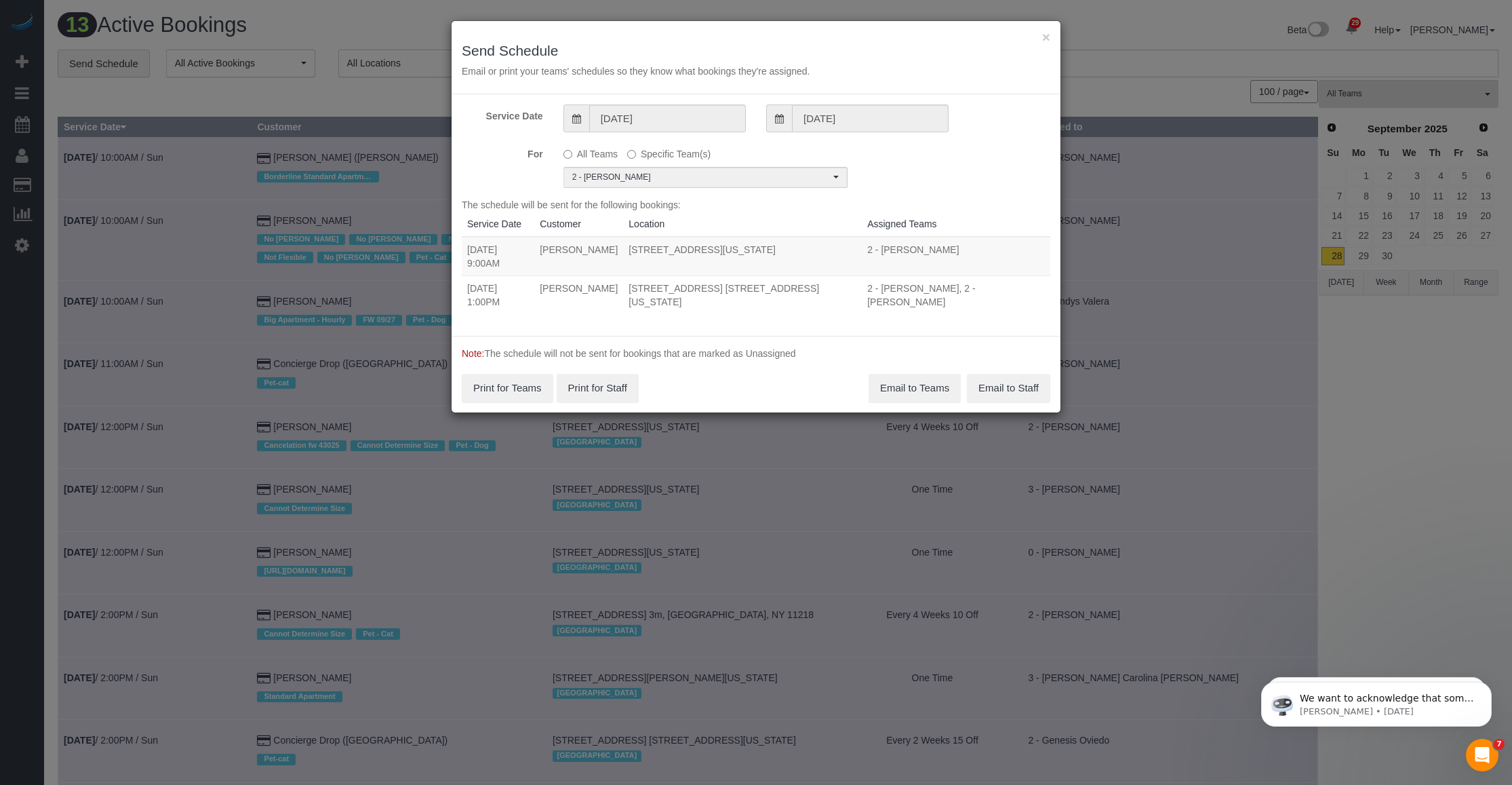
click at [676, 320] on div "The schedule will be sent for the following bookings: Service Date Customer Loc…" at bounding box center [756, 261] width 589 height 128
click at [676, 386] on button "Email to Teams" at bounding box center [915, 388] width 93 height 28
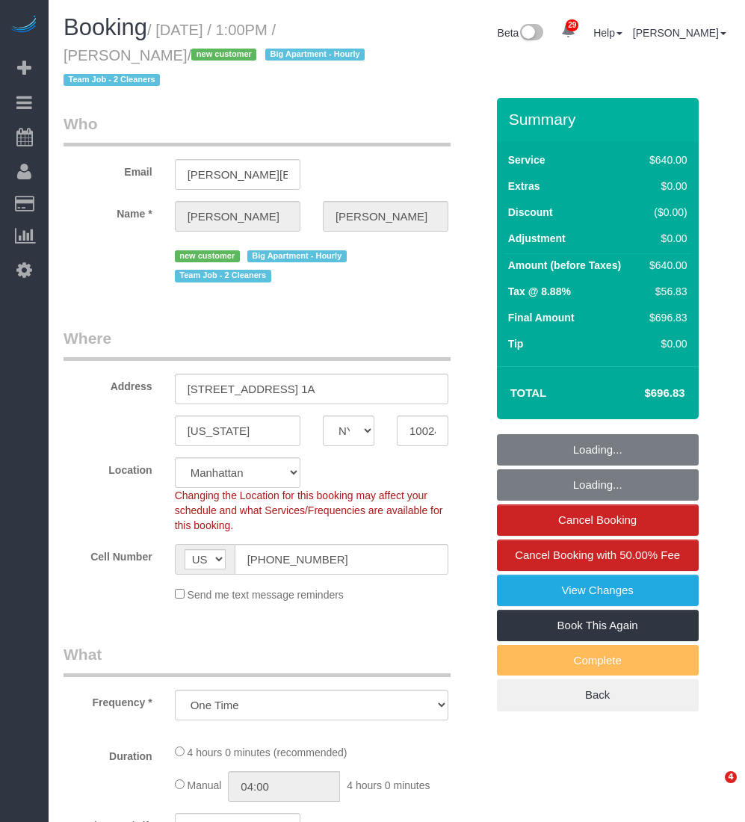
select select "NY"
select select "number:89"
select select "number:72"
select select "number:13"
select select "number:5"
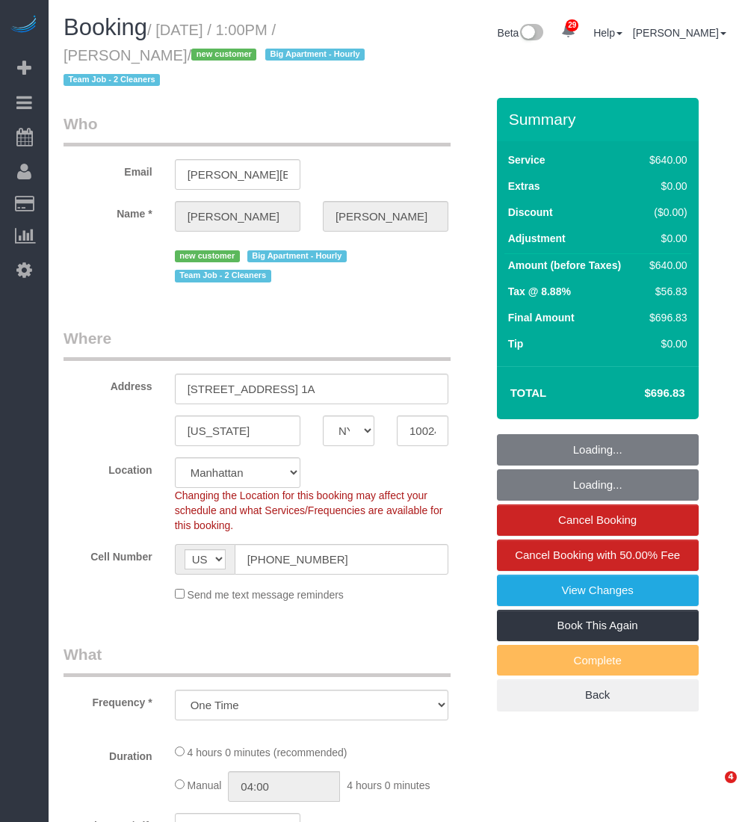
select select "object:982"
select select "spot1"
select select "240"
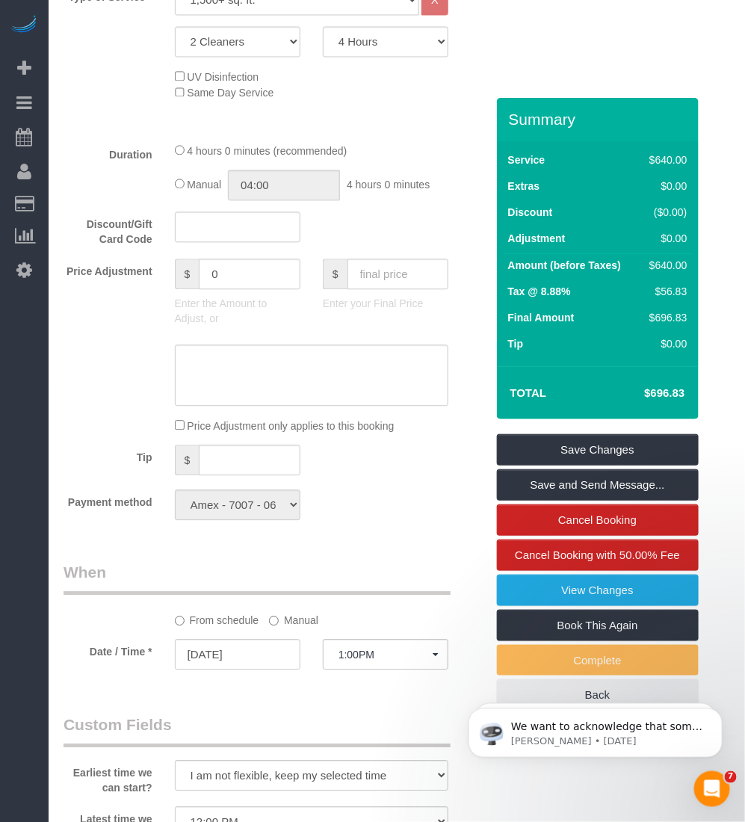
scroll to position [1122, 0]
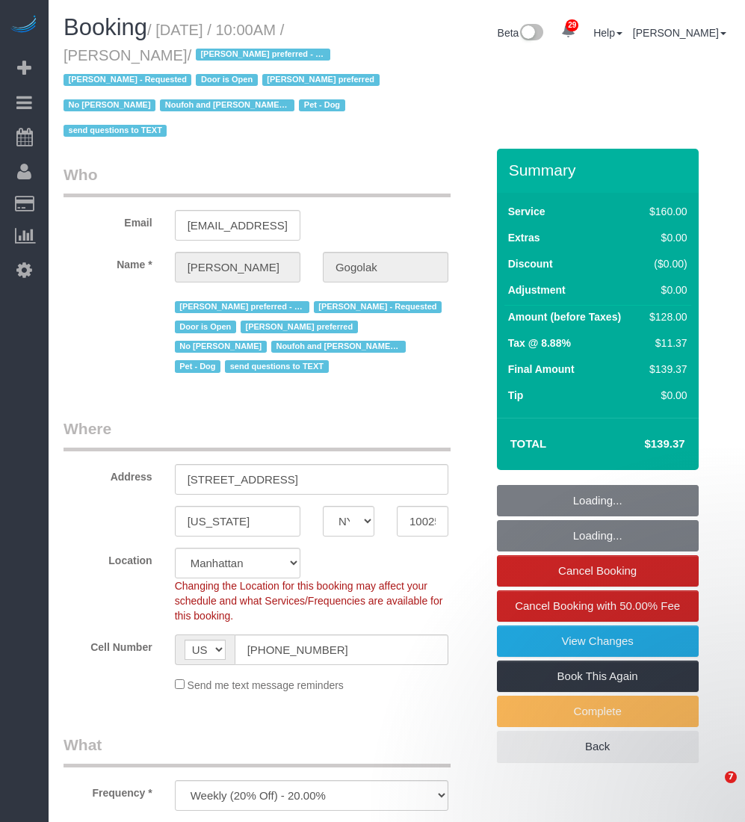
select select "NY"
select select "number:58"
select select "number:76"
select select "number:13"
select select "number:5"
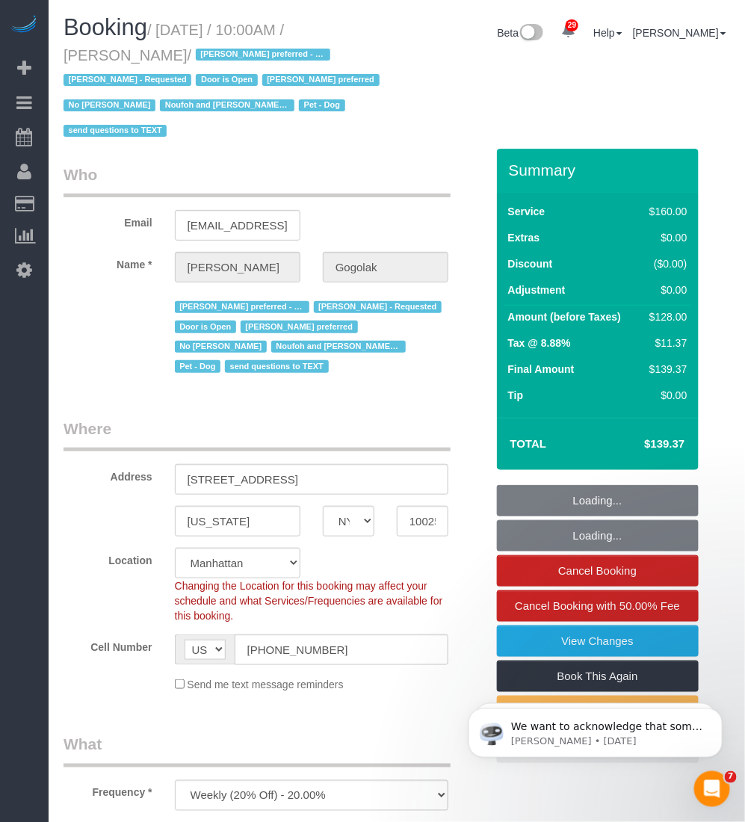
select select "object:1002"
select select "string:stripe-pm_1RfNyY4VGloSiKo7jWnzrFGY"
select select "spot1"
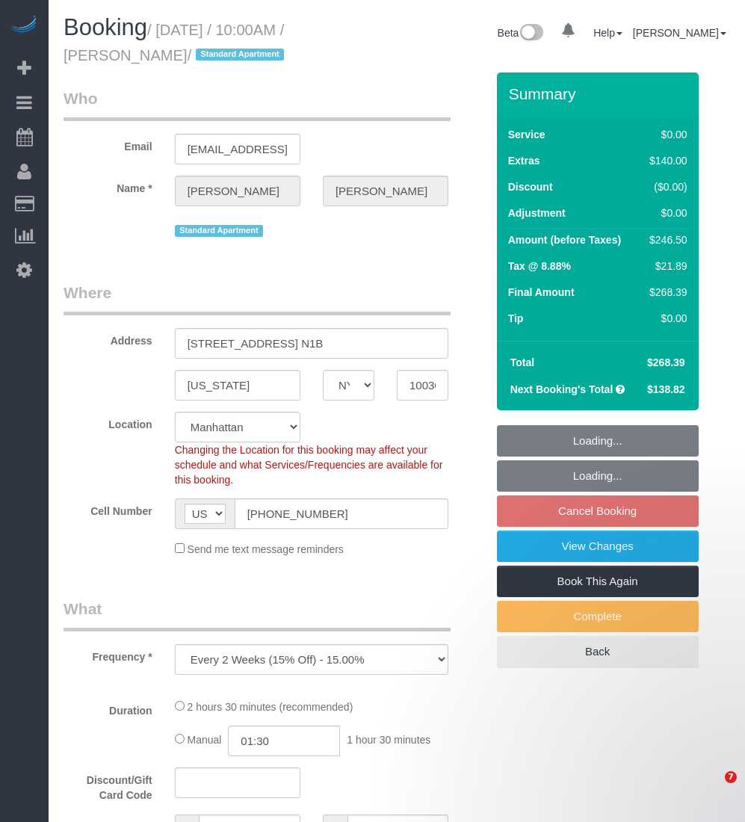
select select "NY"
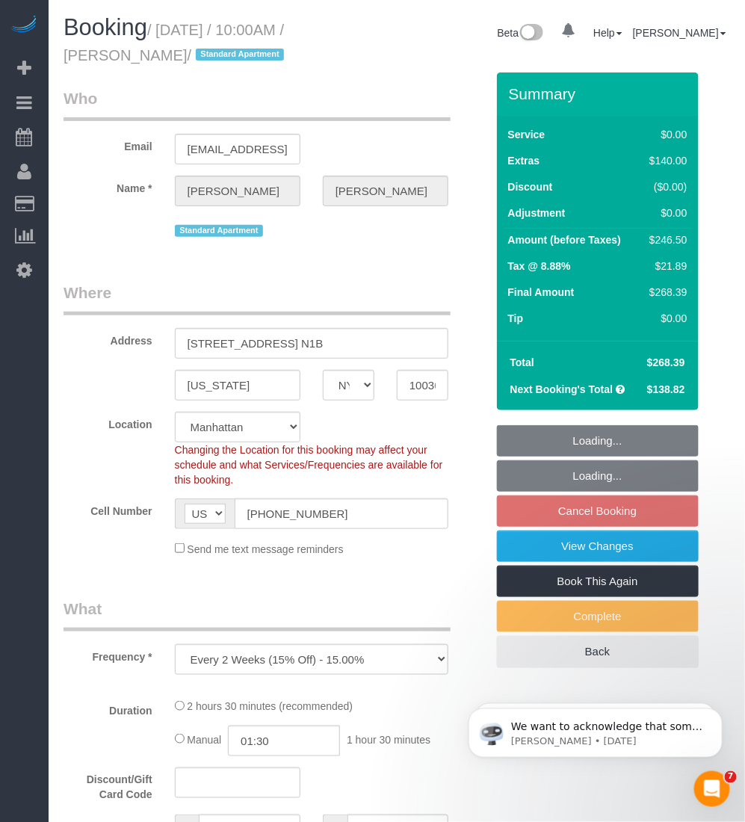
select select "string:stripe-pm_1PUBUs4VGloSiKo7nc75Xg8n"
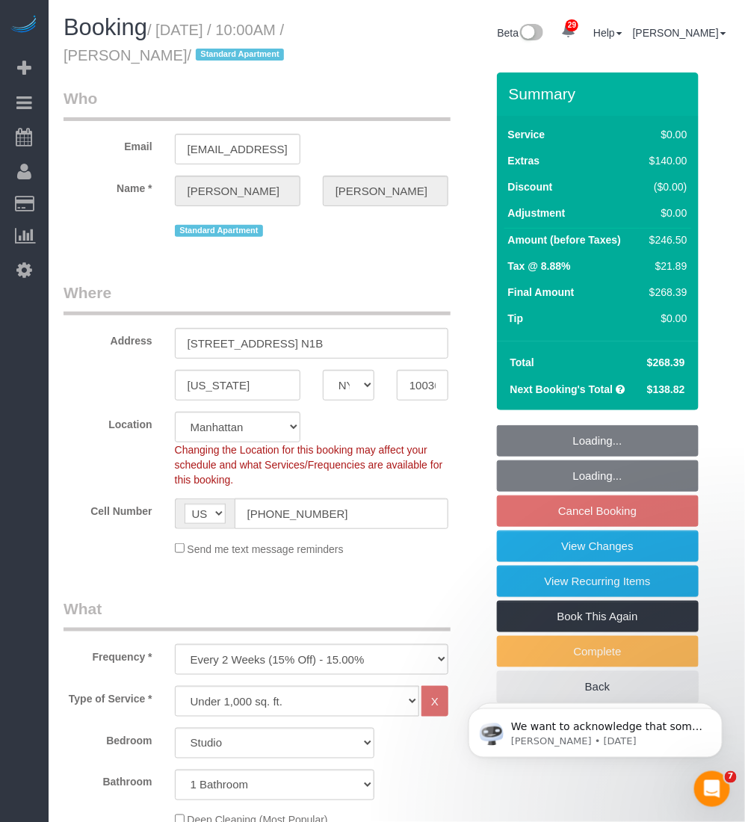
select select "number:58"
select select "number:77"
select select "number:15"
select select "number:6"
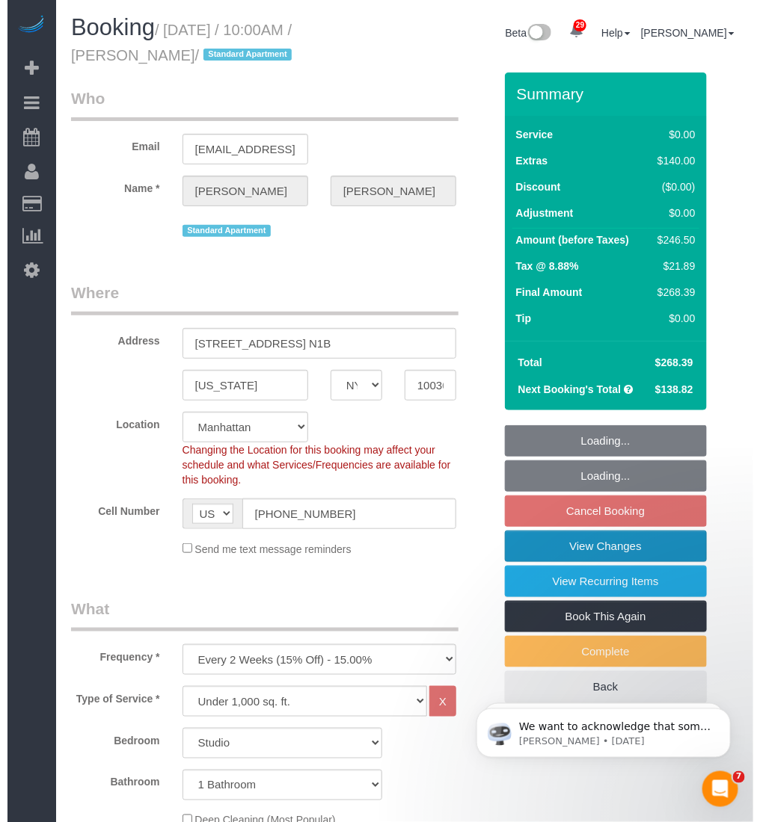
scroll to position [280, 0]
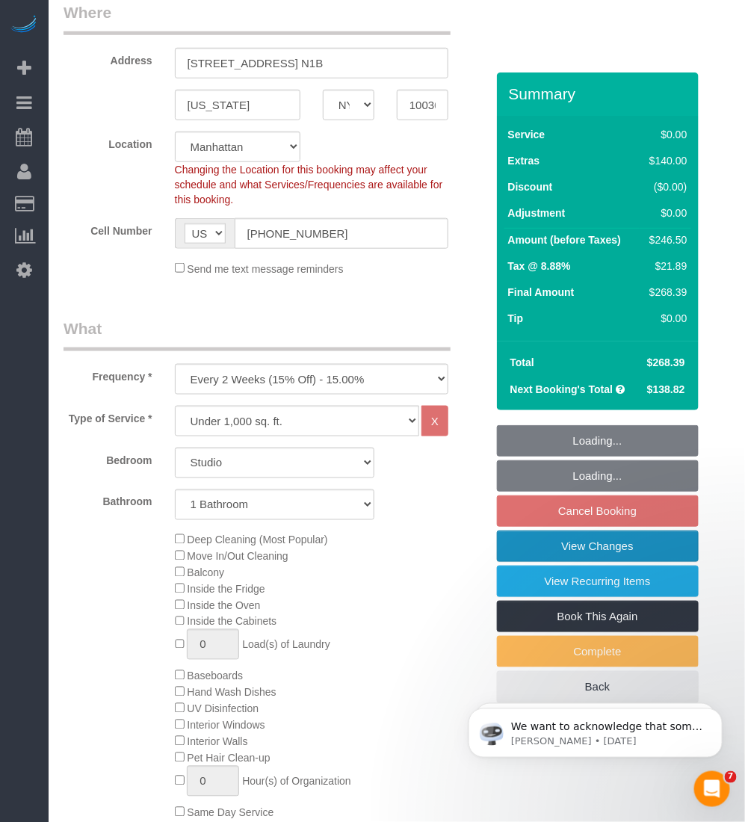
select select "object:1073"
select select "spot3"
click at [531, 559] on link "View Changes" at bounding box center [598, 546] width 202 height 31
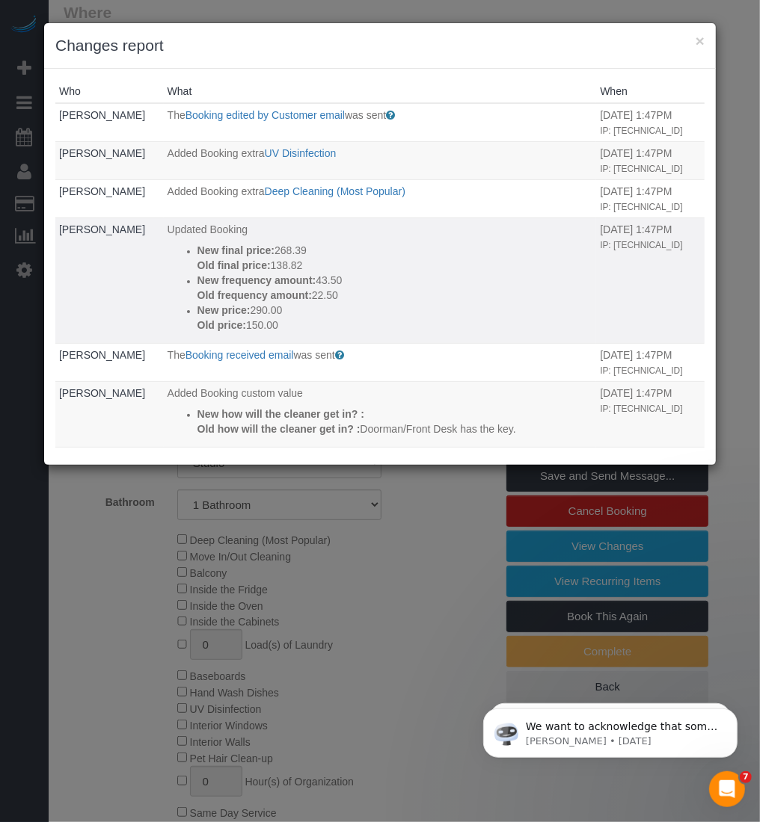
drag, startPoint x: 296, startPoint y: 384, endPoint x: 187, endPoint y: 293, distance: 141.8
click at [187, 293] on td "Updated Booking New final price: 268.39 Old final price: 138.82 New frequency a…" at bounding box center [380, 281] width 433 height 126
copy div "New final price: 268.39 Old final price: 138.82 New frequency amount: 43.50 Old…"
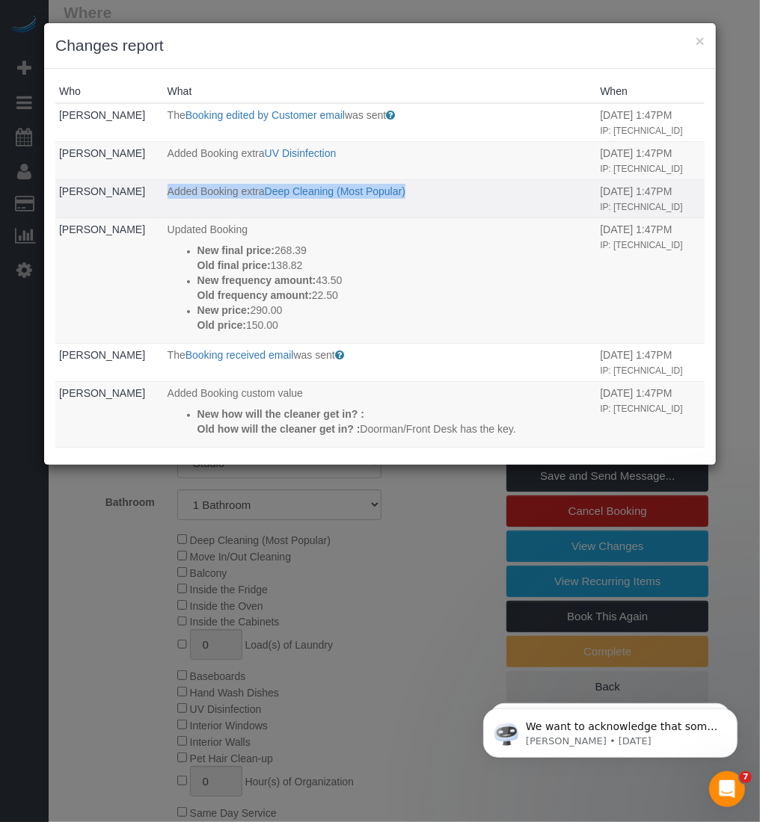
drag, startPoint x: 416, startPoint y: 222, endPoint x: 155, endPoint y: 222, distance: 261.7
click at [167, 199] on p "Added Booking extra Deep Cleaning (Most Popular)" at bounding box center [379, 191] width 425 height 15
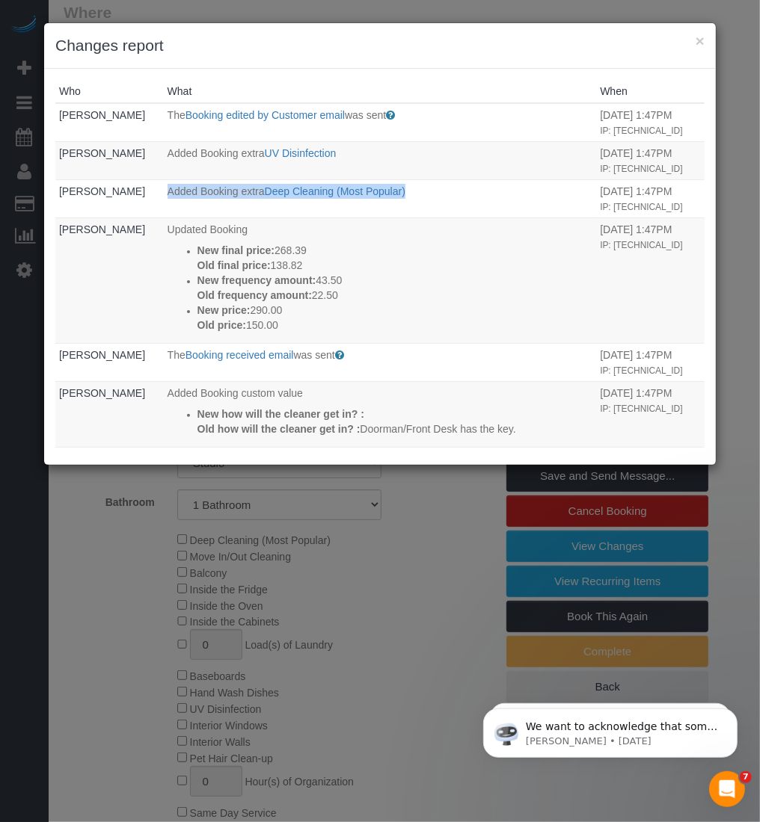
copy p "Added Booking extra Deep Cleaning (Most Popular)"
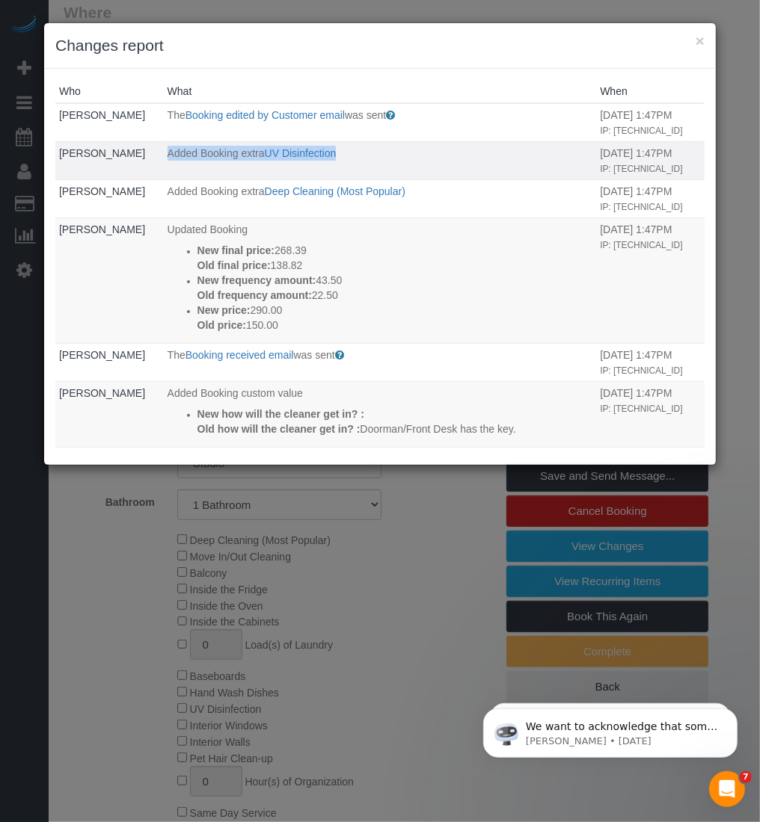
drag, startPoint x: 352, startPoint y: 164, endPoint x: 155, endPoint y: 164, distance: 197.4
click at [167, 161] on p "Added Booking extra UV Disinfection" at bounding box center [379, 153] width 425 height 15
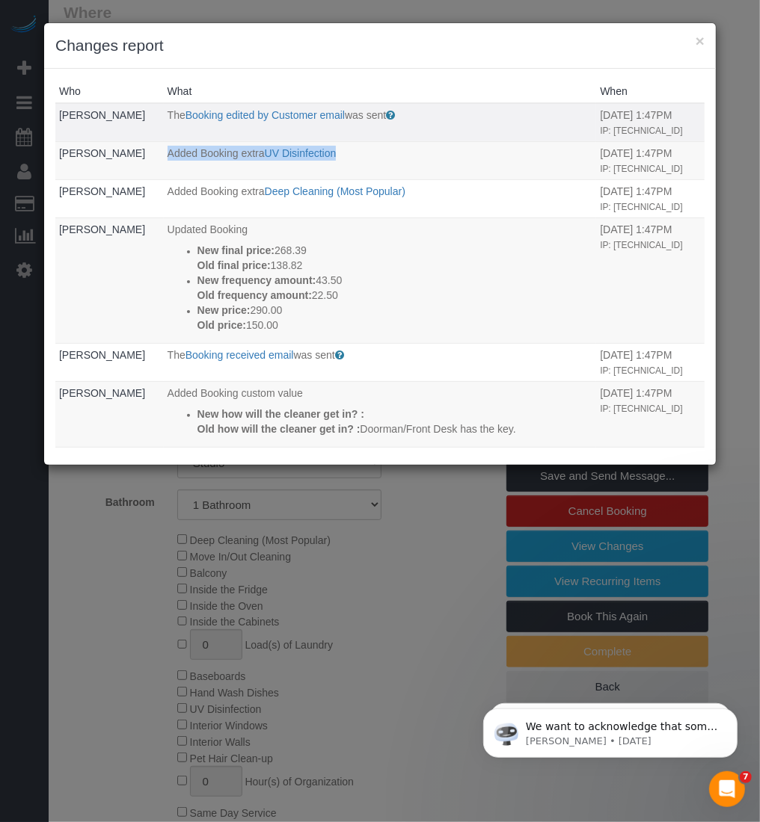
copy p "Added Booking extra UV Disinfection"
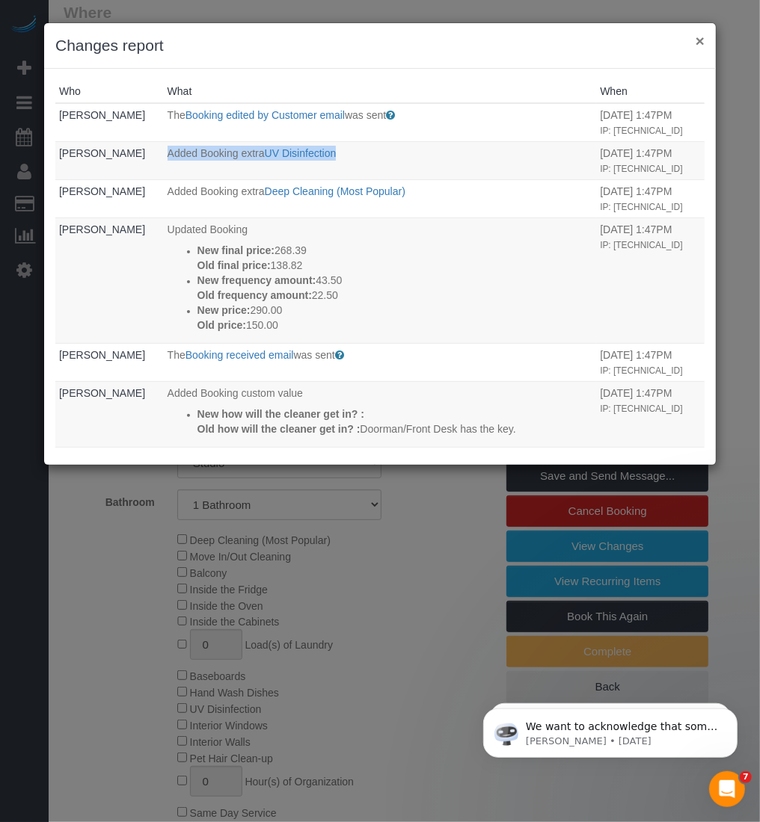
click at [697, 41] on button "×" at bounding box center [699, 41] width 9 height 16
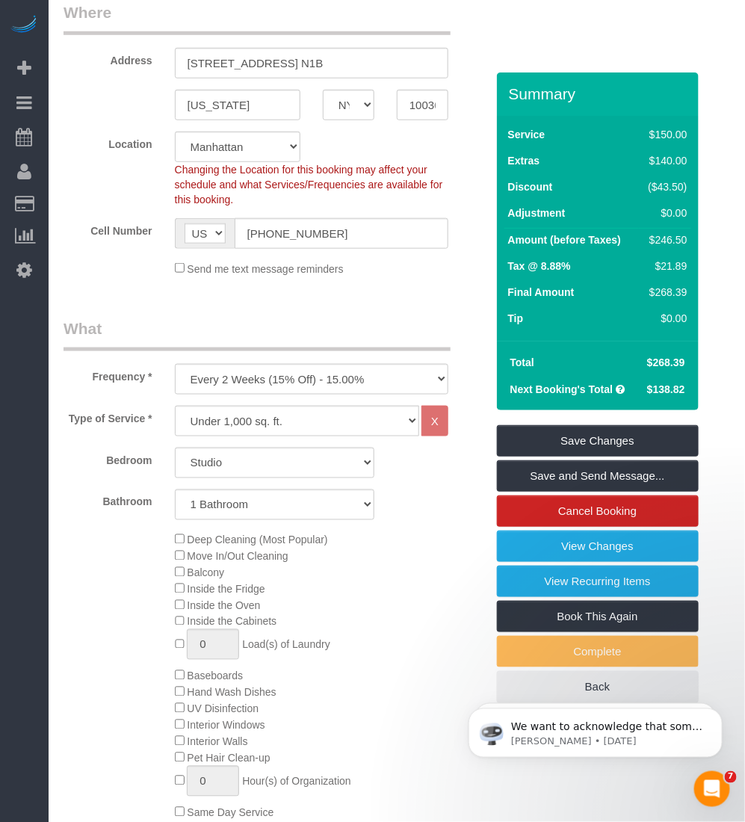
scroll to position [0, 0]
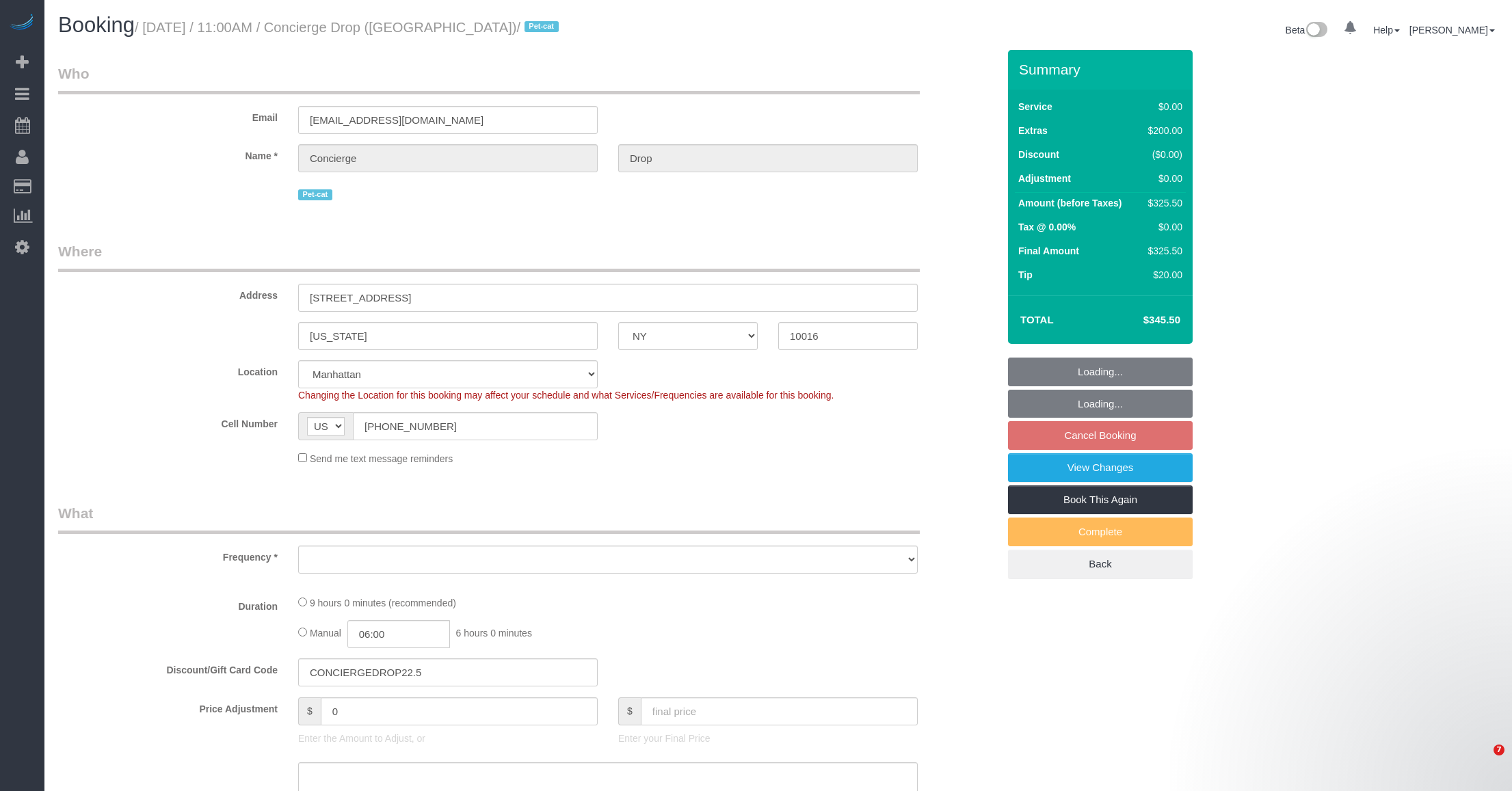
select select "NY"
select select "object:736"
select select "string:stripe-pm_1RaQn24VGloSiKo7zeOF73Wj"
select select "number:89"
select select "number:90"
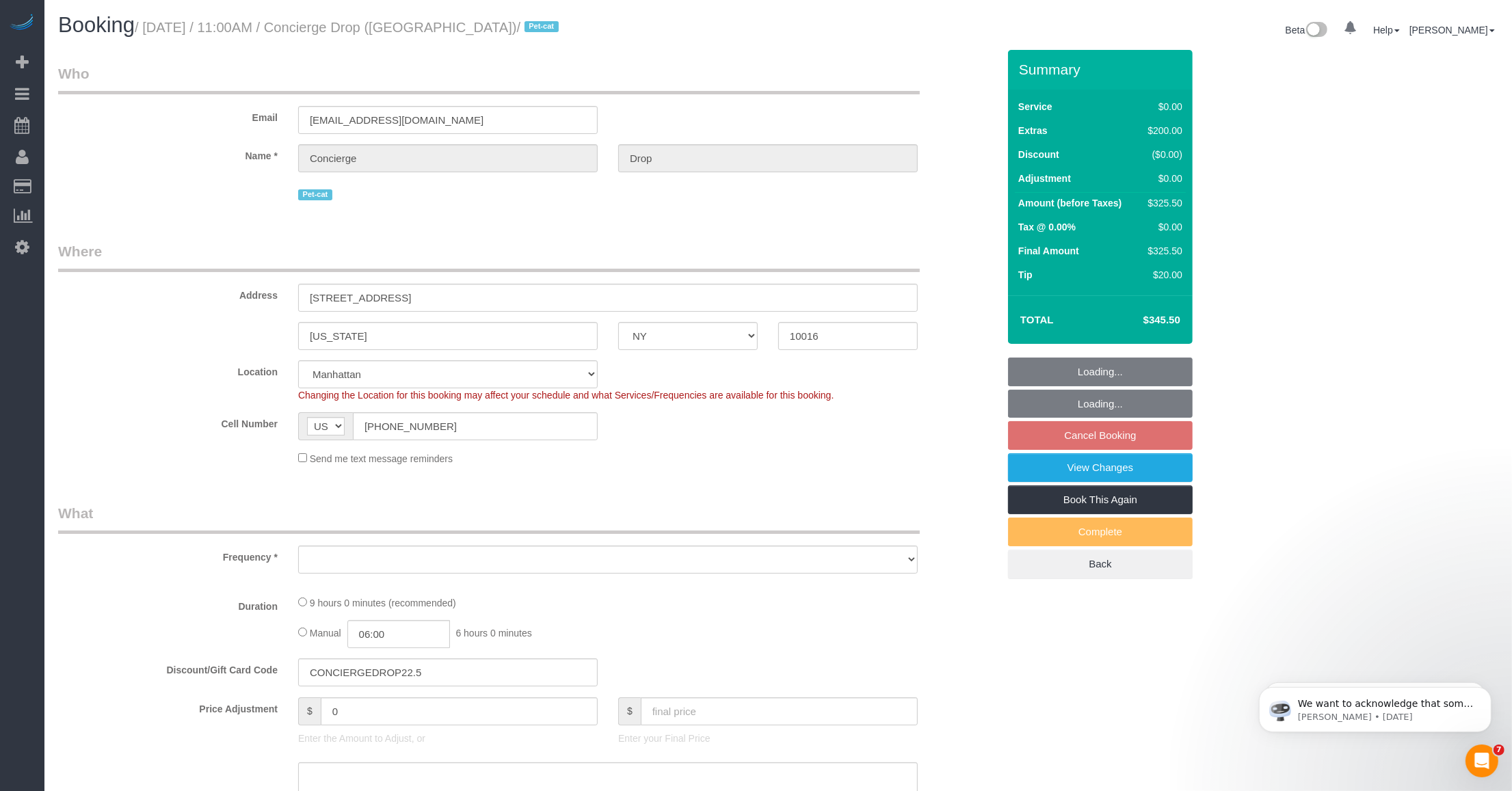
select select "number:13"
select select "number:6"
select select "spot4"
select select "2"
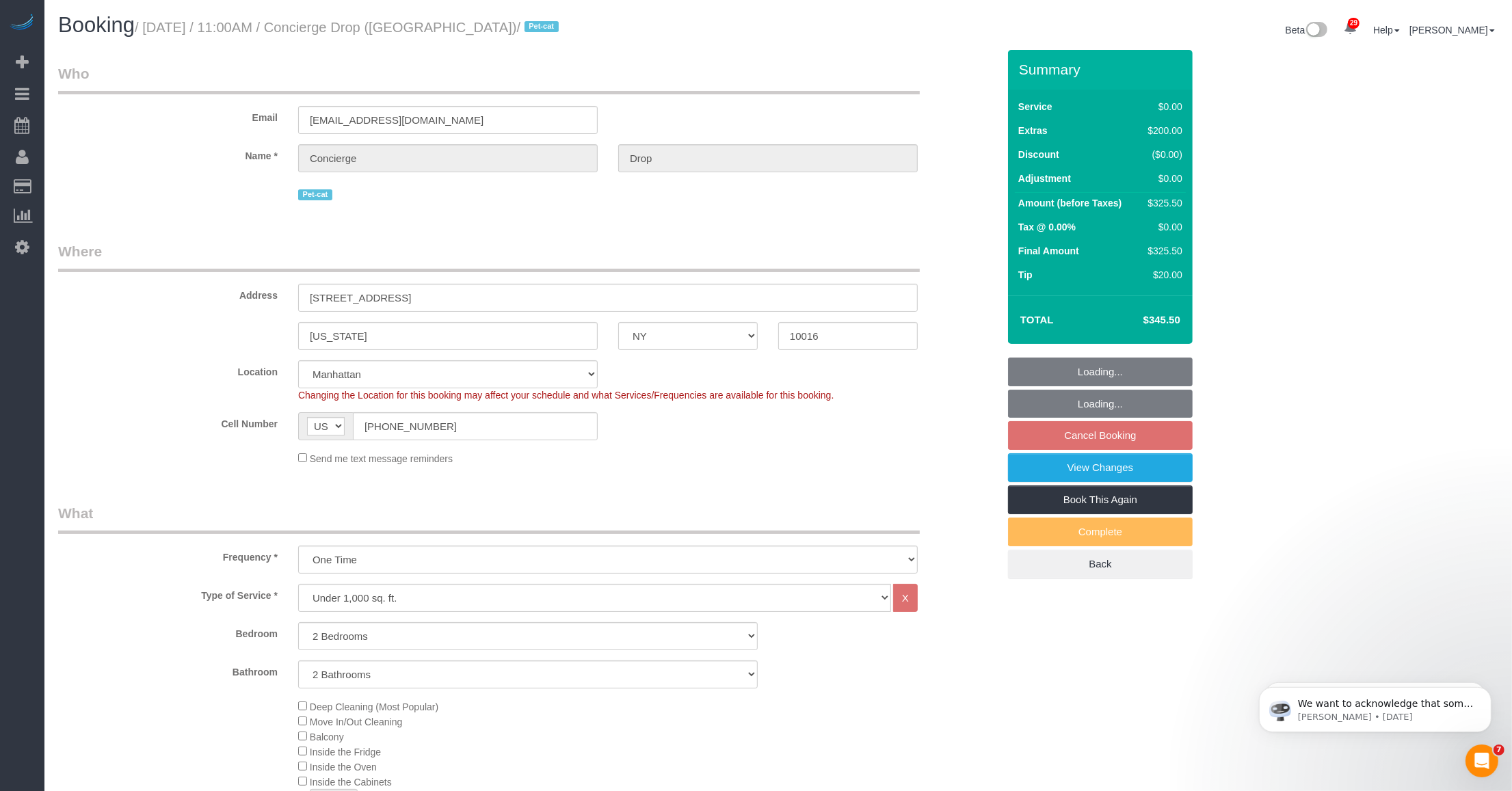
select select "object:1484"
select select "2"
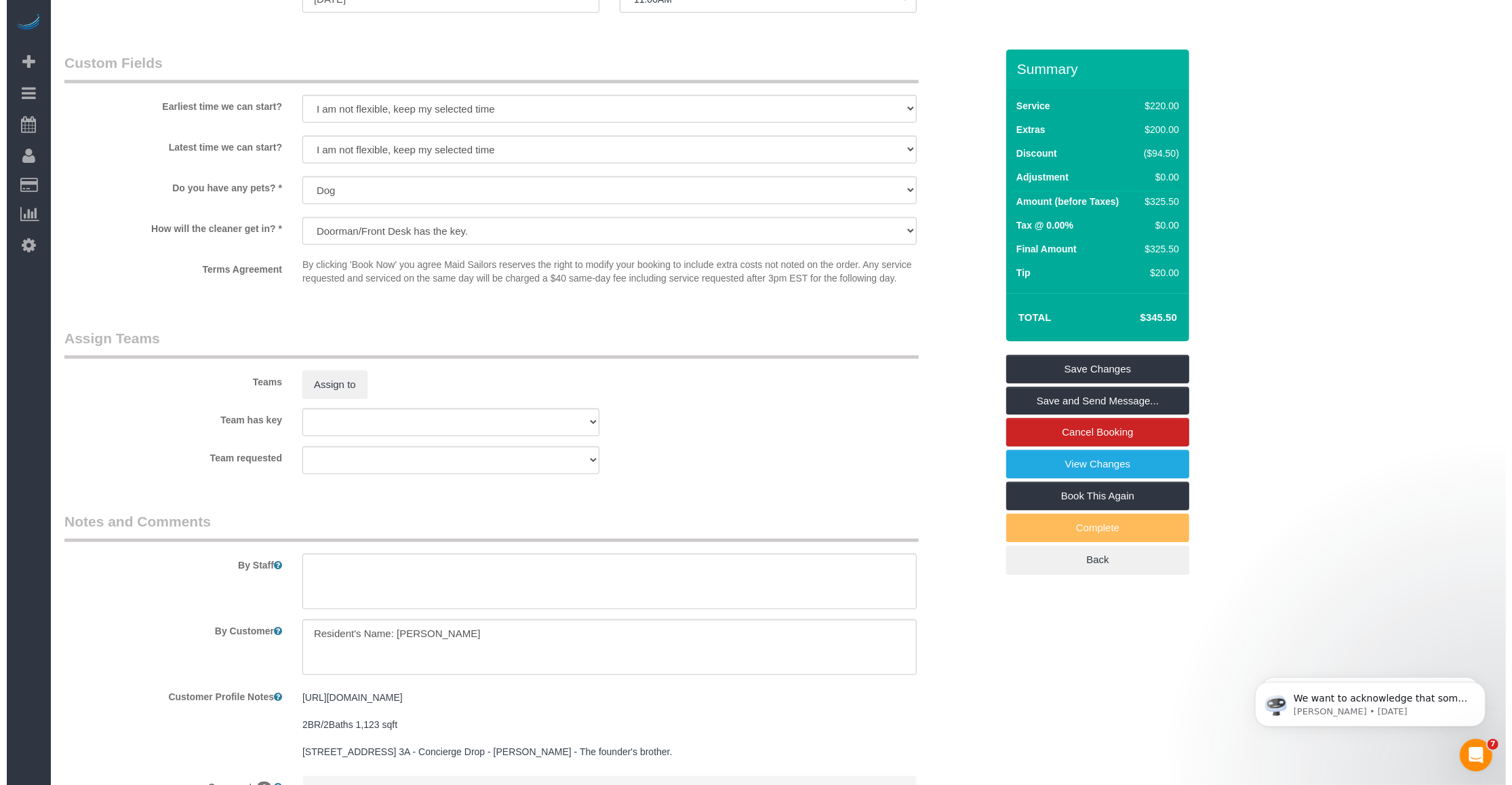
scroll to position [1526, 0]
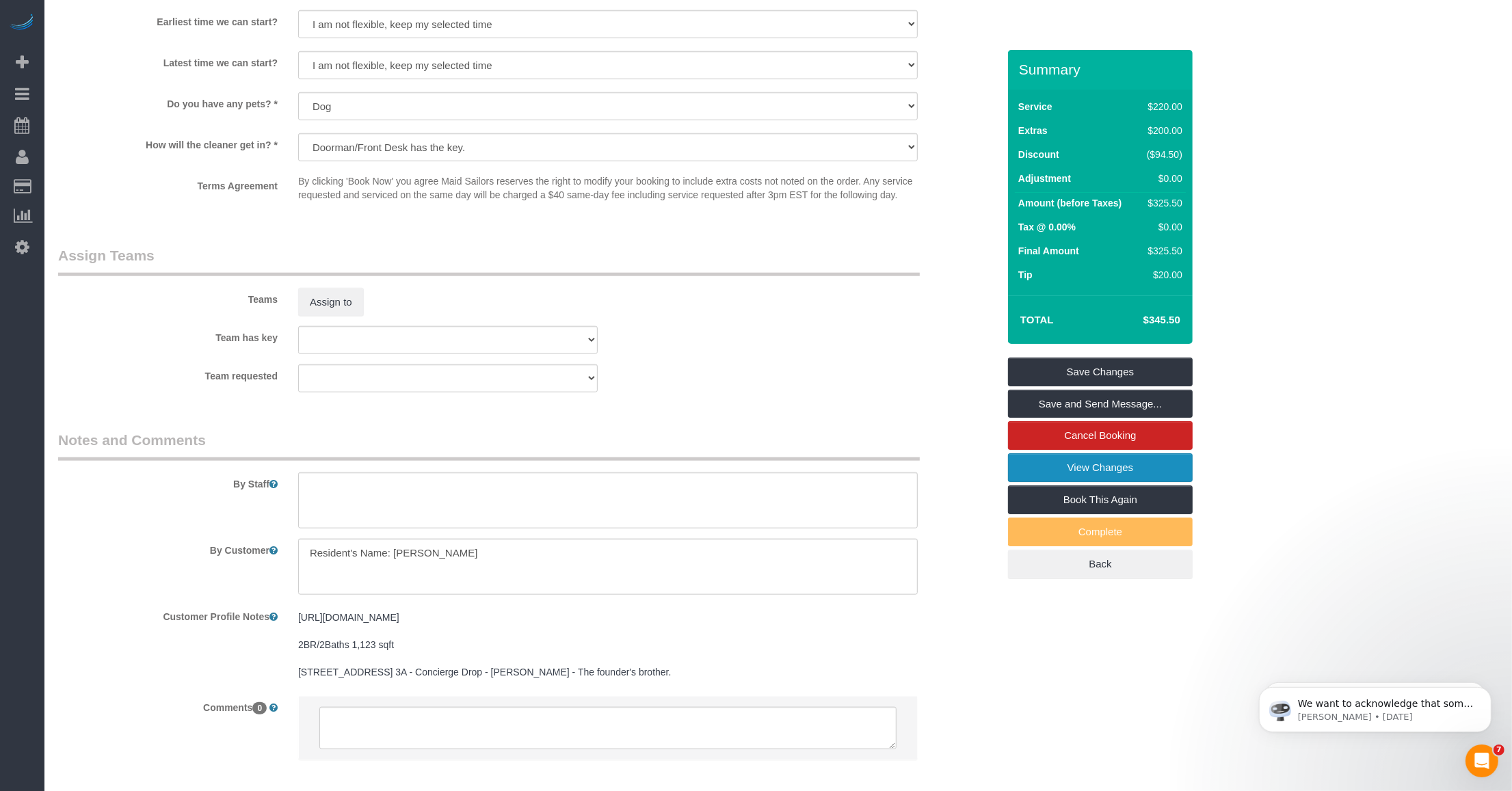
click at [1074, 459] on link "View Changes" at bounding box center [1100, 467] width 185 height 28
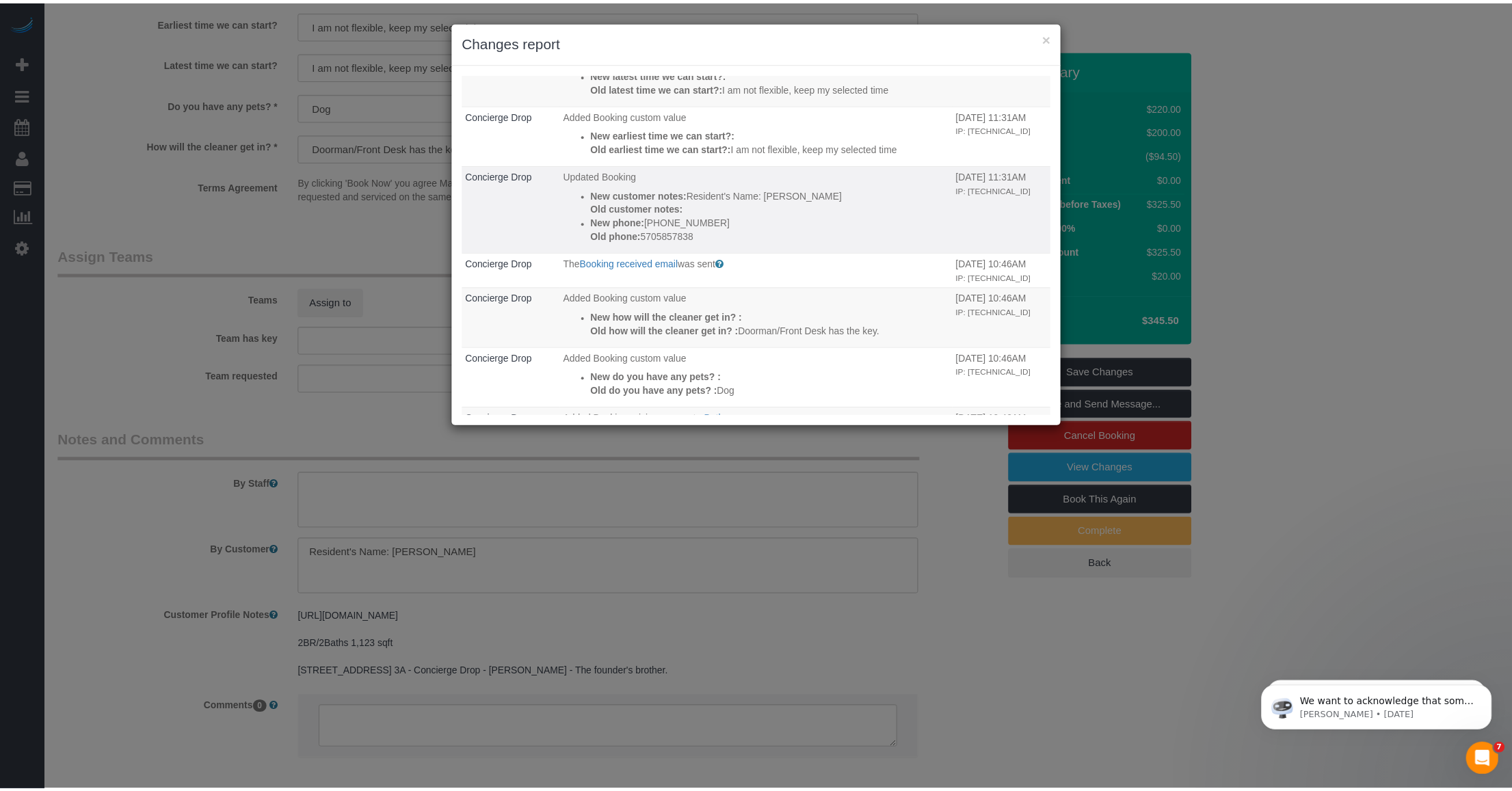
scroll to position [0, 0]
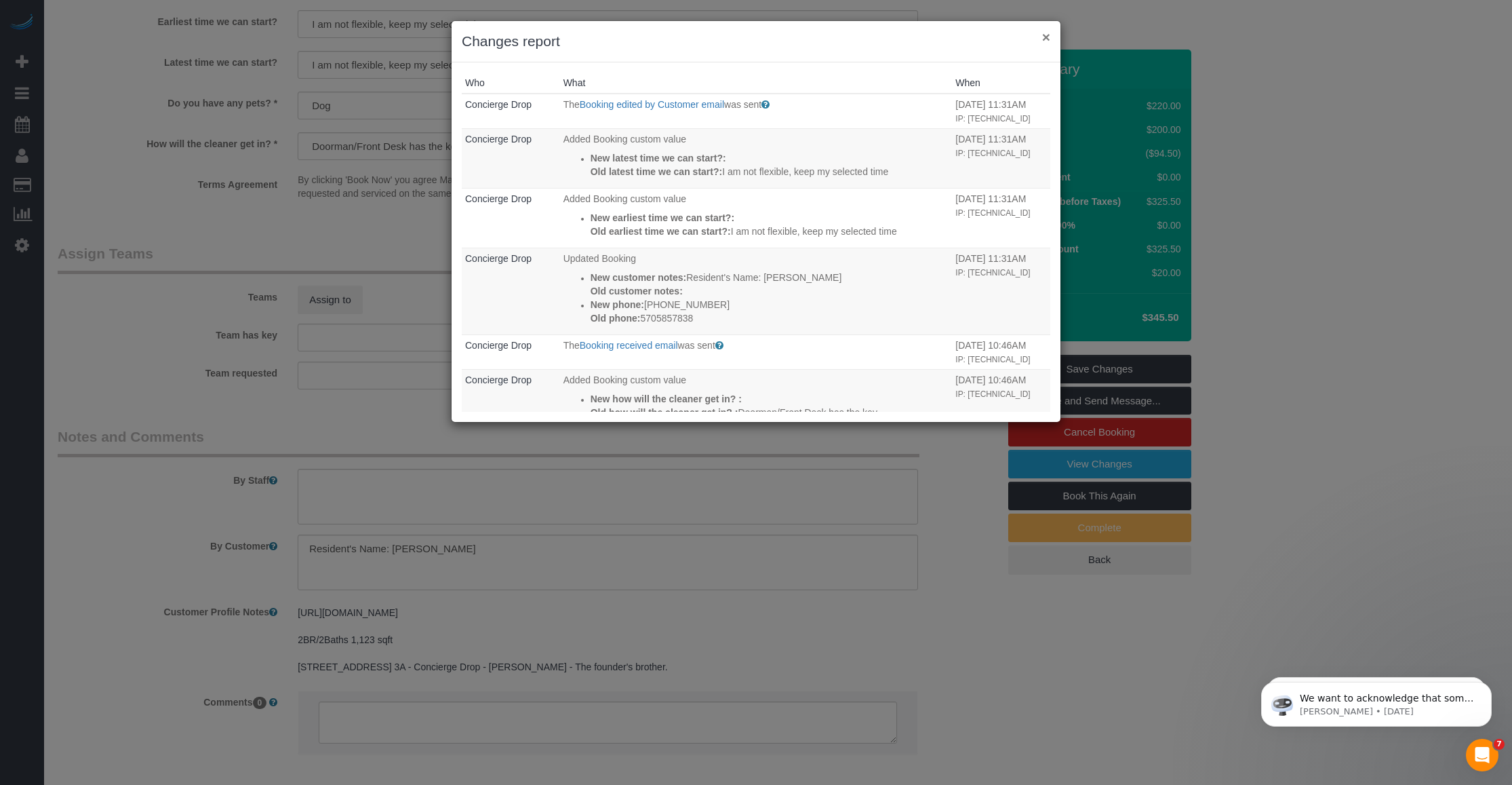
click at [1048, 34] on button "×" at bounding box center [1046, 37] width 8 height 15
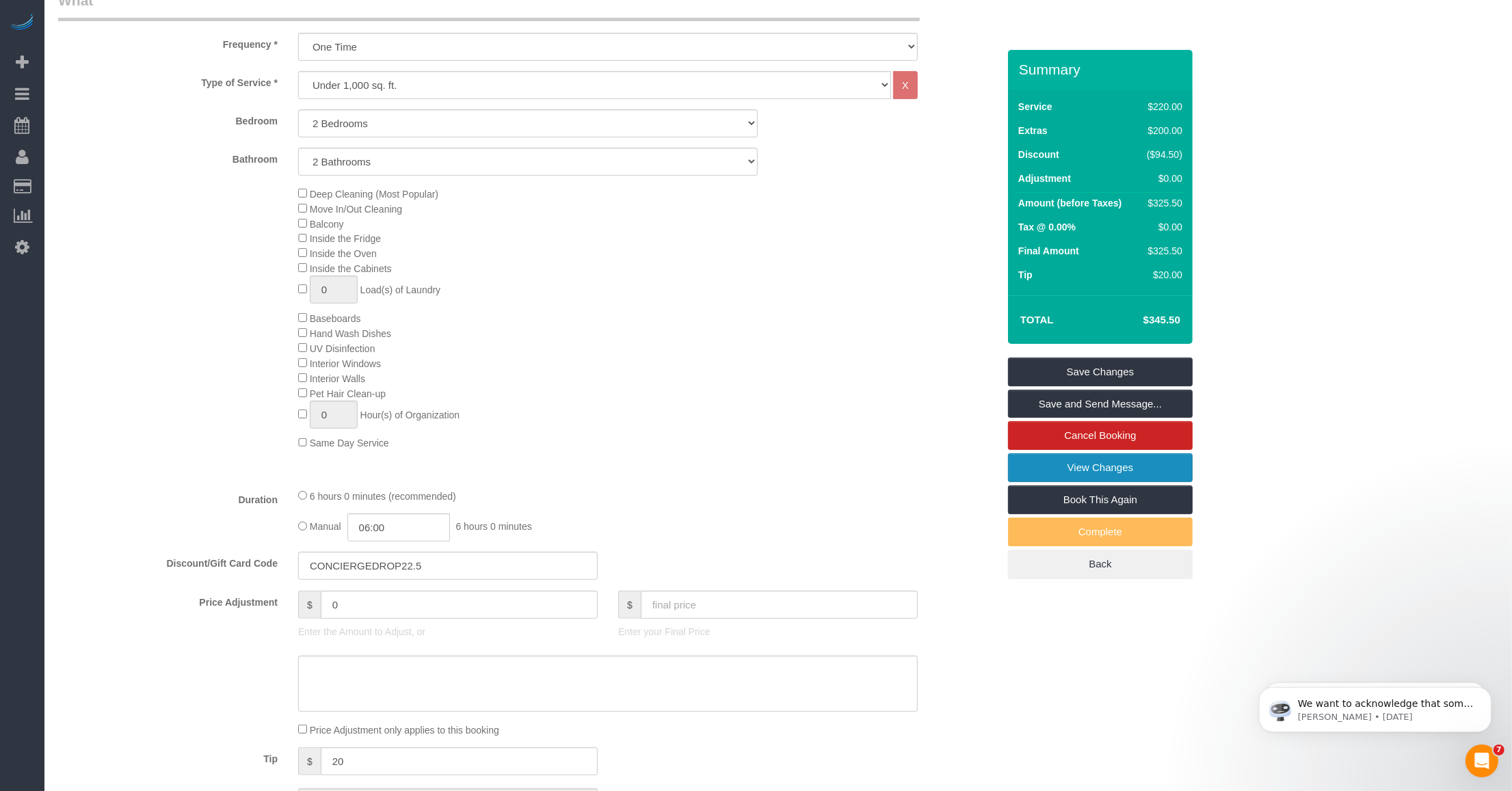
scroll to position [684, 0]
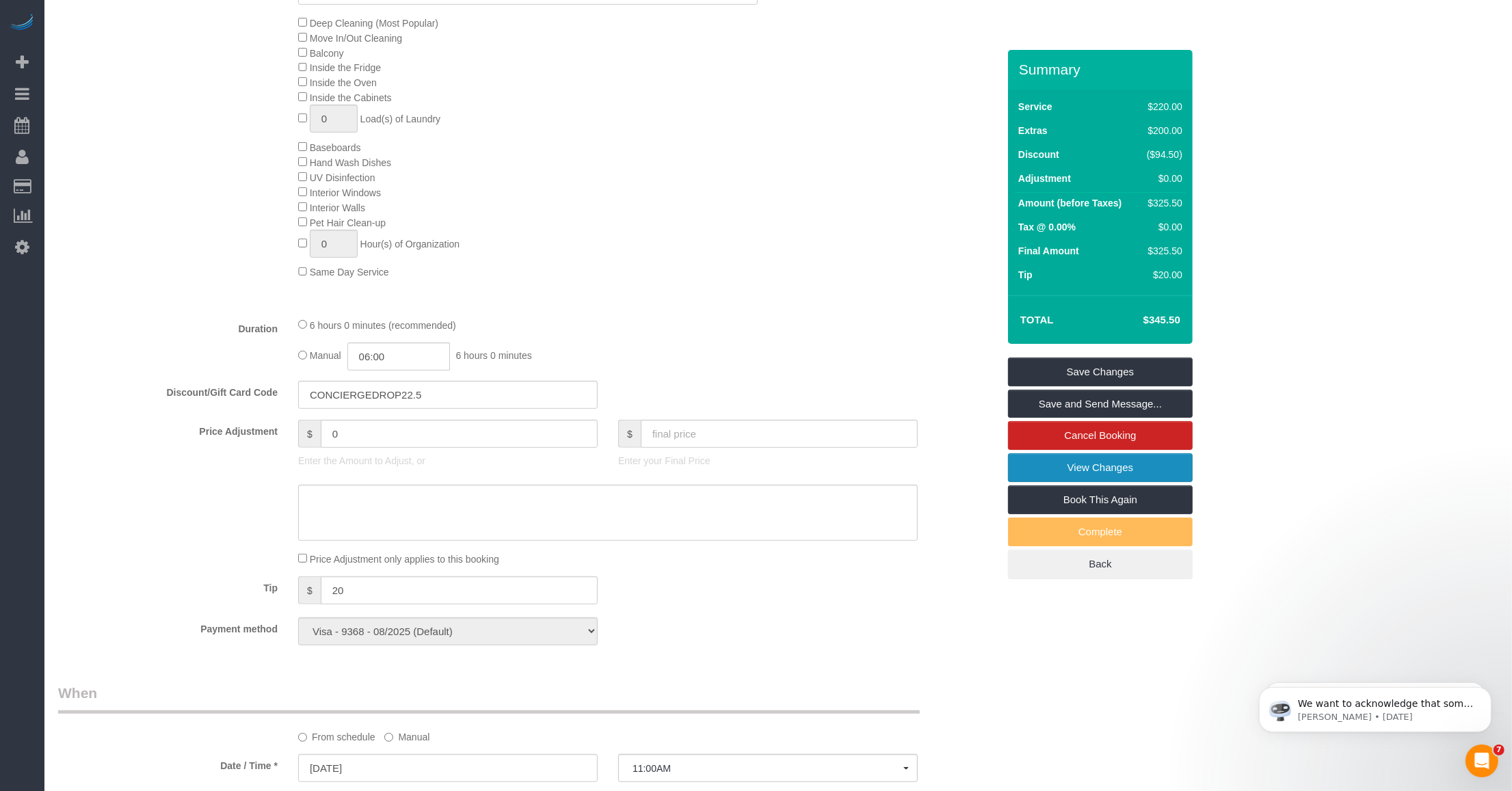
click at [1033, 467] on link "View Changes" at bounding box center [1100, 467] width 185 height 28
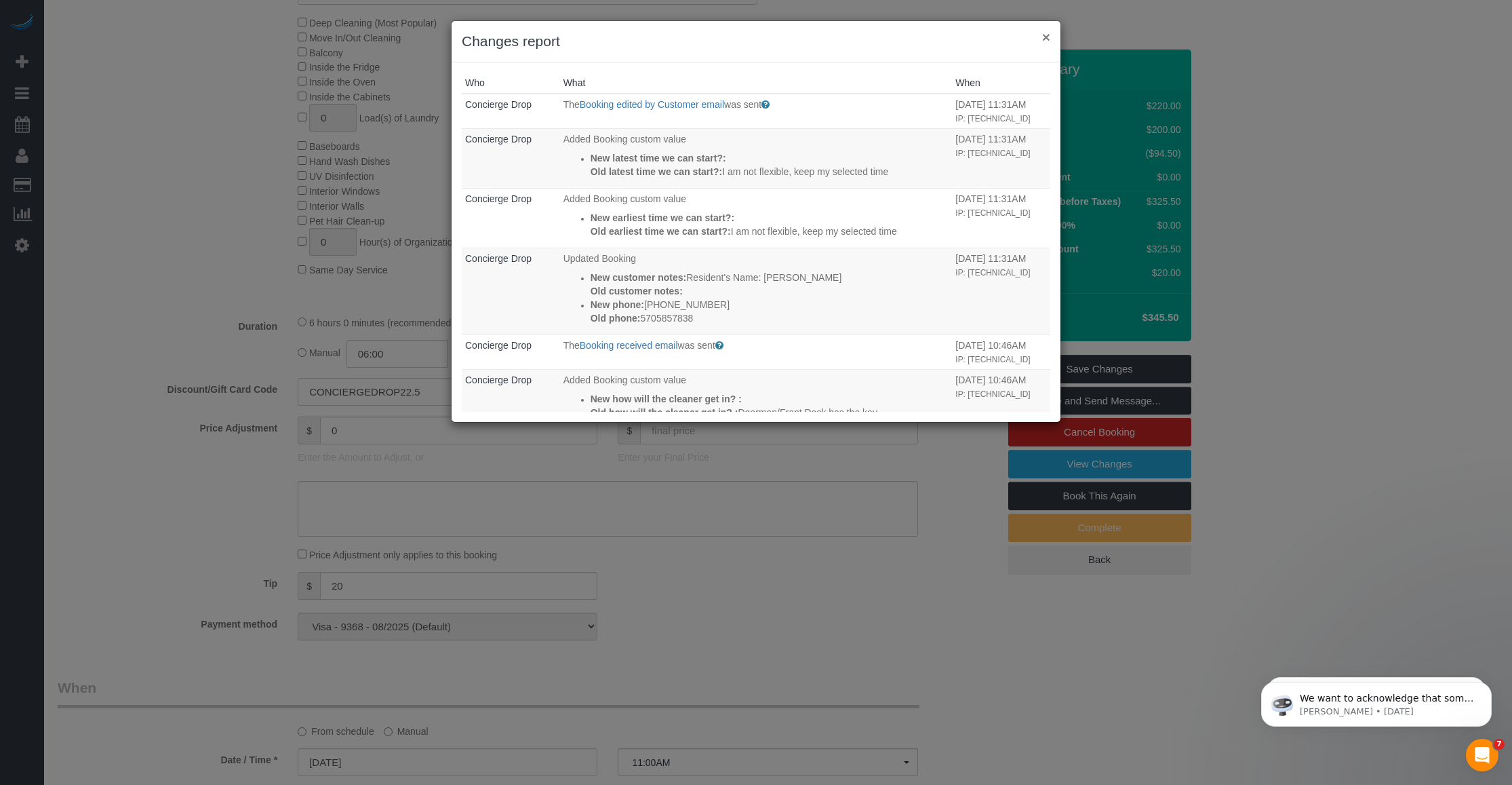
click at [1047, 37] on button "×" at bounding box center [1046, 37] width 8 height 15
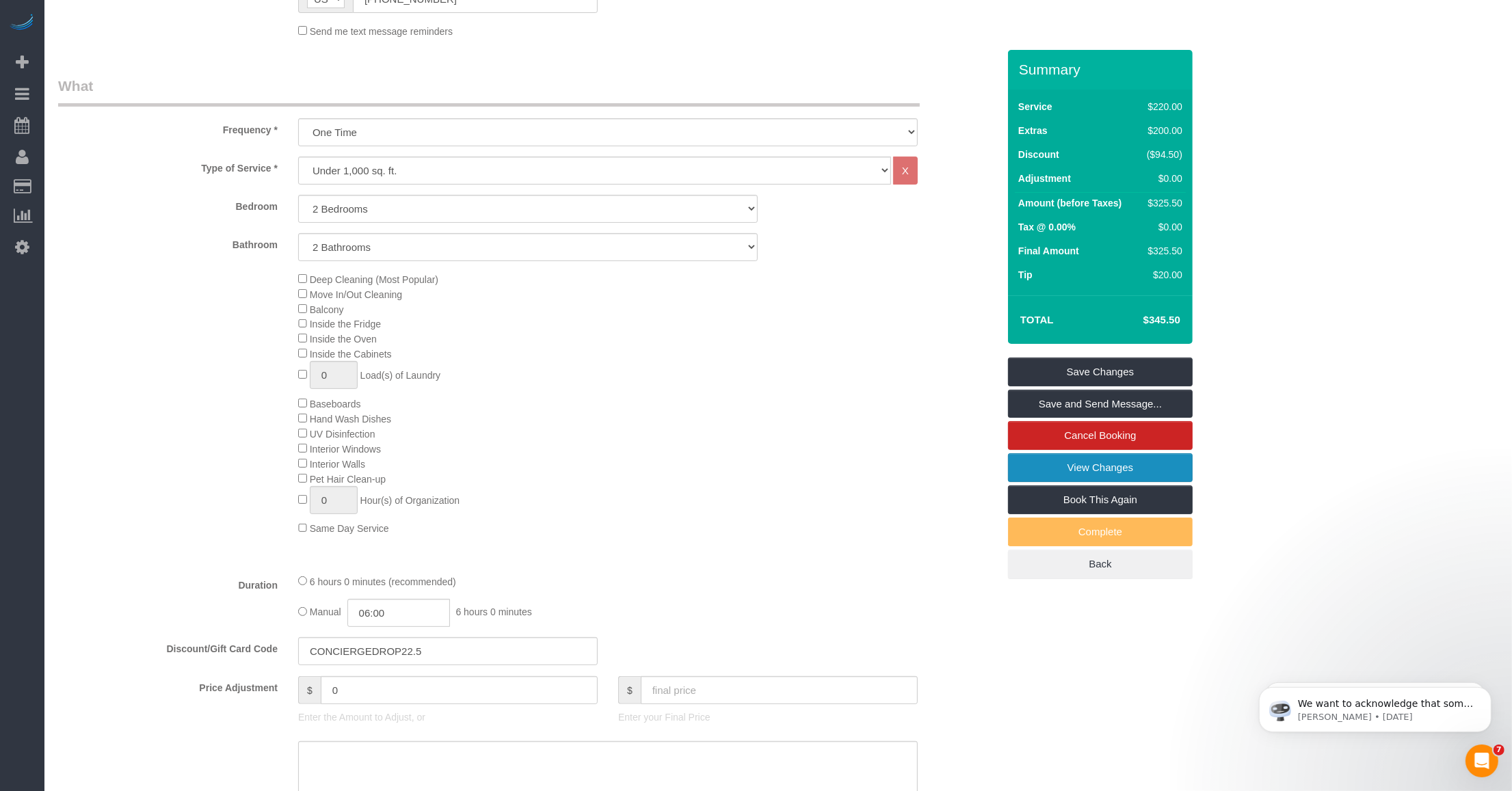
scroll to position [256, 0]
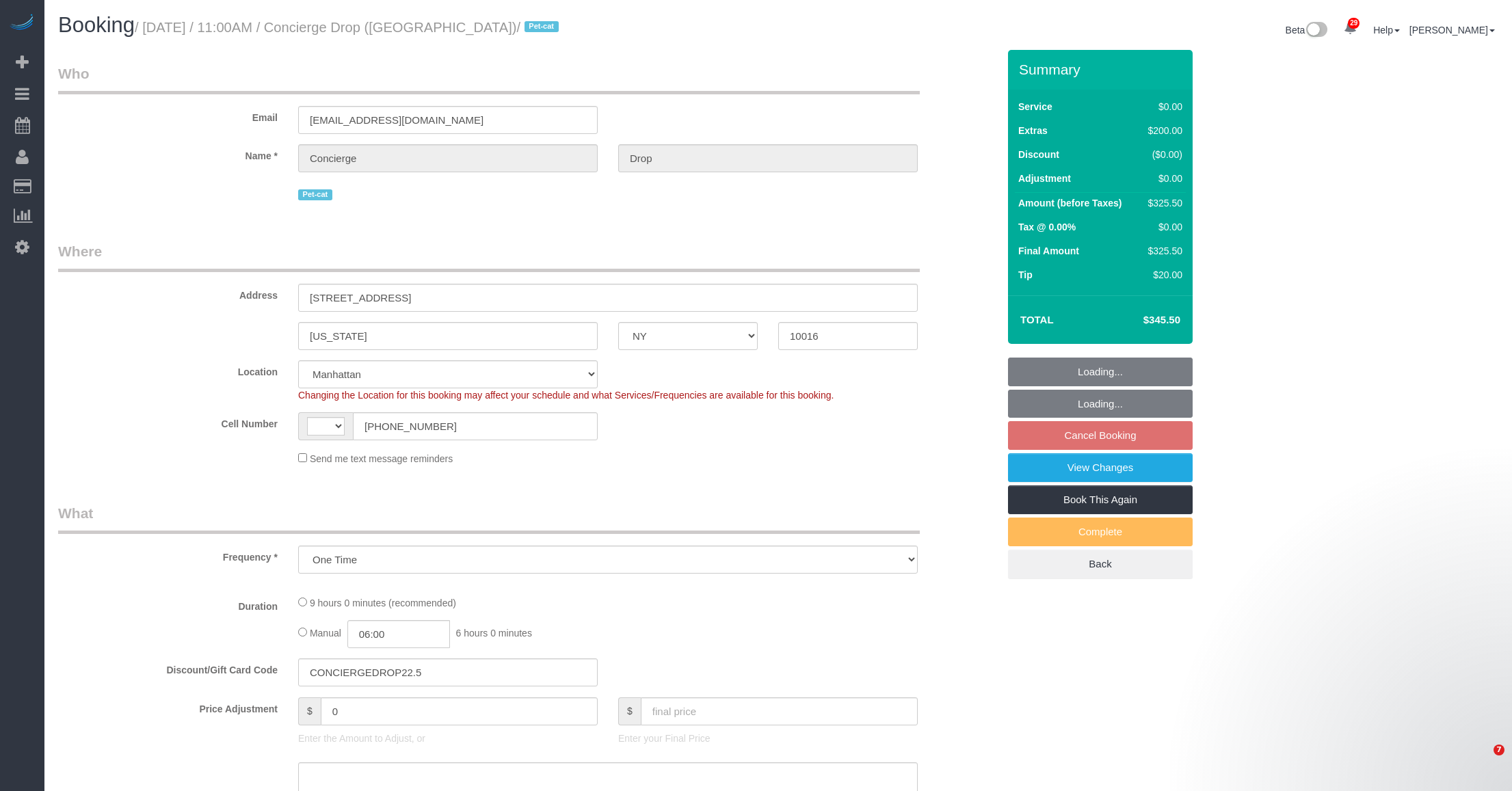
select select "NY"
select select "string:stripe-pm_1RaQn24VGloSiKo7zeOF73Wj"
select select "2"
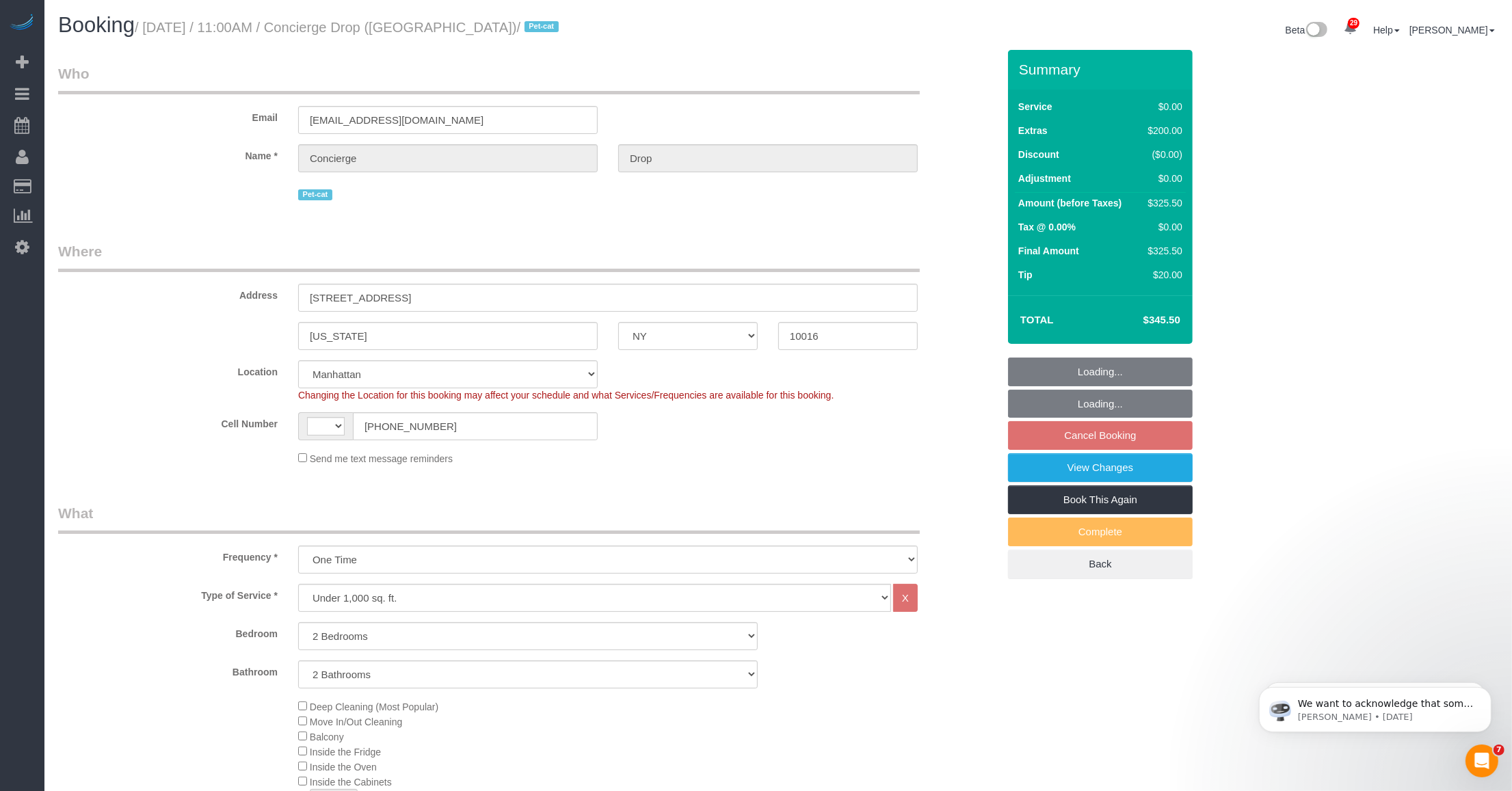
select select "object:671"
select select "string:[GEOGRAPHIC_DATA]"
select select "spot4"
select select "number:89"
select select "number:90"
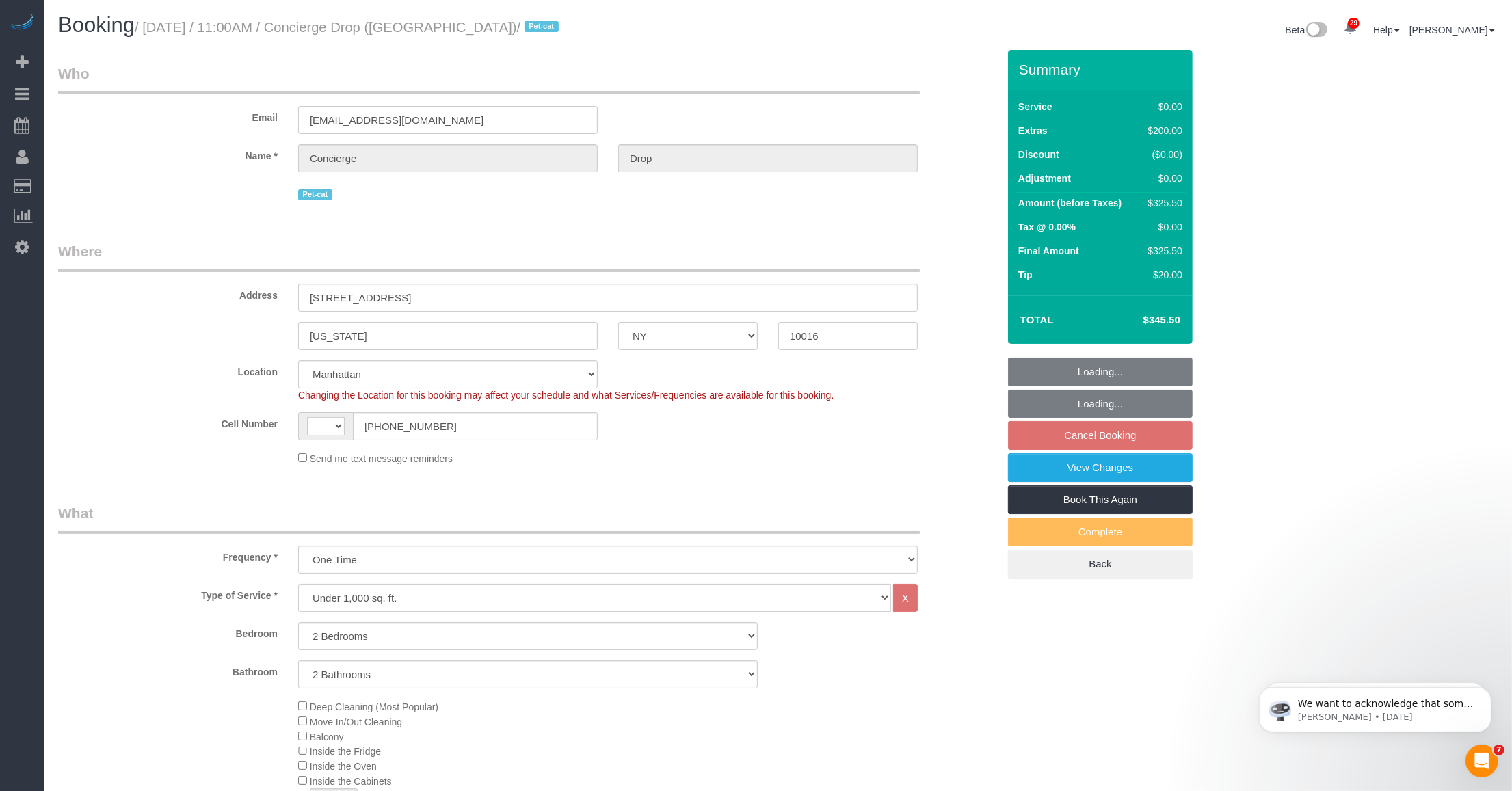
select select "number:13"
select select "number:6"
select select "2"
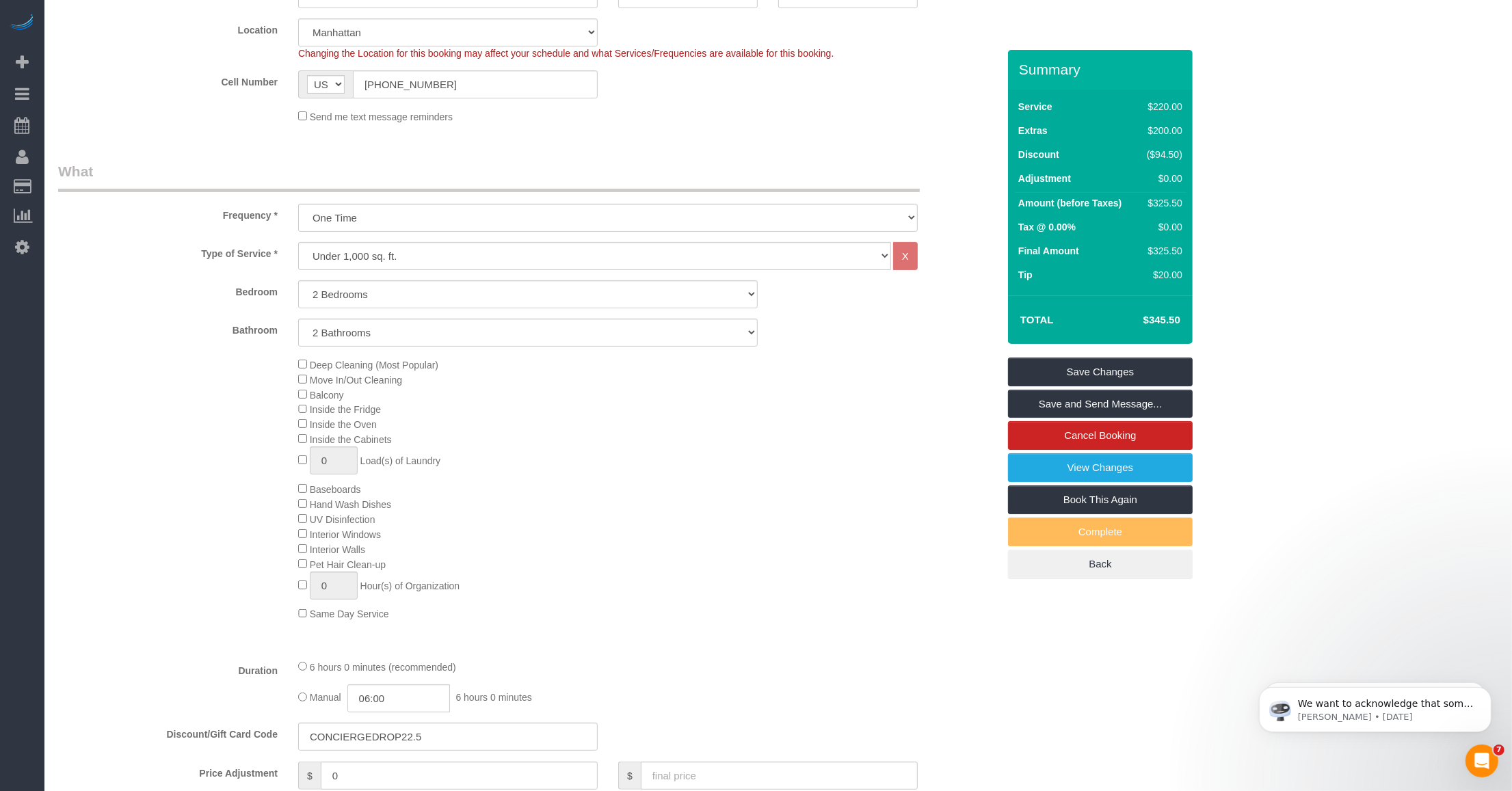
scroll to position [171, 0]
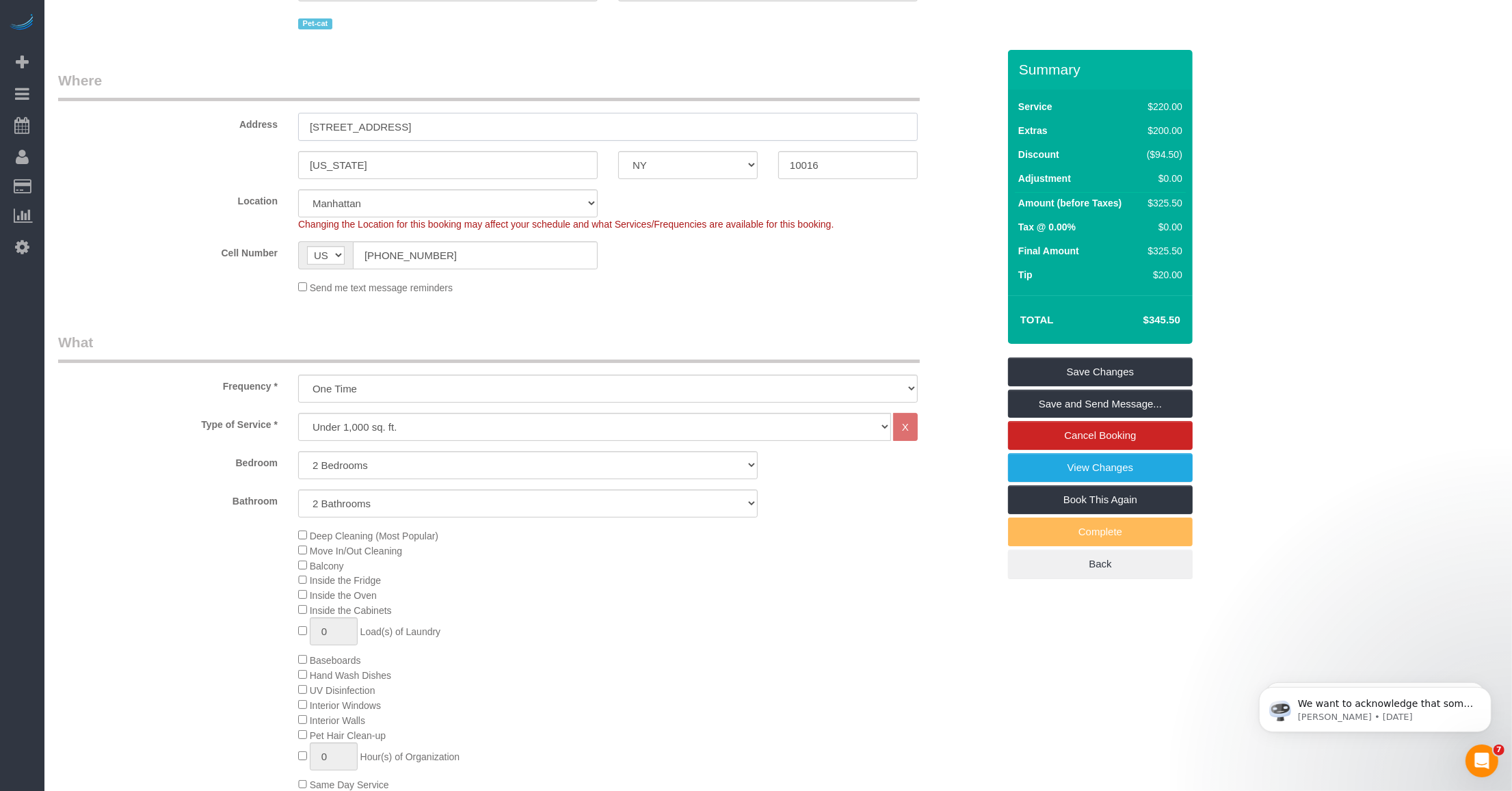
click at [349, 113] on input "[STREET_ADDRESS]" at bounding box center [607, 126] width 619 height 28
click at [828, 158] on input "10016" at bounding box center [848, 165] width 140 height 28
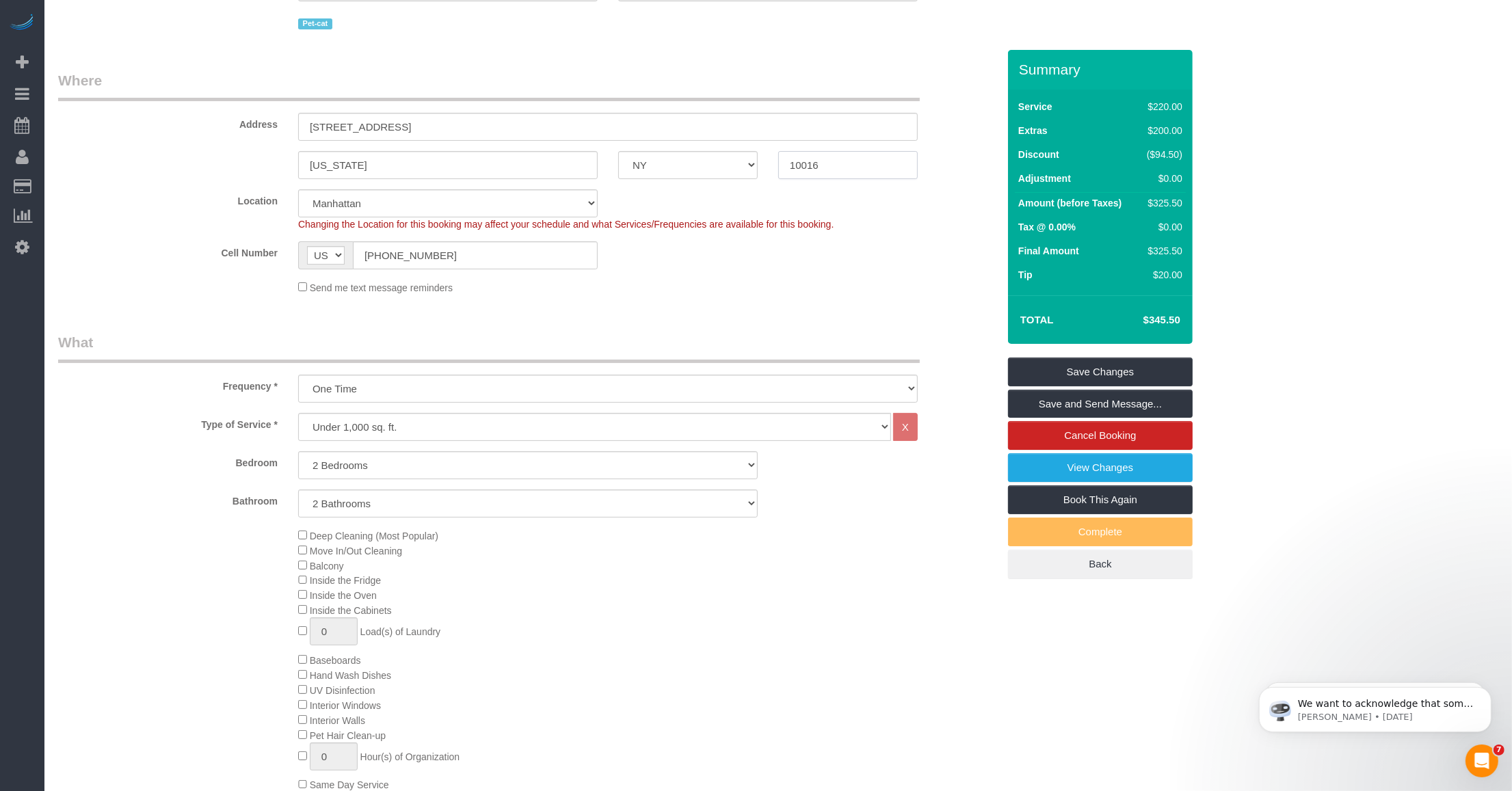
click at [828, 158] on input "10016" at bounding box center [848, 165] width 140 height 28
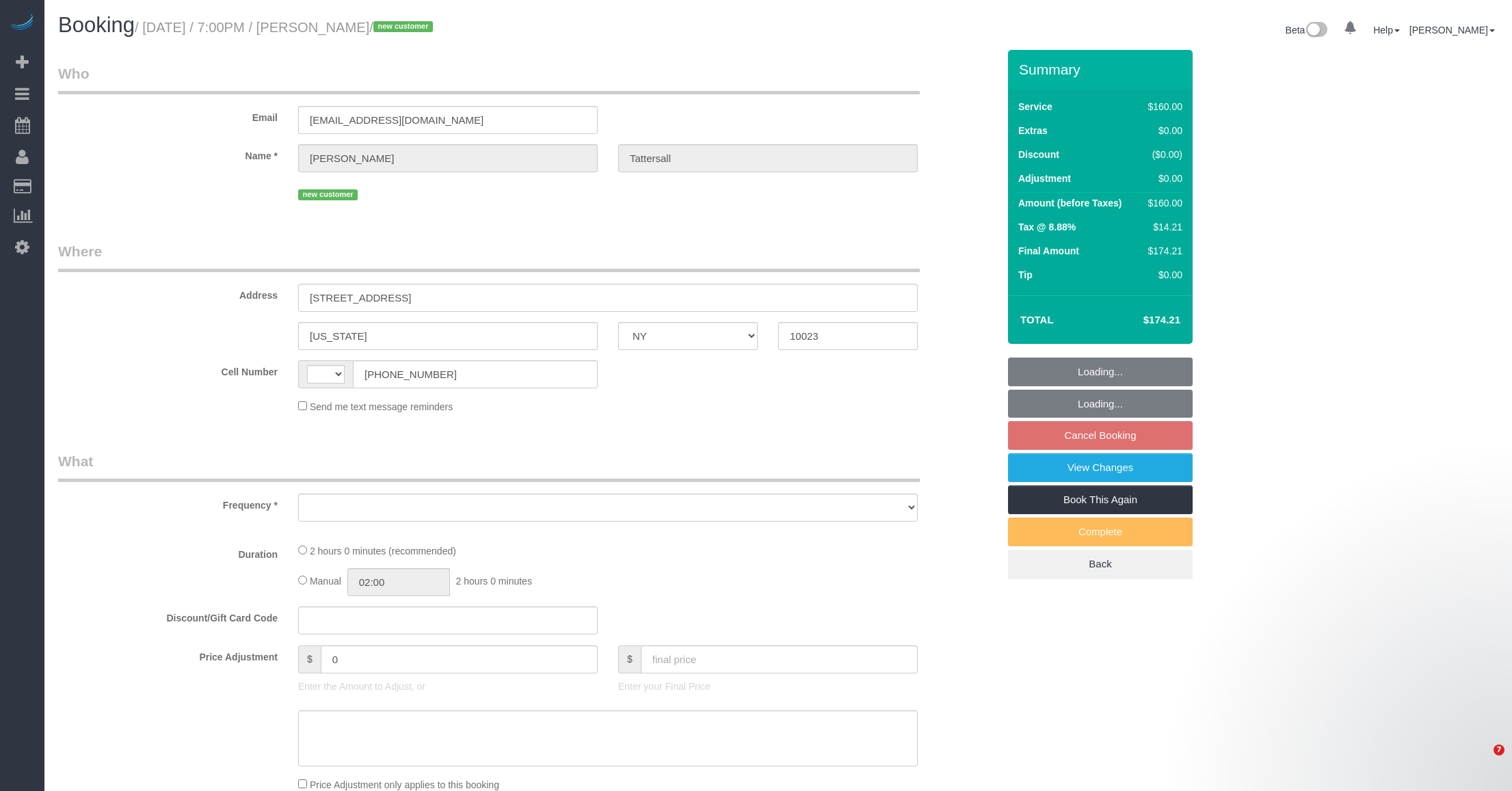
select select "NY"
select select "string:[GEOGRAPHIC_DATA]"
select select "object:809"
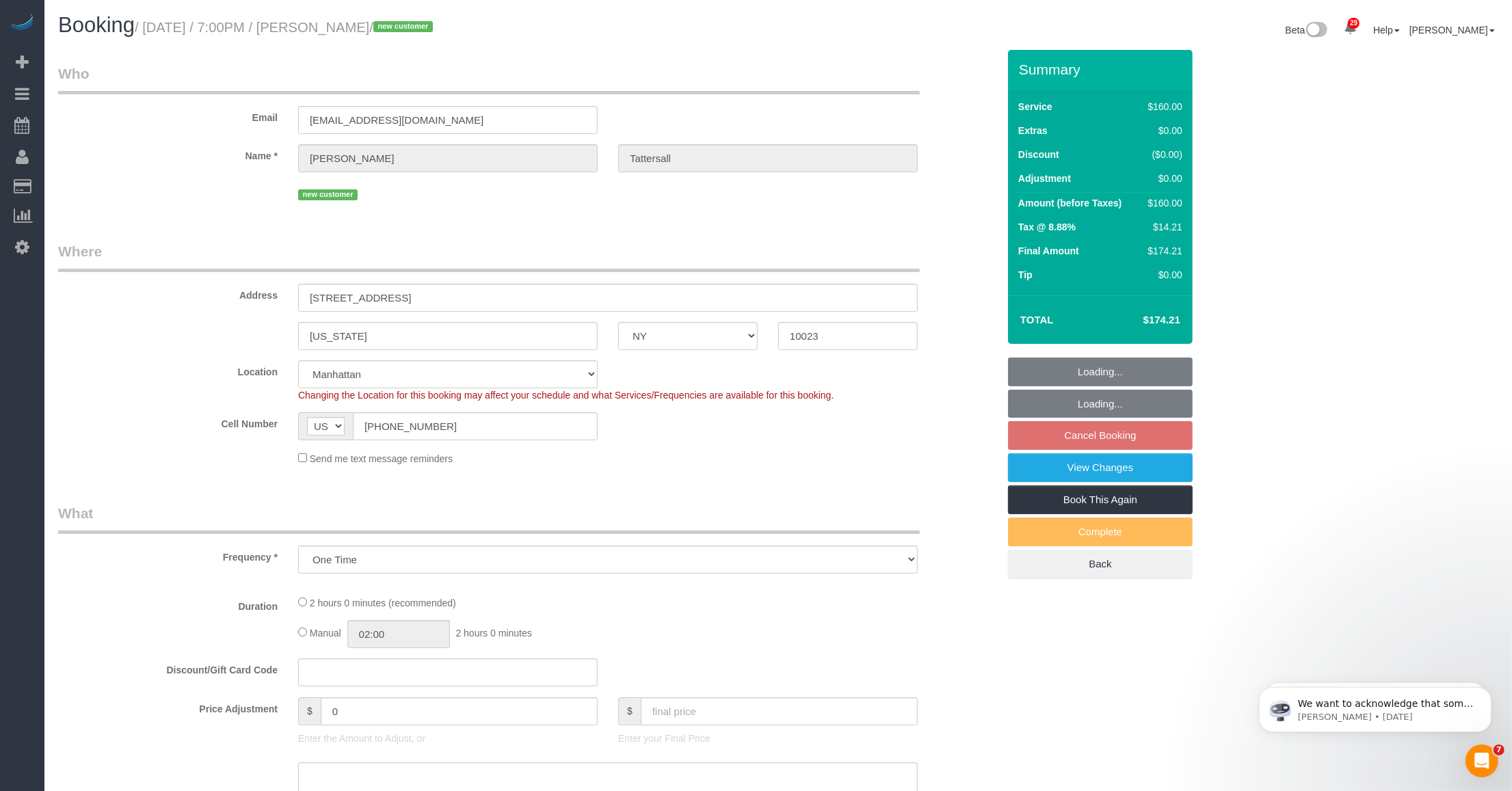
select select "string:stripe-pm_1SCOKv4VGloSiKo7cUTzvdpF"
select select "number:66"
select select "number:79"
select select "number:15"
select select "number:5"
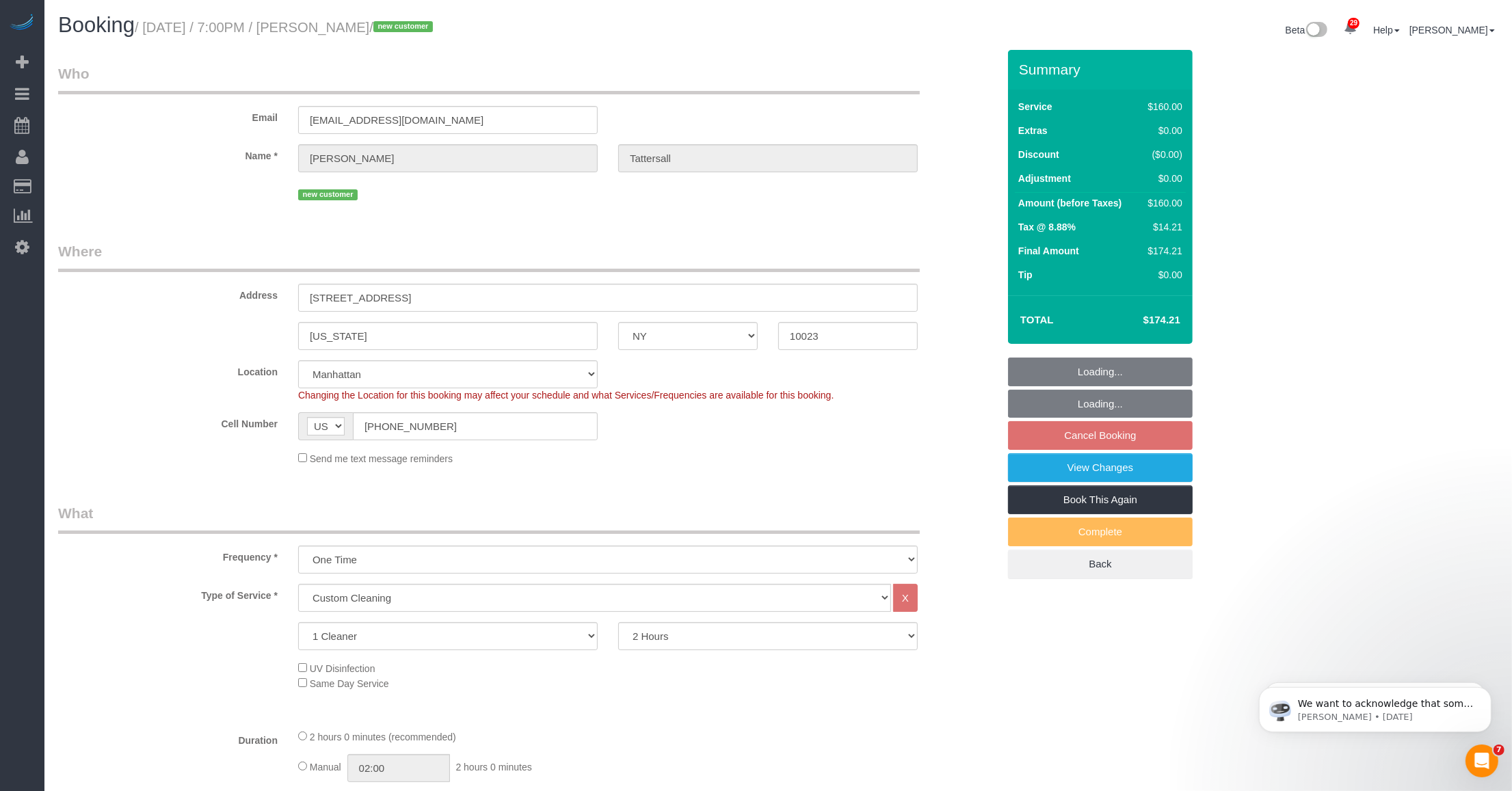
select select "object:1094"
select select "spot12"
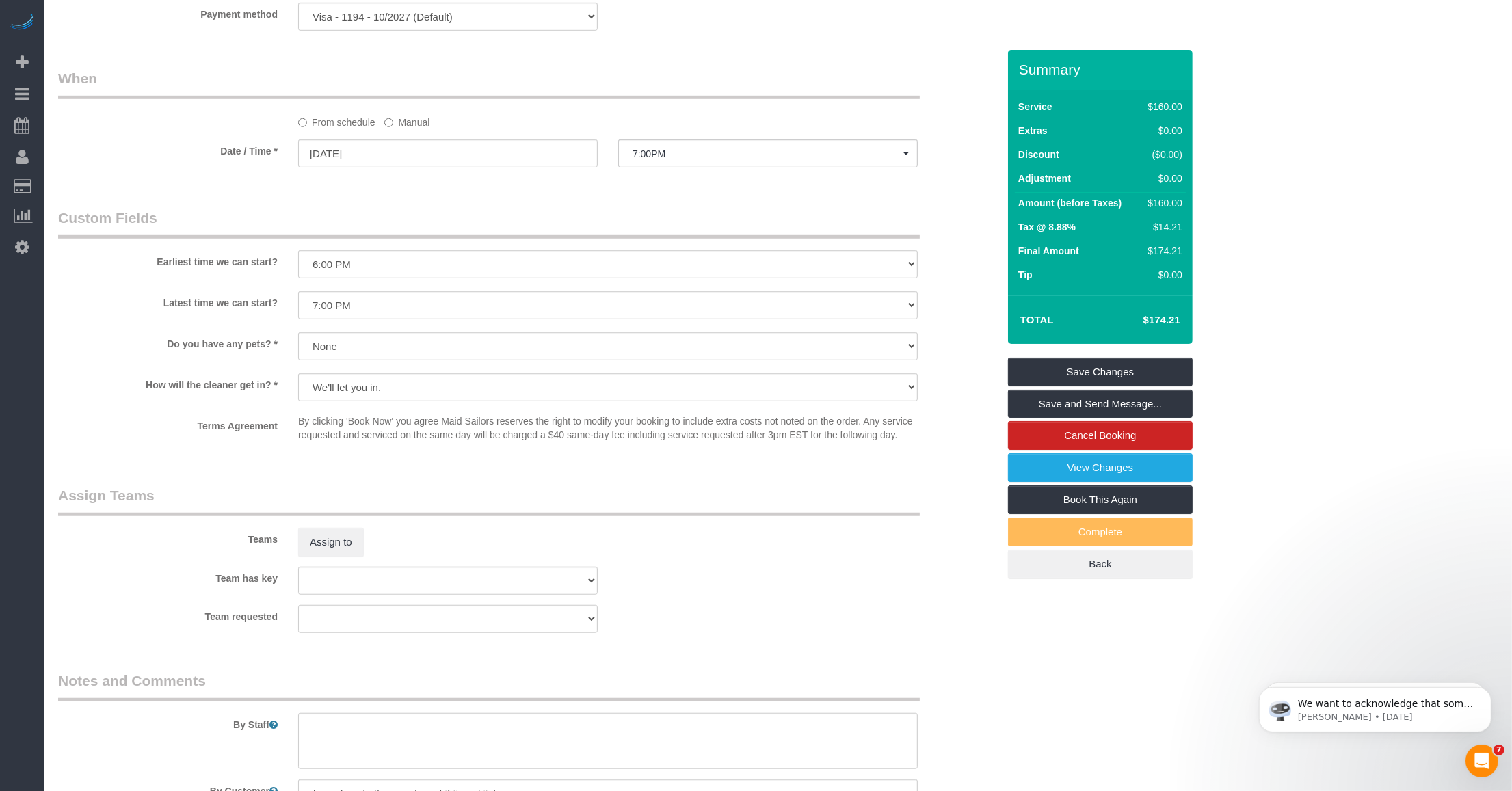
scroll to position [1274, 0]
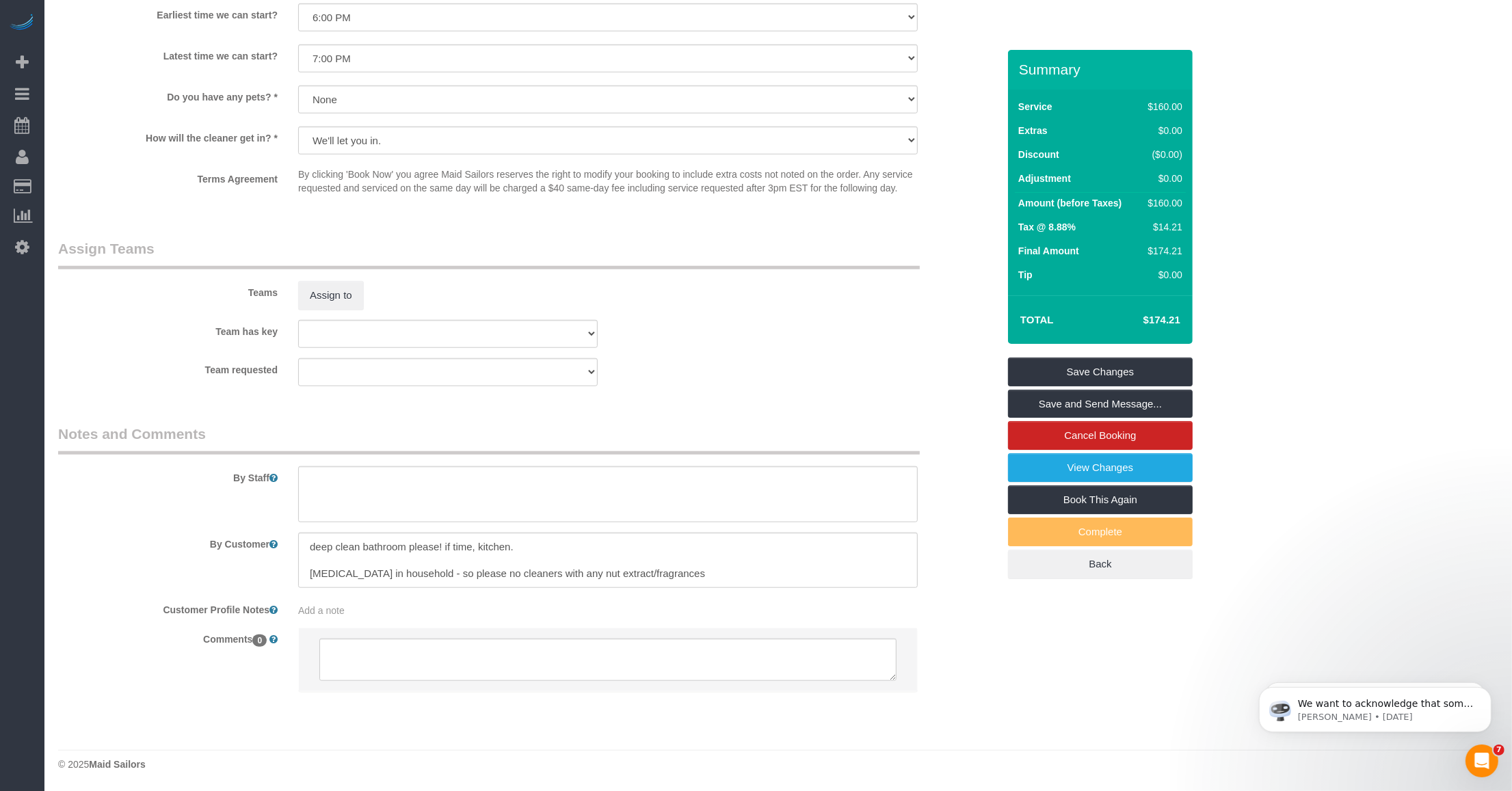
click at [229, 568] on div "By Customer" at bounding box center [528, 560] width 960 height 56
click at [407, 561] on textarea at bounding box center [607, 560] width 619 height 56
click at [394, 566] on textarea at bounding box center [607, 560] width 619 height 56
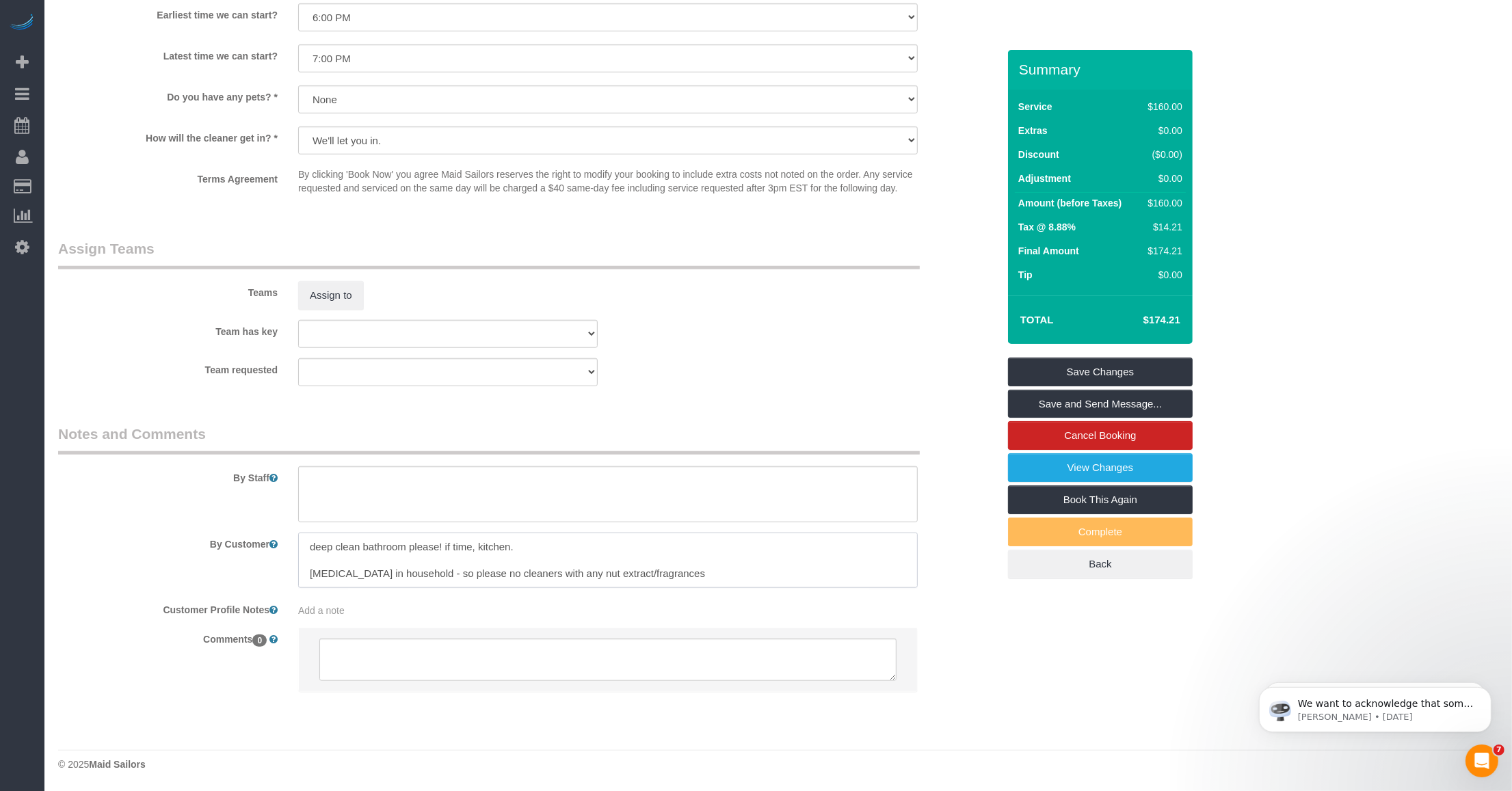
click at [394, 566] on textarea at bounding box center [607, 560] width 619 height 56
click at [333, 551] on textarea at bounding box center [607, 560] width 619 height 56
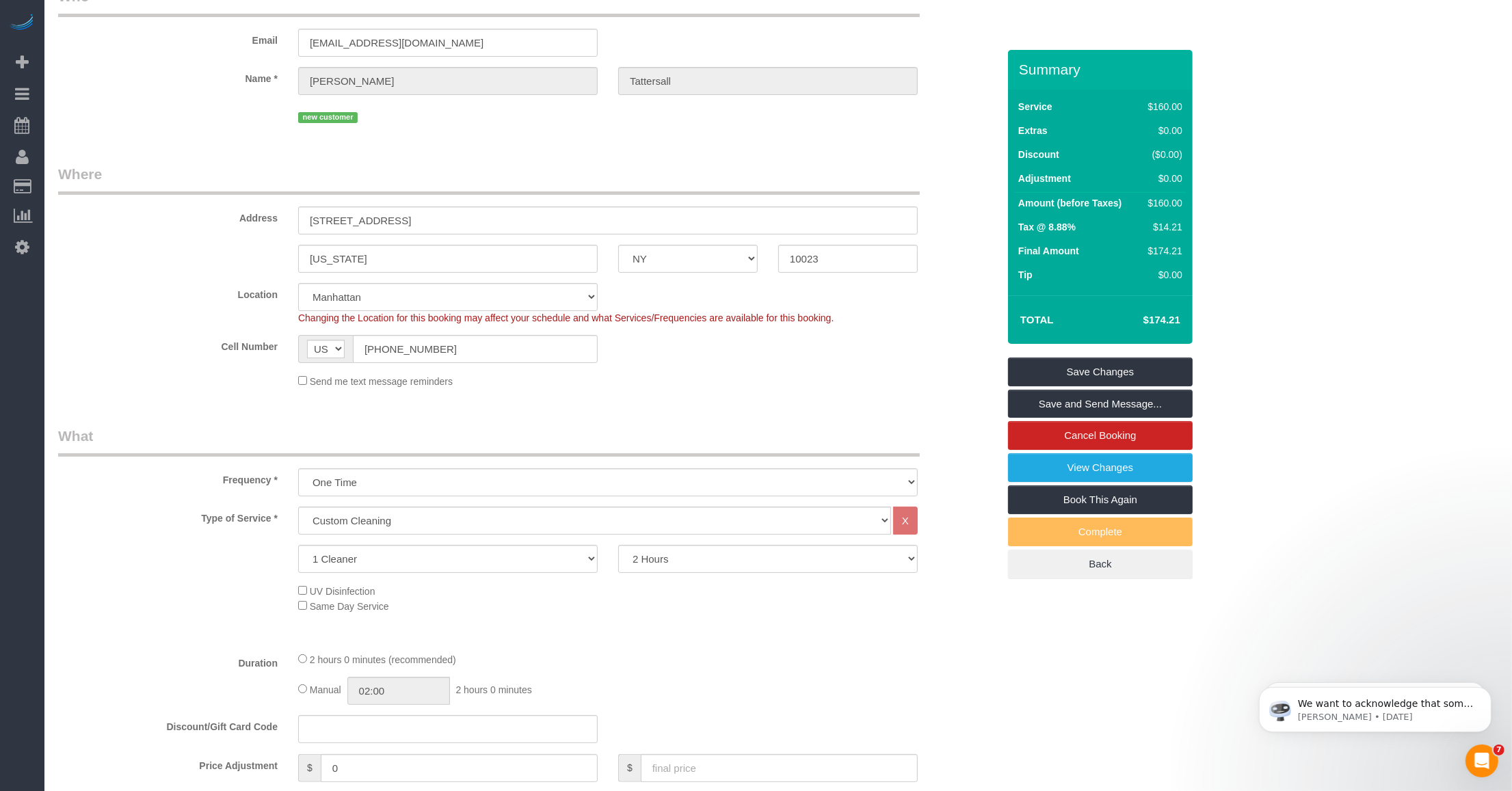
scroll to position [0, 0]
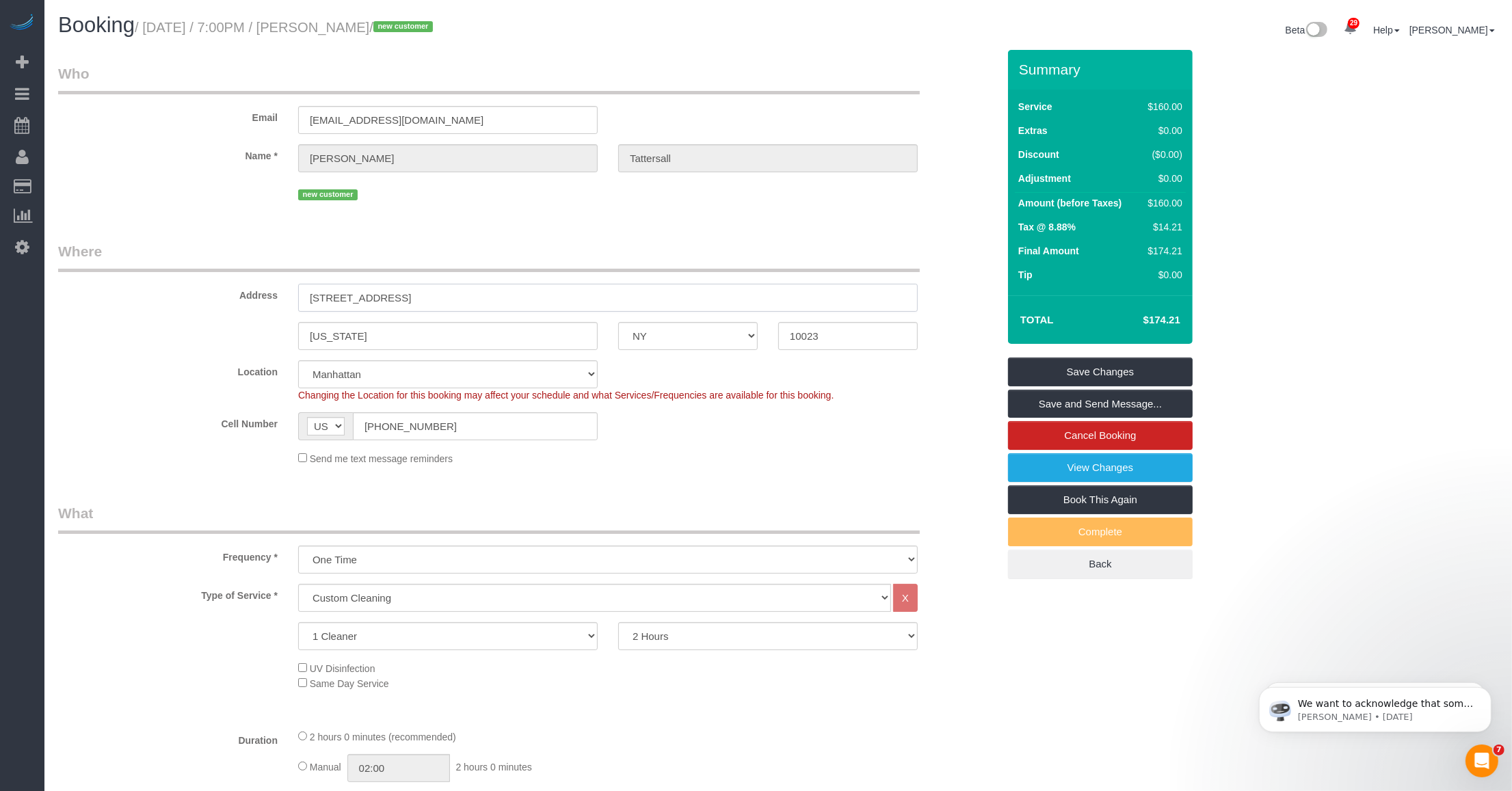
click at [357, 289] on input "154 W 70th St, 10L" at bounding box center [607, 297] width 619 height 28
click at [381, 347] on input "New York" at bounding box center [447, 336] width 299 height 28
click at [832, 336] on input "10023" at bounding box center [848, 336] width 140 height 28
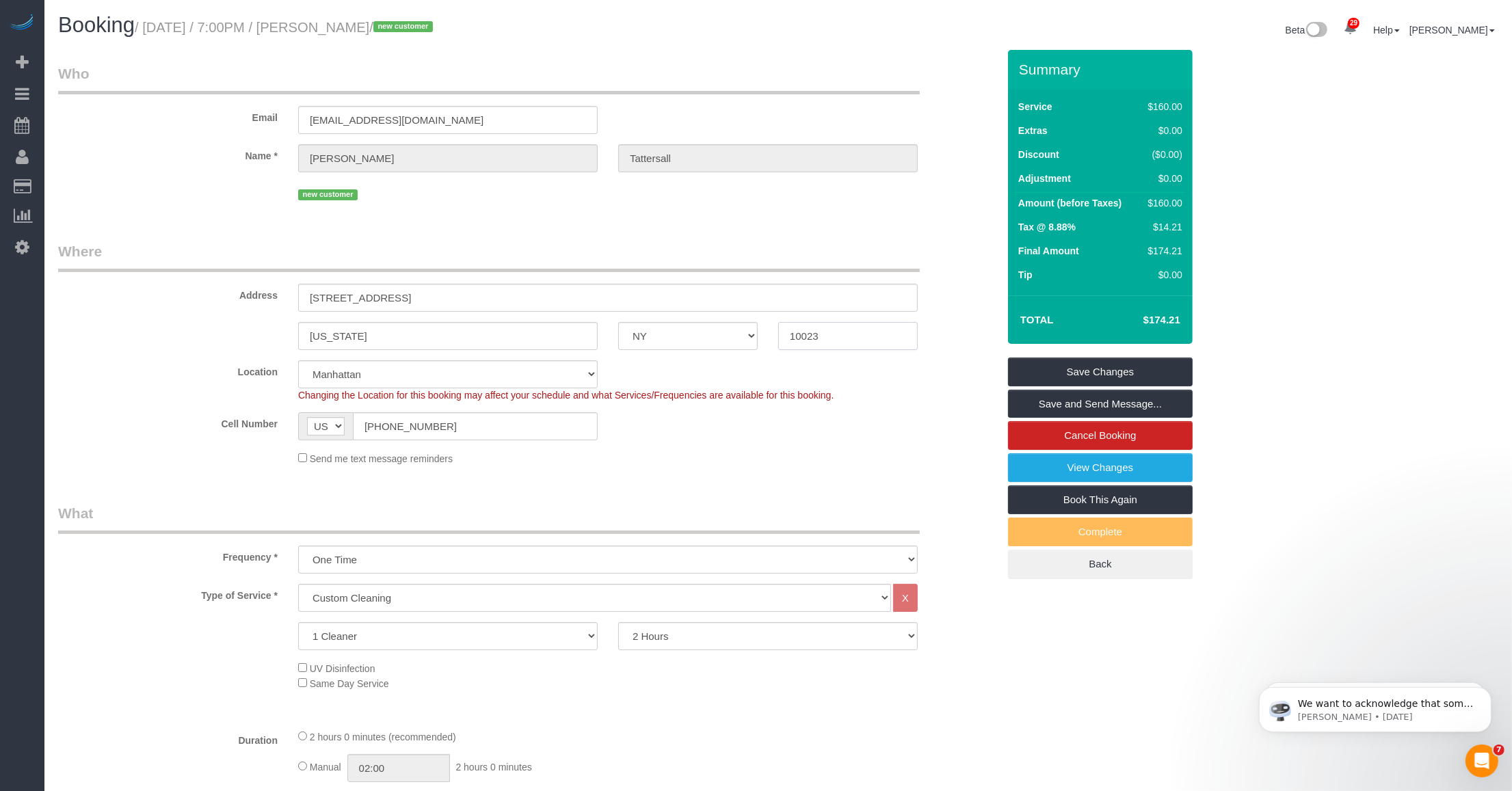
click at [832, 336] on input "10023" at bounding box center [848, 336] width 140 height 28
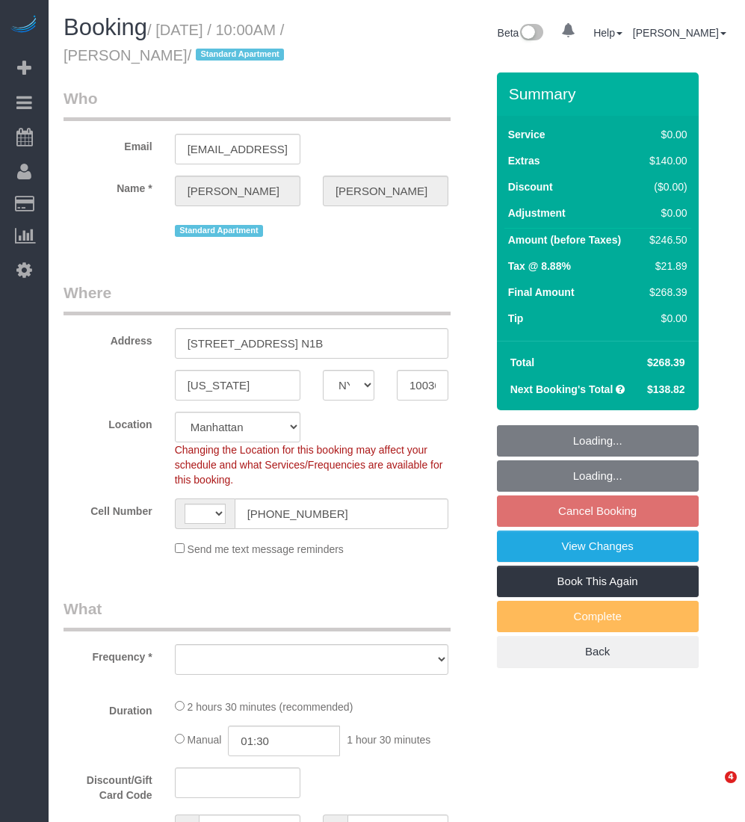
select select "NY"
select select "object:567"
select select "string:stripe-pm_1PUBUs4VGloSiKo7nc75Xg8n"
select select "object:571"
select select "string:[GEOGRAPHIC_DATA]"
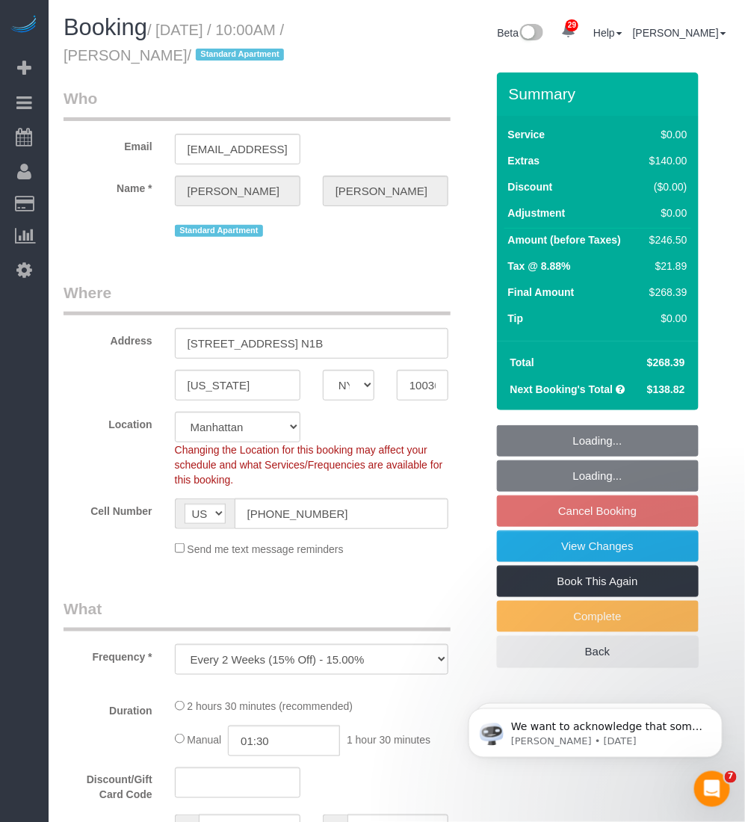
select select "spot3"
select select "number:58"
select select "number:77"
select select "number:15"
select select "number:6"
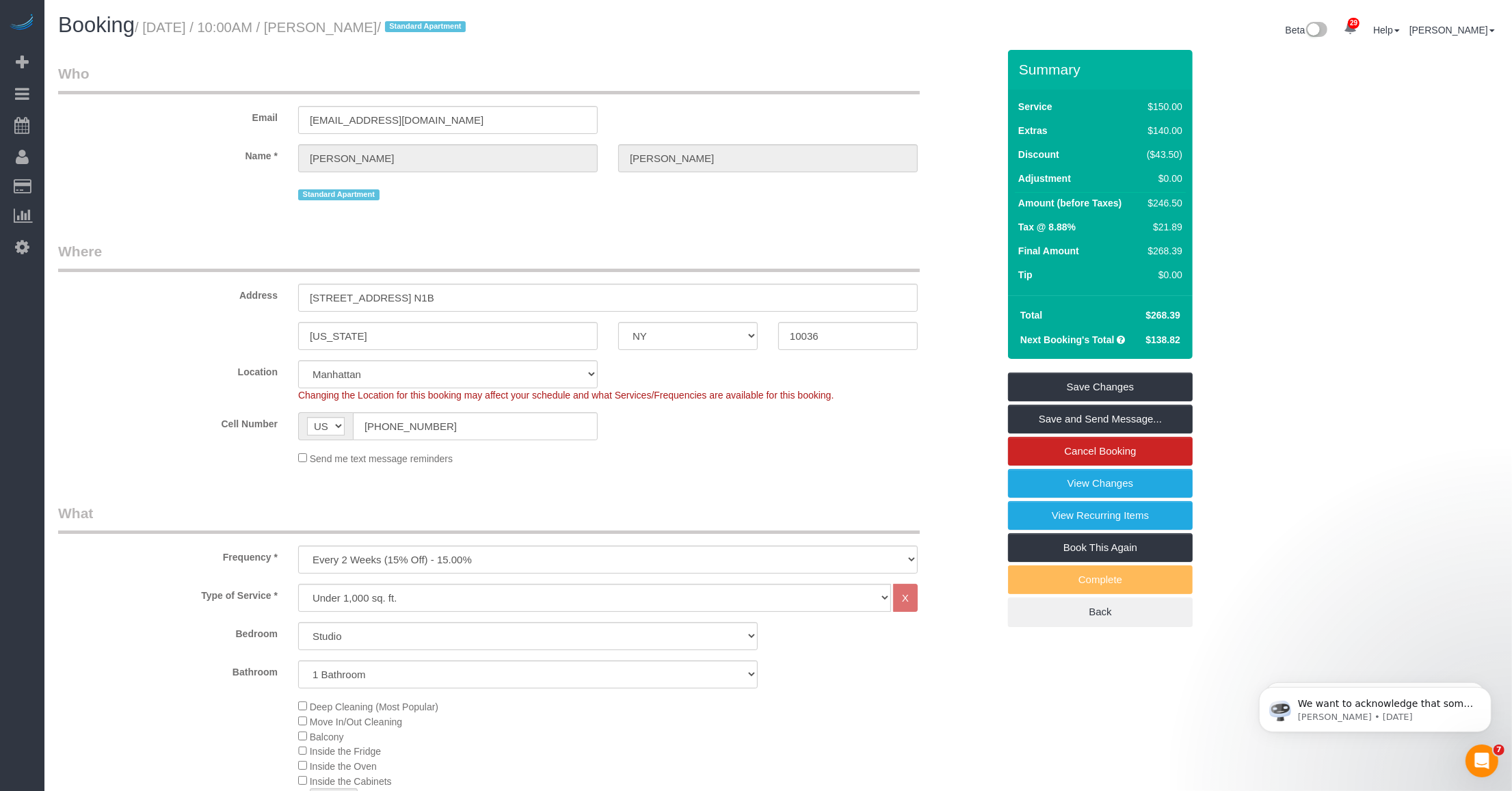
drag, startPoint x: 357, startPoint y: 23, endPoint x: 445, endPoint y: 28, distance: 88.1
click at [449, 28] on small "/ September 30, 2025 / 10:00AM / Matt Markowski / Standard Apartment" at bounding box center [302, 27] width 335 height 15
drag, startPoint x: 445, startPoint y: 28, endPoint x: 370, endPoint y: 35, distance: 75.3
click at [373, 35] on h1 "Booking / September 30, 2025 / 10:00AM / Matt Markowski / Standard Apartment" at bounding box center [413, 25] width 710 height 23
drag, startPoint x: 351, startPoint y: 26, endPoint x: 446, endPoint y: 22, distance: 95.1
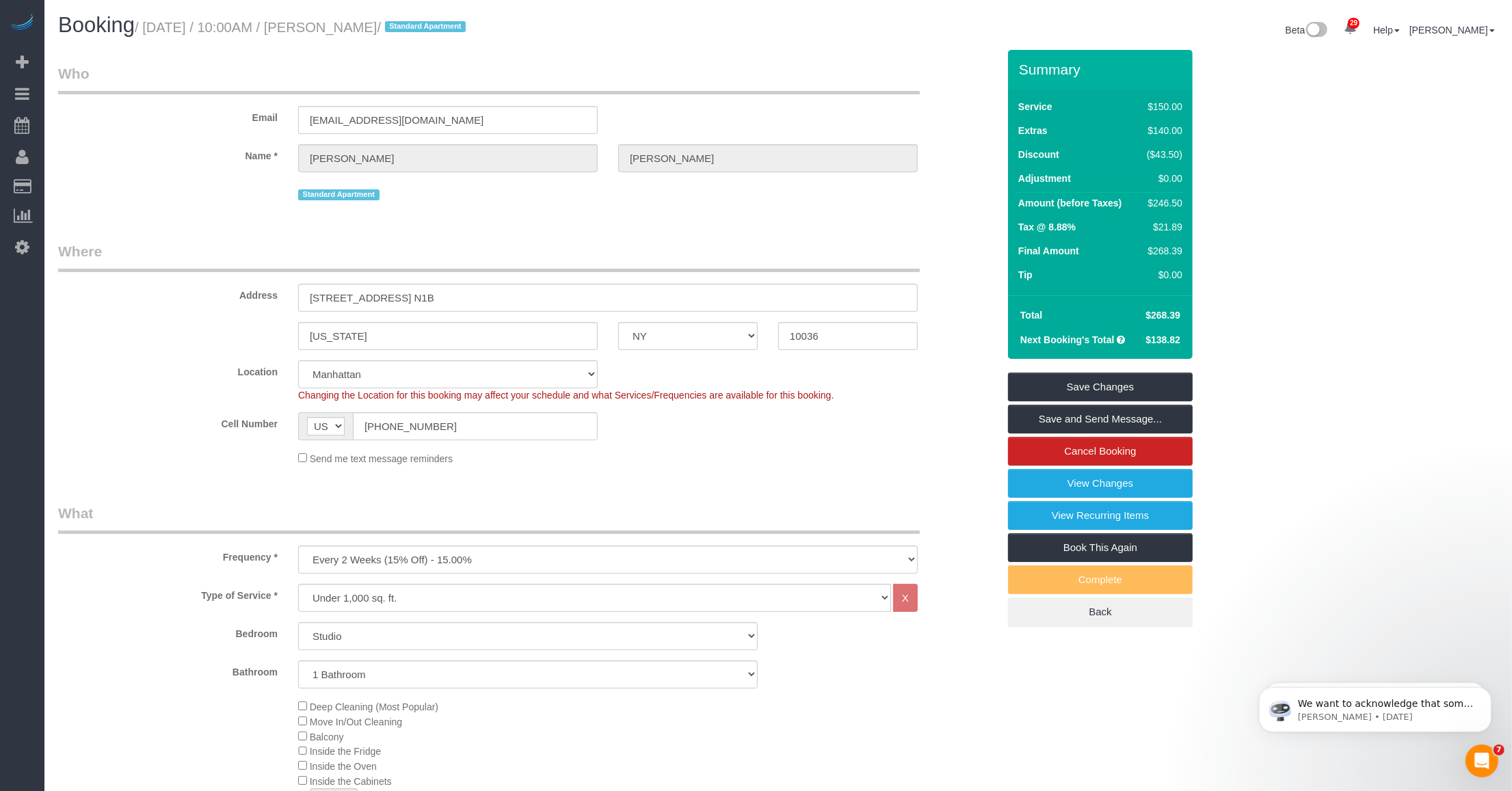
click at [446, 22] on small "/ September 30, 2025 / 10:00AM / Matt Markowski / Standard Apartment" at bounding box center [302, 27] width 335 height 15
copy small "Matt Markowski"
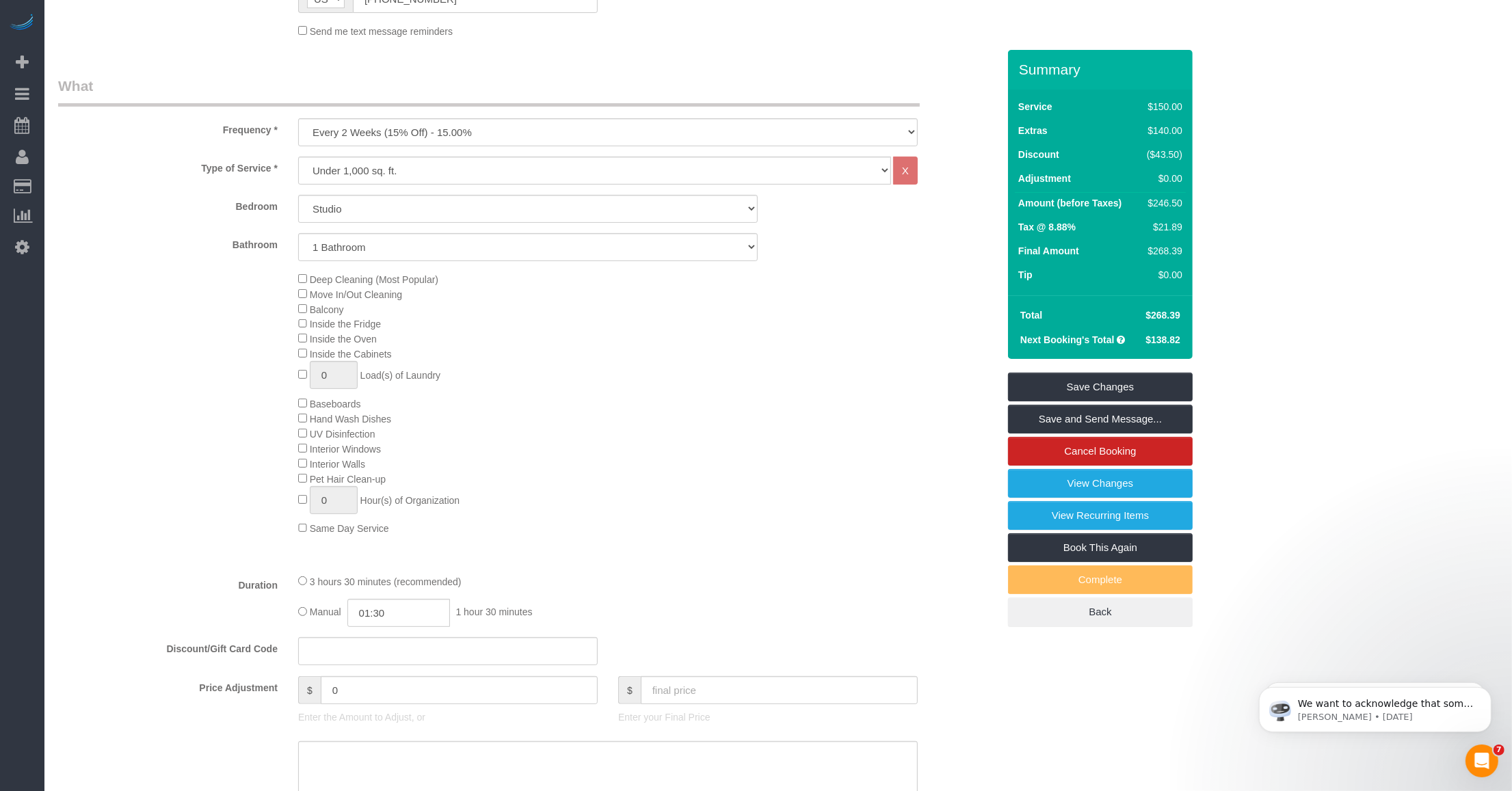
scroll to position [684, 0]
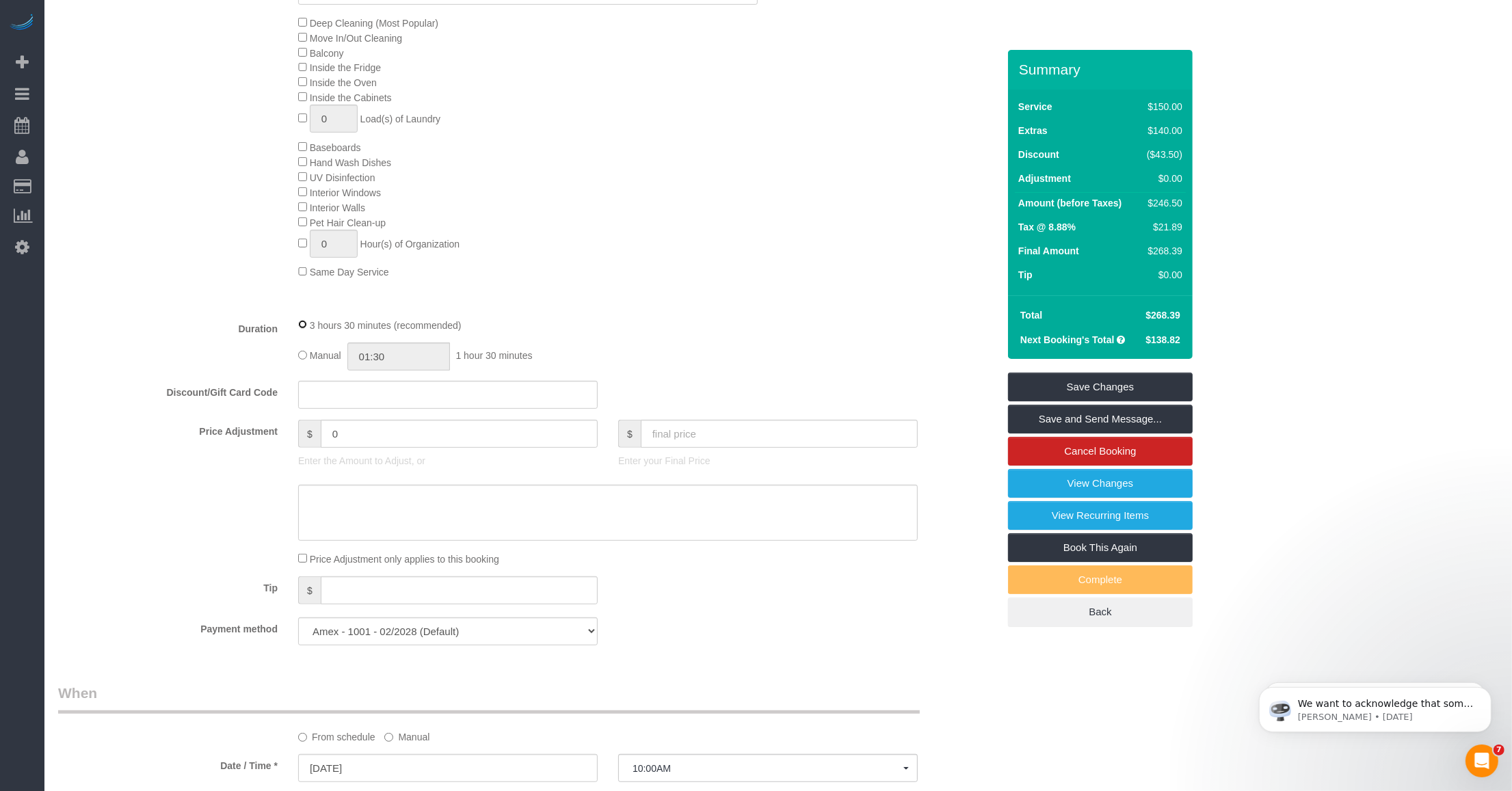
select select "spot60"
click at [681, 315] on fieldset "What Frequency * One Time Weekly (20% Off) - 20.00% Every 2 Weeks (15% Off) - 1…" at bounding box center [528, 238] width 939 height 836
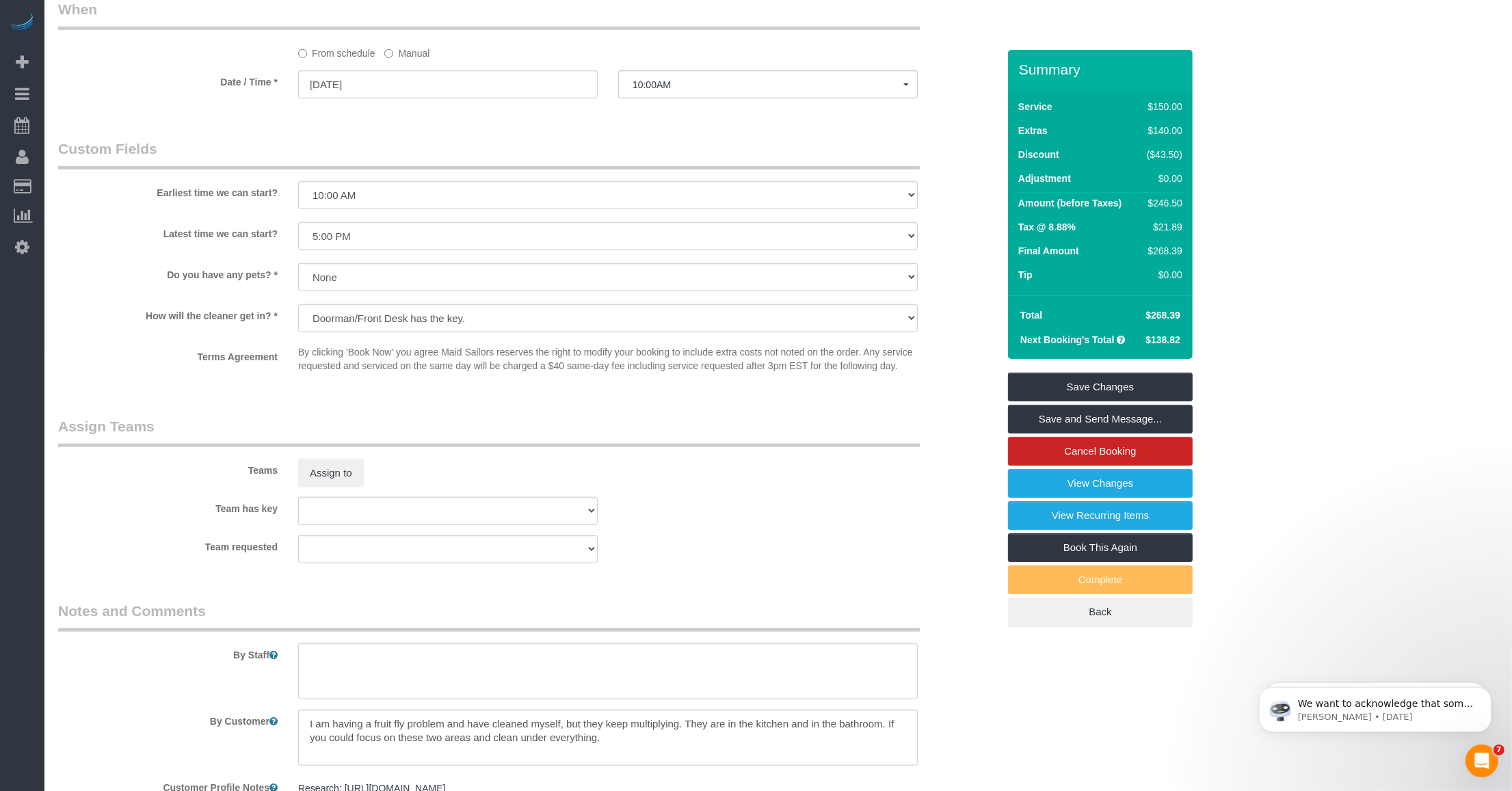
scroll to position [1538, 0]
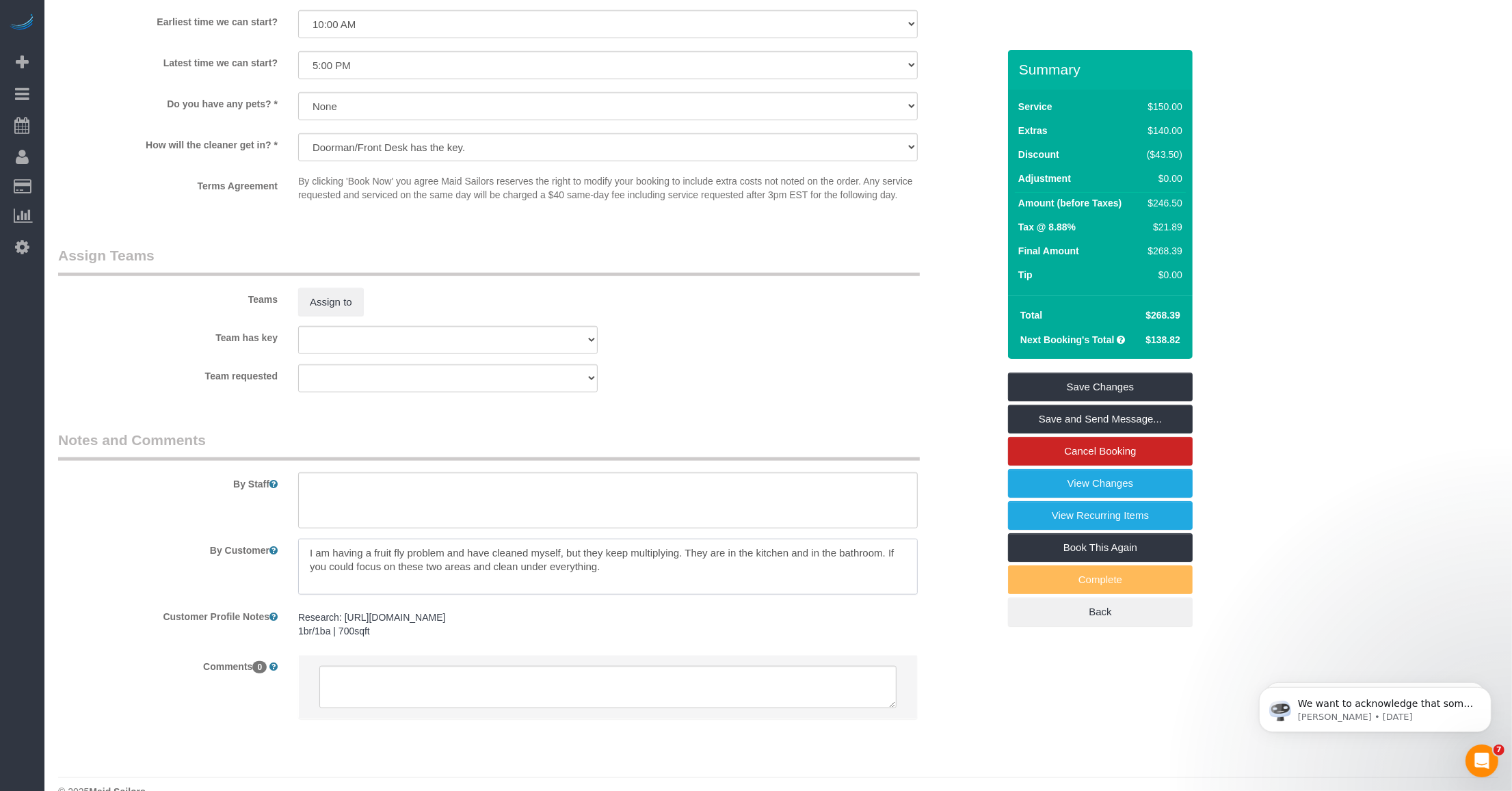
click at [681, 569] on textarea at bounding box center [607, 566] width 619 height 56
drag, startPoint x: 419, startPoint y: 556, endPoint x: 554, endPoint y: 556, distance: 135.0
click at [554, 556] on textarea at bounding box center [607, 566] width 619 height 56
click at [654, 564] on textarea at bounding box center [607, 566] width 619 height 56
drag, startPoint x: 551, startPoint y: 557, endPoint x: 619, endPoint y: 557, distance: 68.0
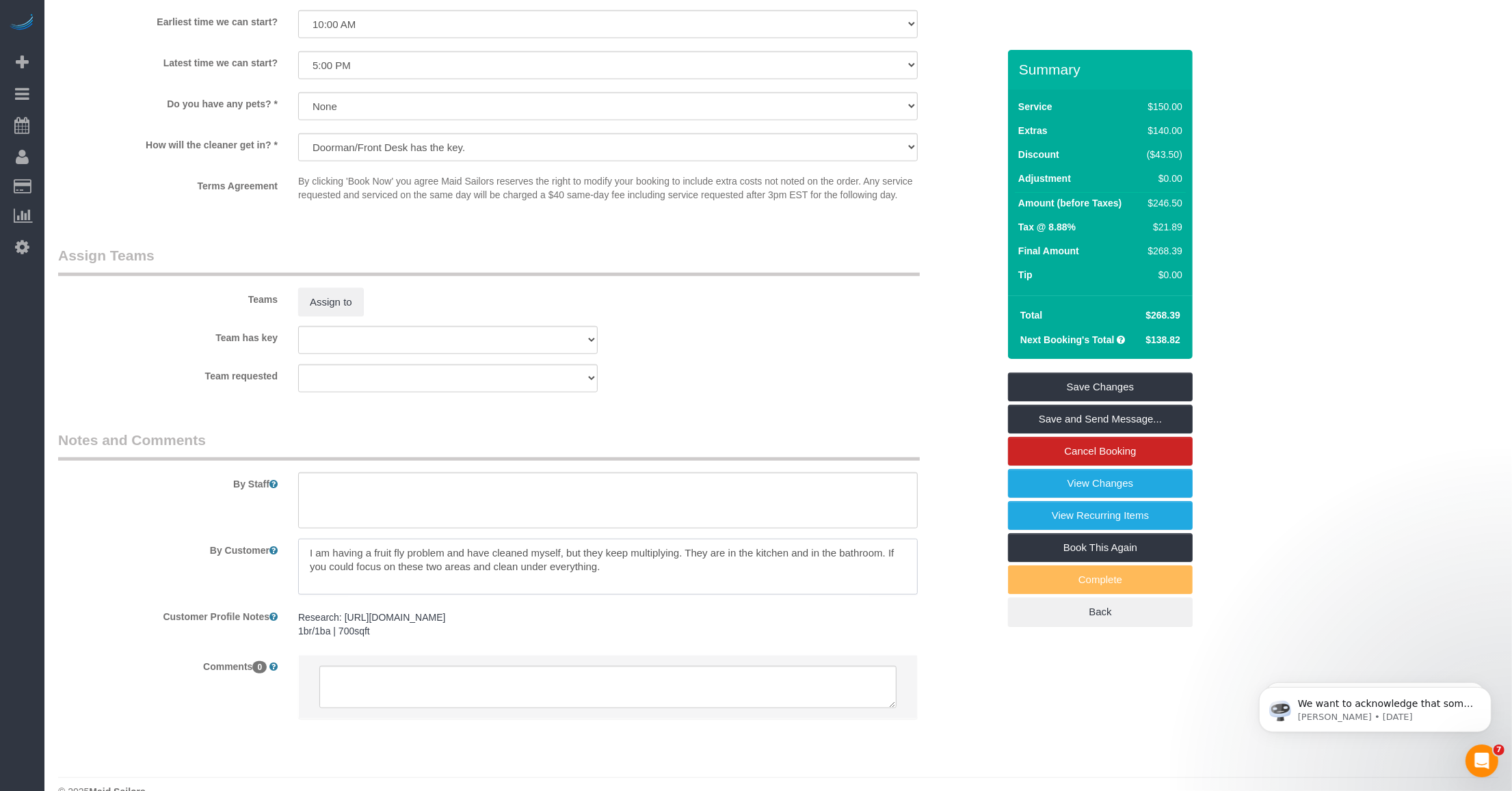
click at [619, 557] on textarea at bounding box center [607, 566] width 619 height 56
drag, startPoint x: 695, startPoint y: 561, endPoint x: 780, endPoint y: 562, distance: 85.0
click at [681, 562] on textarea at bounding box center [607, 566] width 619 height 56
click at [681, 579] on textarea at bounding box center [607, 566] width 619 height 56
click at [681, 569] on textarea at bounding box center [607, 566] width 619 height 56
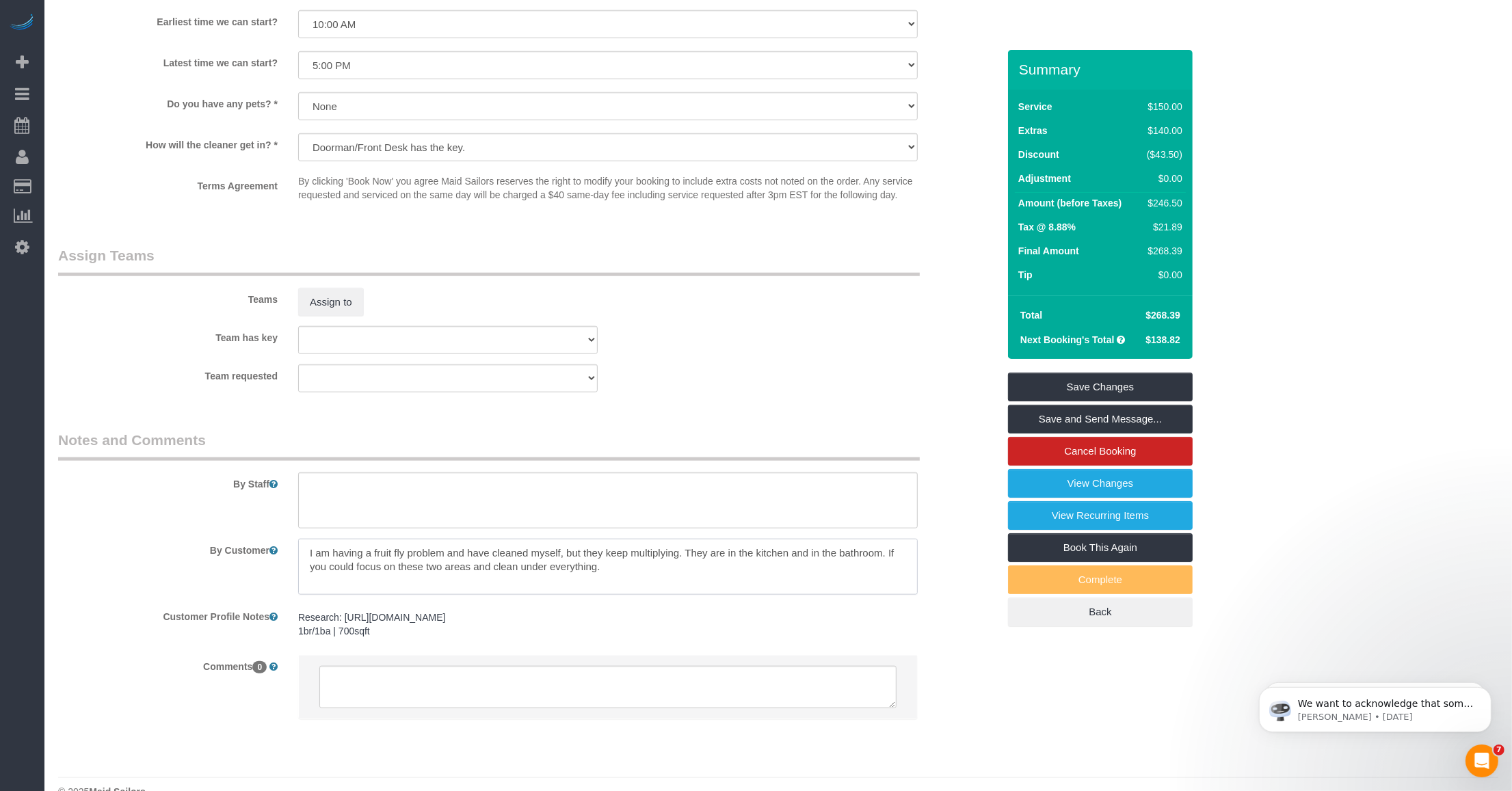
drag, startPoint x: 657, startPoint y: 571, endPoint x: 281, endPoint y: 547, distance: 376.8
click at [281, 547] on div "By Customer" at bounding box center [528, 566] width 960 height 56
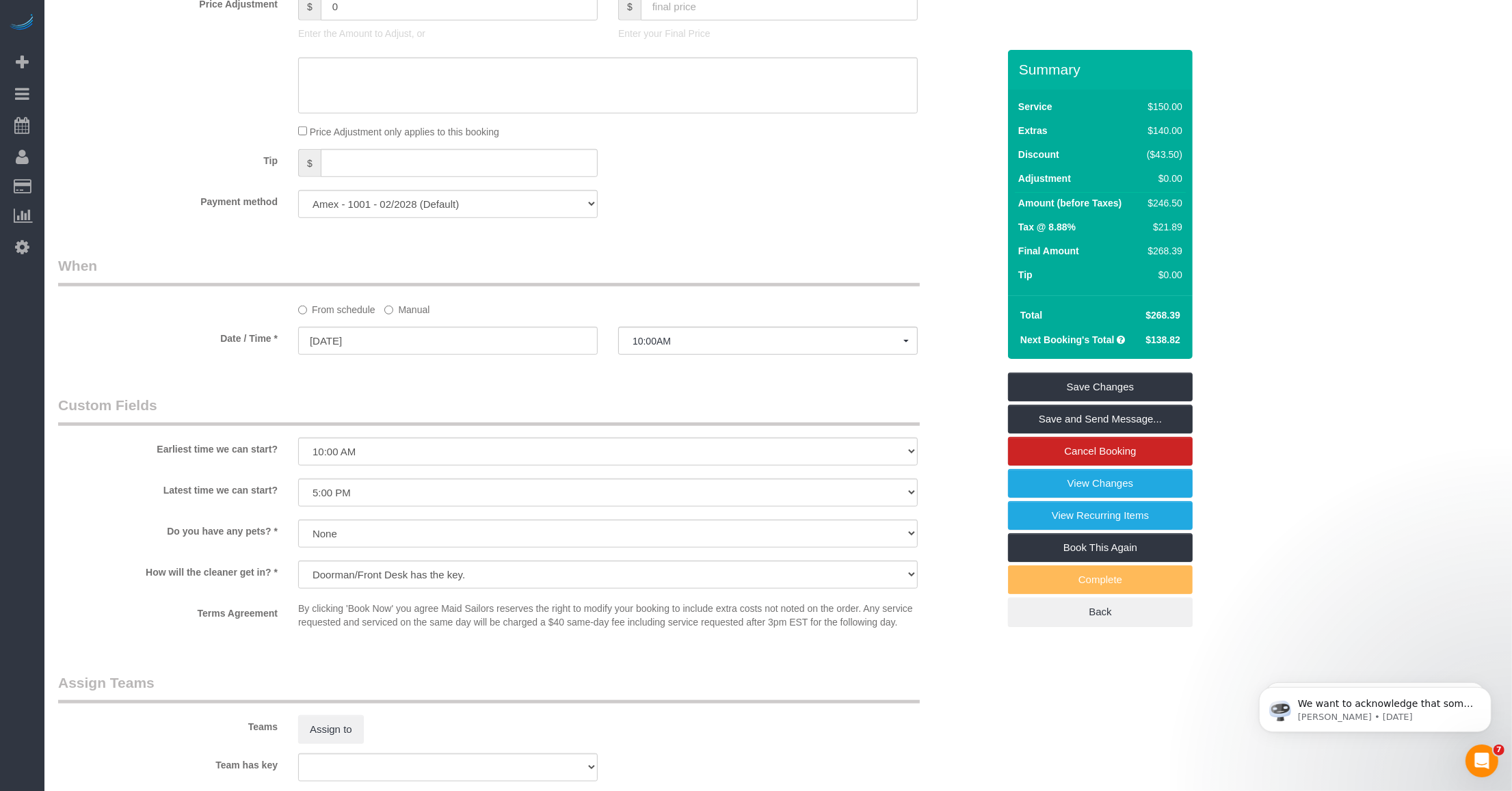
scroll to position [1567, 0]
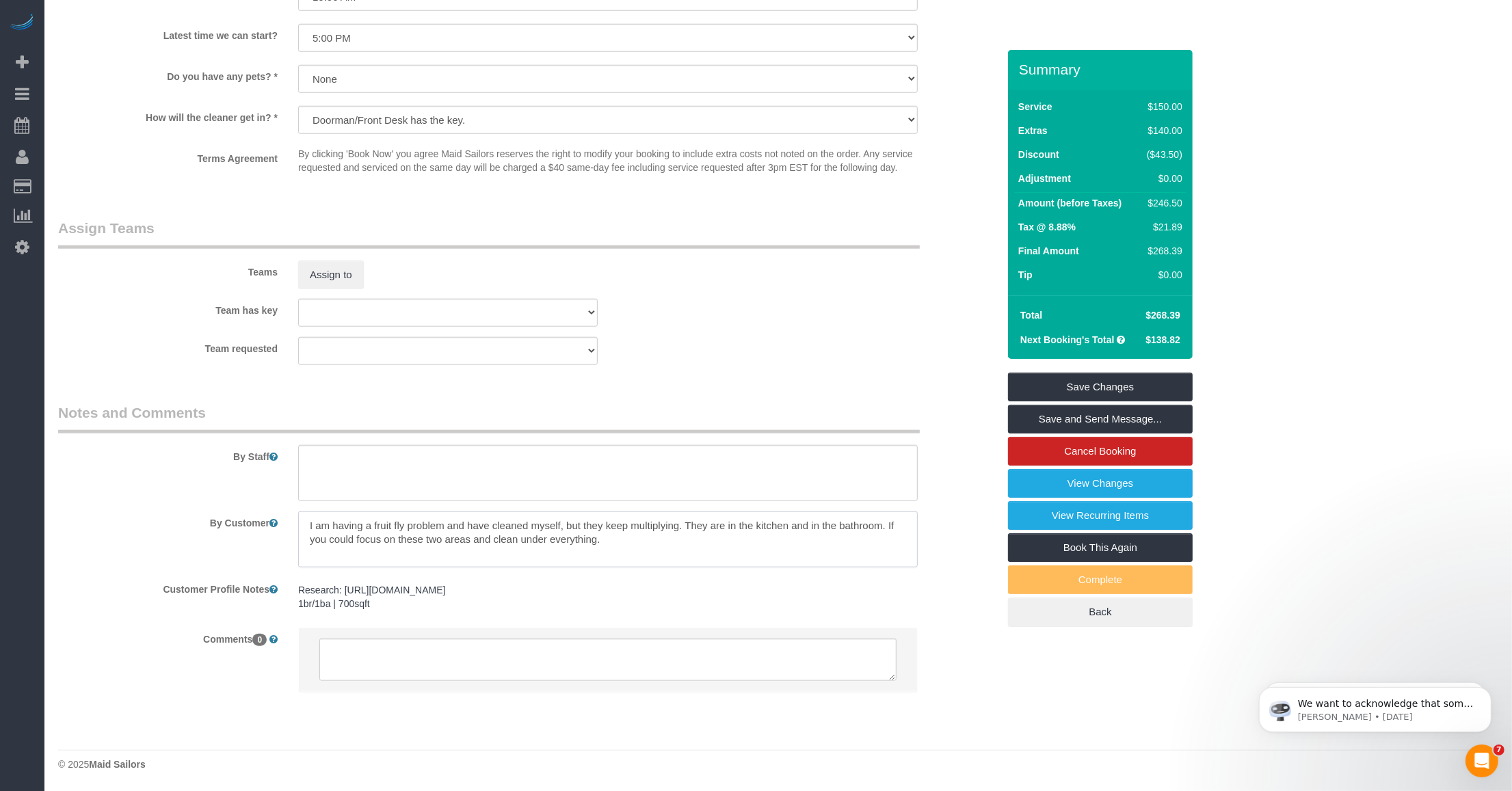
drag, startPoint x: 533, startPoint y: 537, endPoint x: 513, endPoint y: 539, distance: 20.1
click at [533, 537] on textarea at bounding box center [607, 539] width 619 height 56
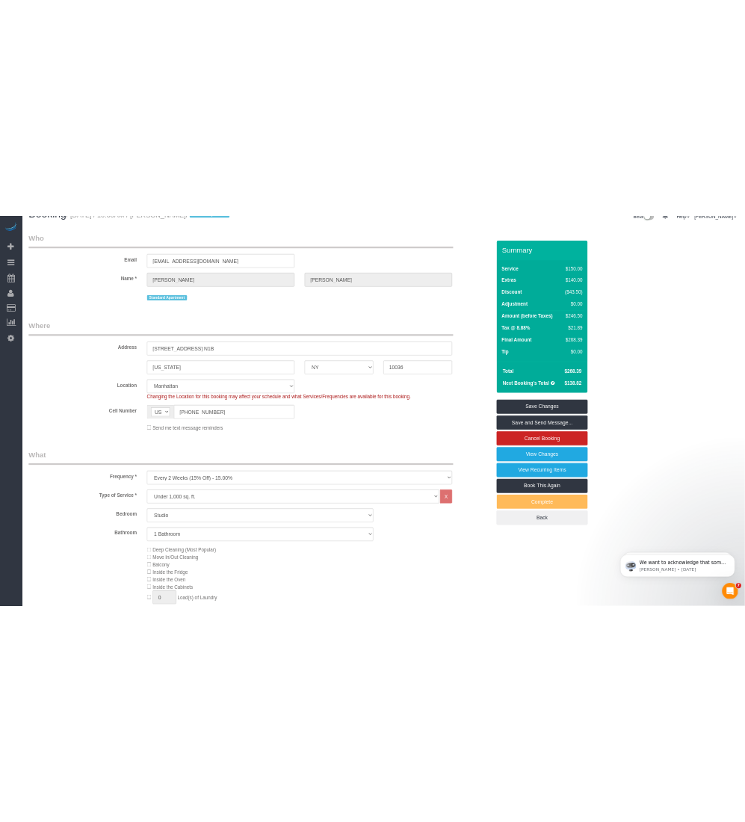
scroll to position [0, 0]
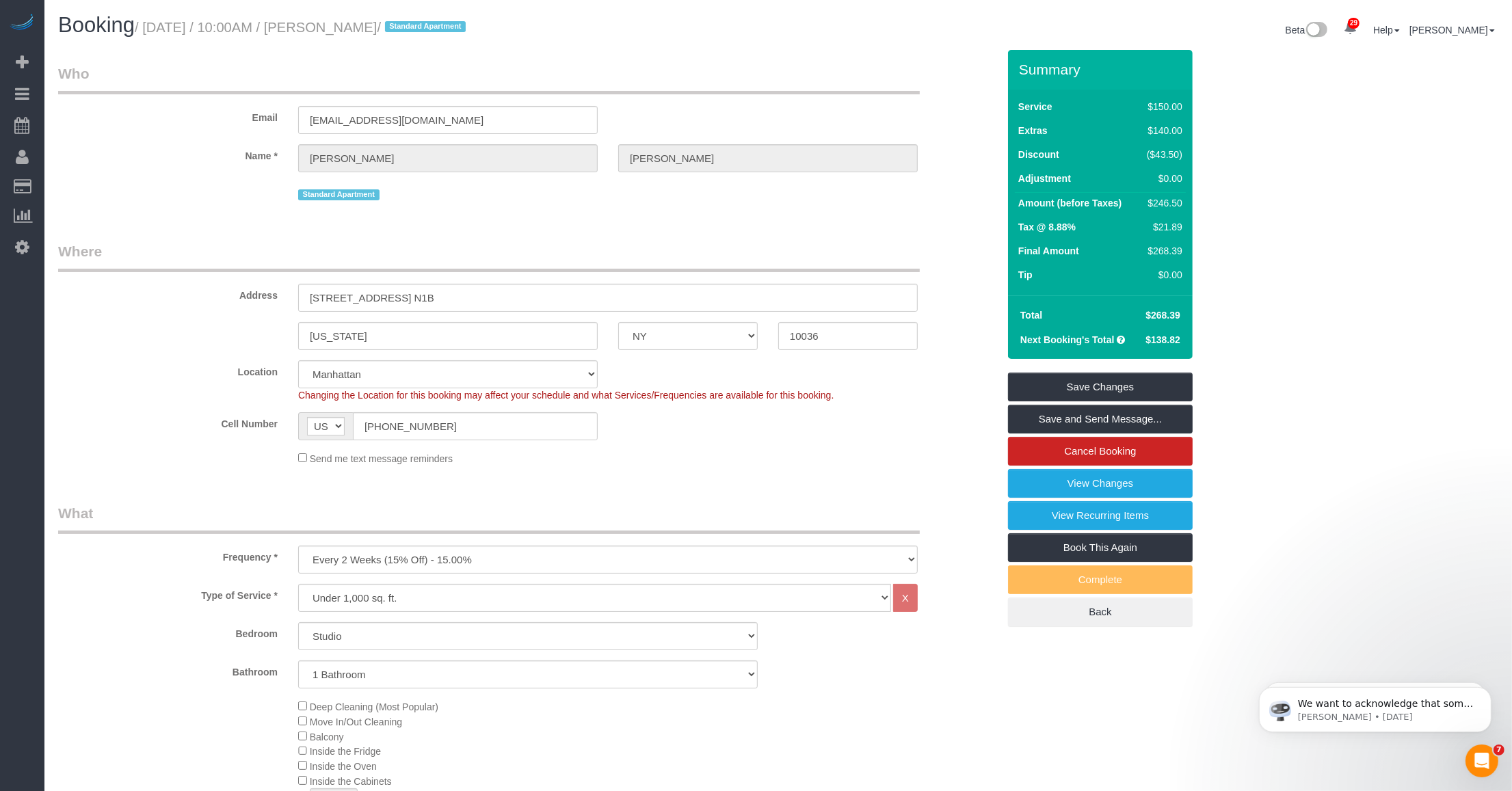
click at [359, 28] on small "/ September 30, 2025 / 10:00AM / Matt Markowski / Standard Apartment" at bounding box center [302, 27] width 335 height 15
click at [318, 17] on h1 "Booking / September 30, 2025 / 10:00AM / Matt Markowski / Standard Apartment" at bounding box center [413, 25] width 710 height 23
drag, startPoint x: 349, startPoint y: 27, endPoint x: 446, endPoint y: 25, distance: 97.0
click at [446, 25] on small "/ September 30, 2025 / 10:00AM / Matt Markowski / Standard Apartment" at bounding box center [302, 27] width 335 height 15
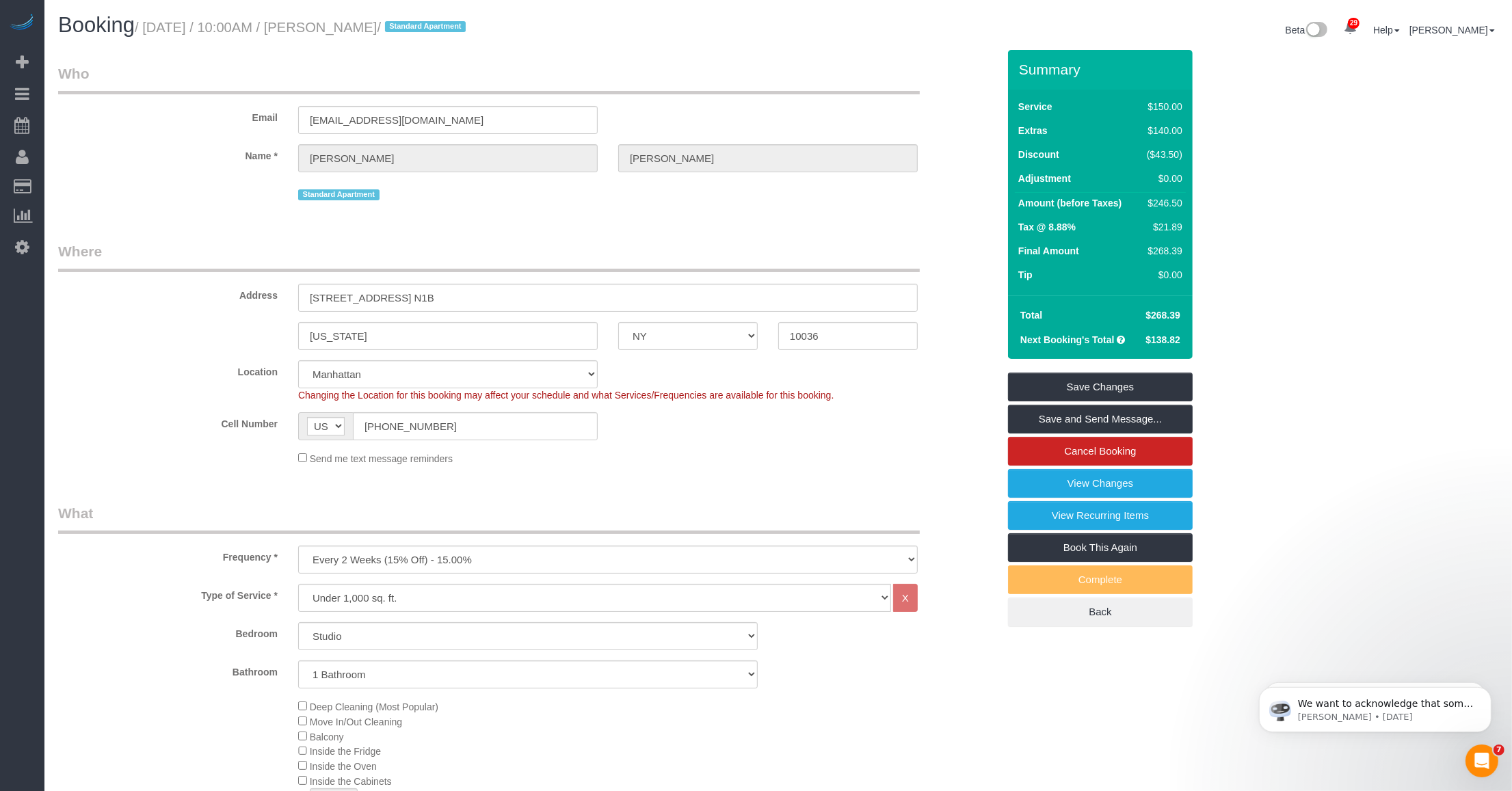
copy small "Matt Markowski"
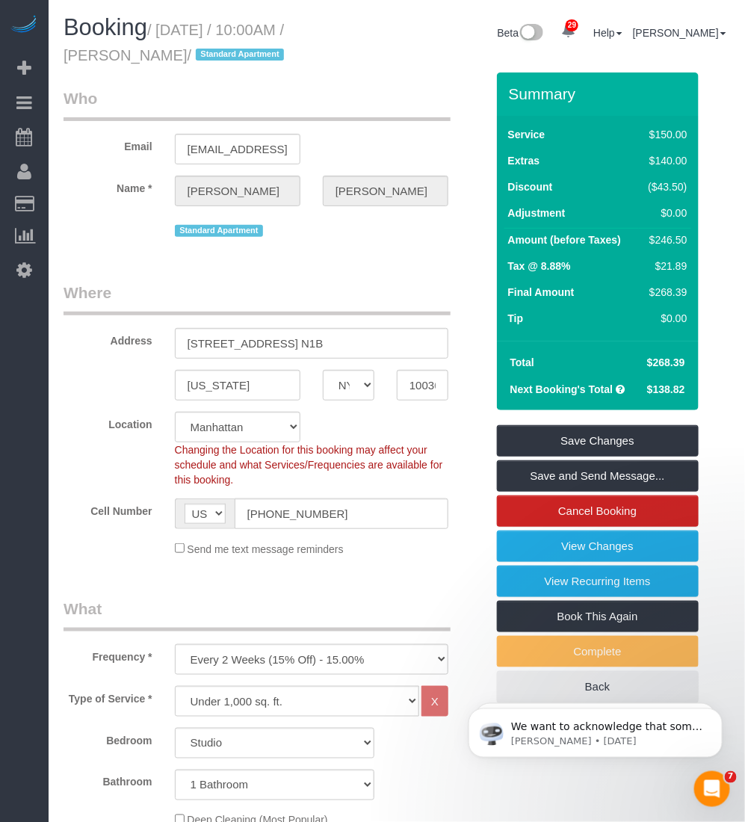
click at [150, 46] on h1 "Booking / September 30, 2025 / 10:00AM / Matt Markowski / Standard Apartment" at bounding box center [225, 40] width 322 height 51
click at [167, 55] on small "/ September 30, 2025 / 10:00AM / Matt Markowski / Standard Apartment" at bounding box center [176, 43] width 225 height 42
drag, startPoint x: 170, startPoint y: 54, endPoint x: 62, endPoint y: 49, distance: 107.8
click at [62, 49] on div "Booking / September 30, 2025 / 10:00AM / Matt Markowski / Standard Apartment" at bounding box center [224, 44] width 345 height 58
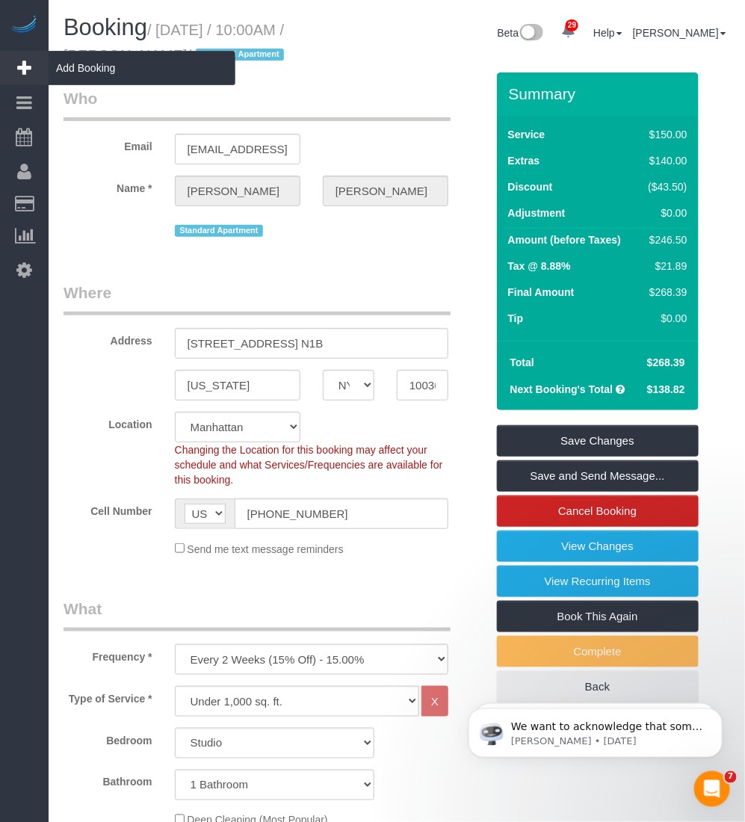
copy small "Matt Markowski"
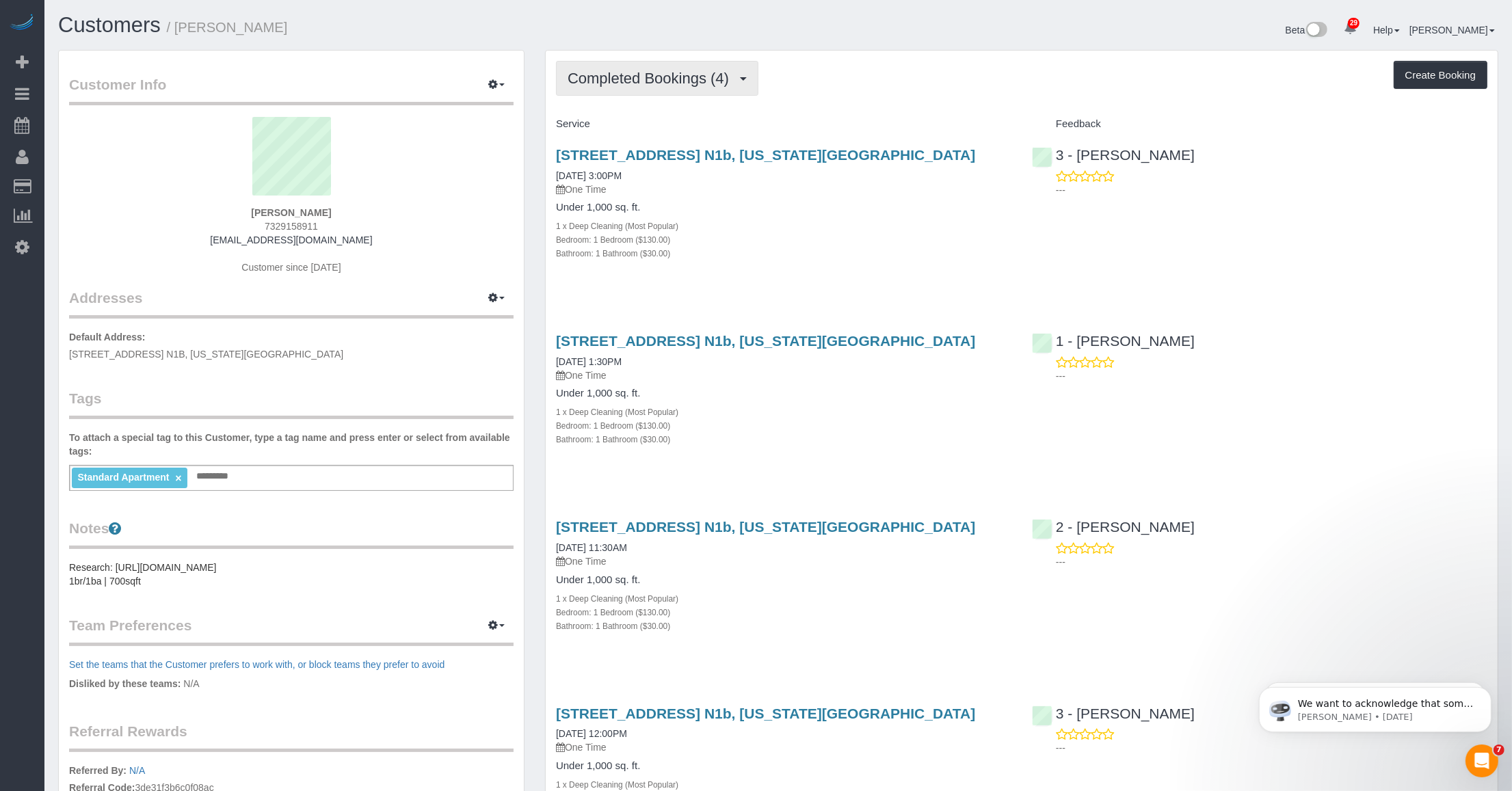
click at [723, 77] on span "Completed Bookings (4)" at bounding box center [652, 78] width 168 height 17
click at [879, 88] on div "Completed Bookings (4) Completed Bookings (4) Upcoming Bookings (6) Cancelled B…" at bounding box center [1022, 79] width 931 height 35
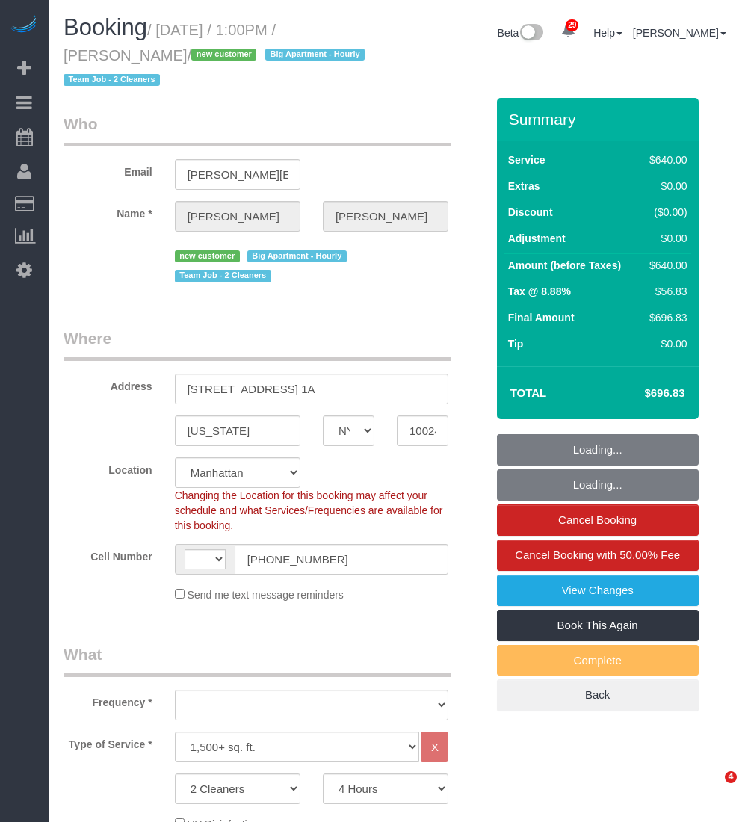
select select "NY"
select select "240"
select select "number:89"
select select "number:72"
select select "number:13"
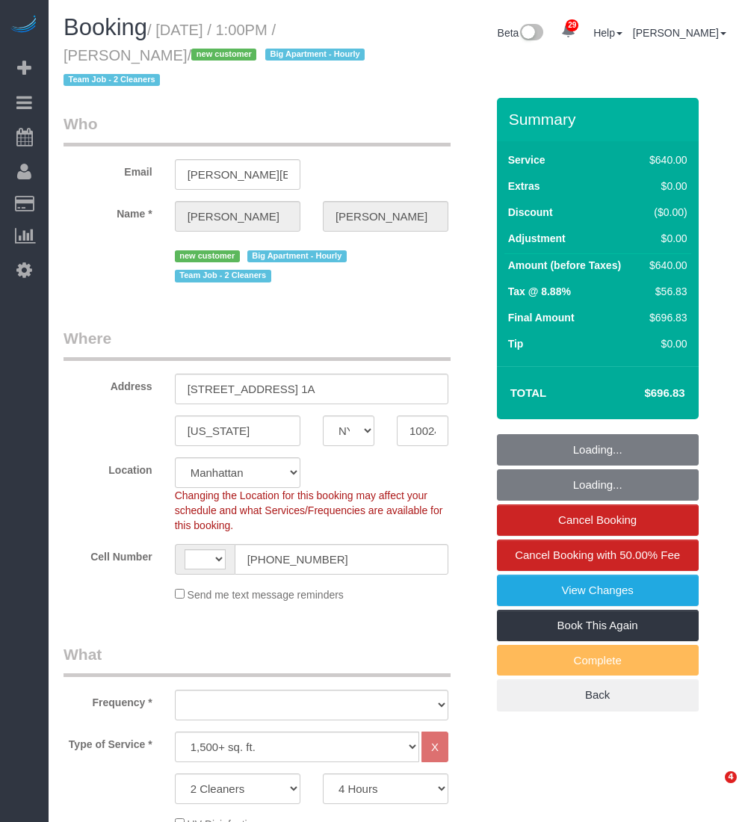
select select "number:5"
select select "string:[GEOGRAPHIC_DATA]"
select select "object:1069"
select select "spot1"
select select "object:1498"
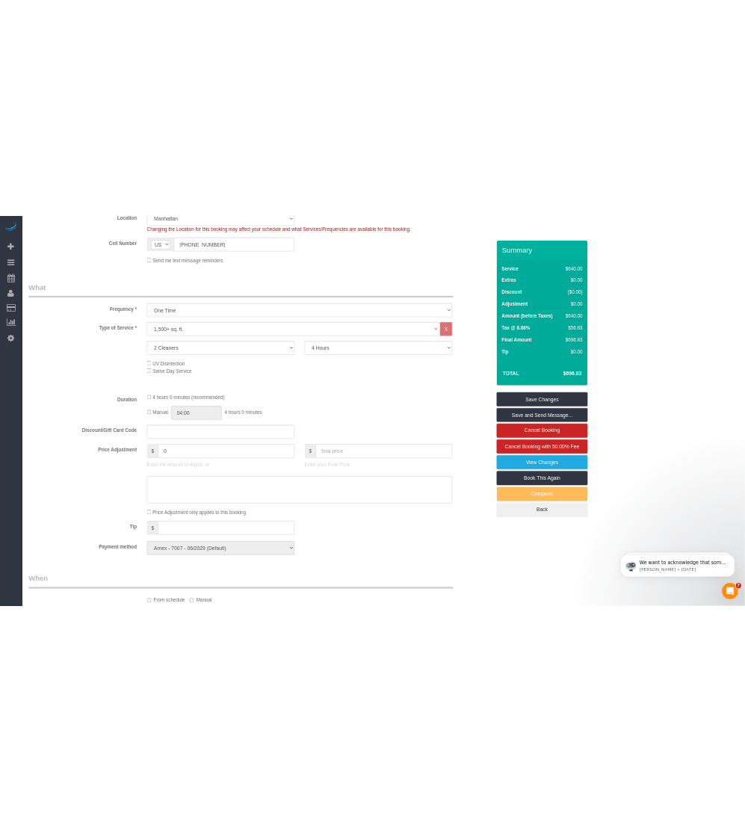
scroll to position [467, 0]
